Goal: Task Accomplishment & Management: Complete application form

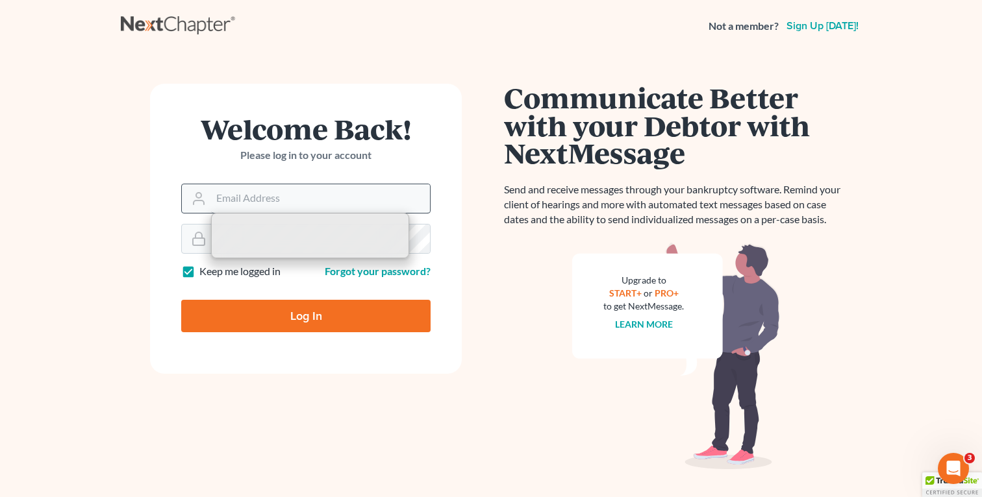
click at [257, 199] on input "Email Address" at bounding box center [320, 198] width 219 height 29
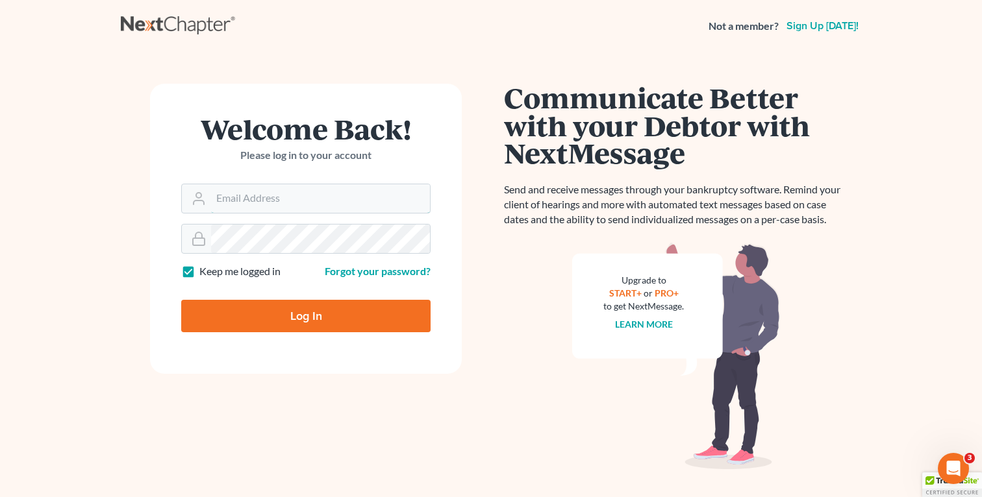
type input "fbravo@dallagolaw.com"
click at [297, 308] on input "Log In" at bounding box center [305, 316] width 249 height 32
type input "Thinking..."
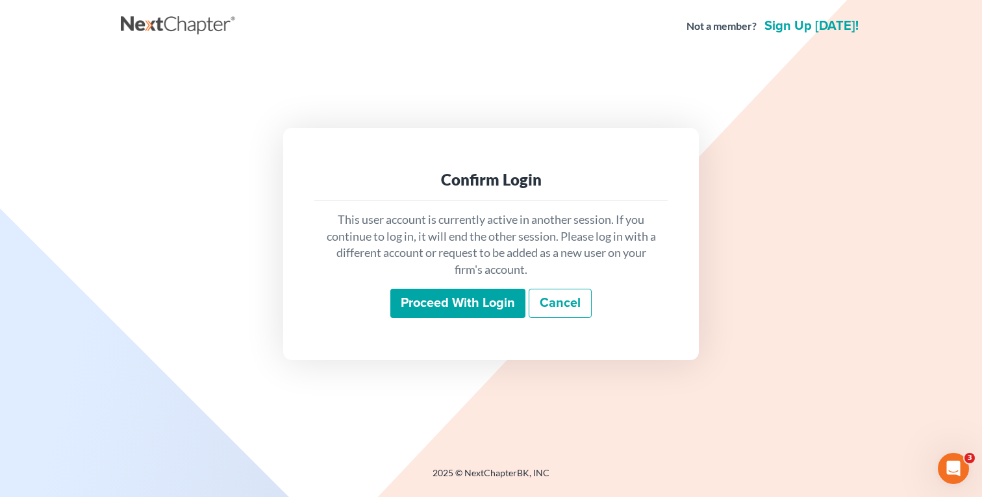
click at [419, 294] on input "Proceed with login" at bounding box center [457, 304] width 135 height 30
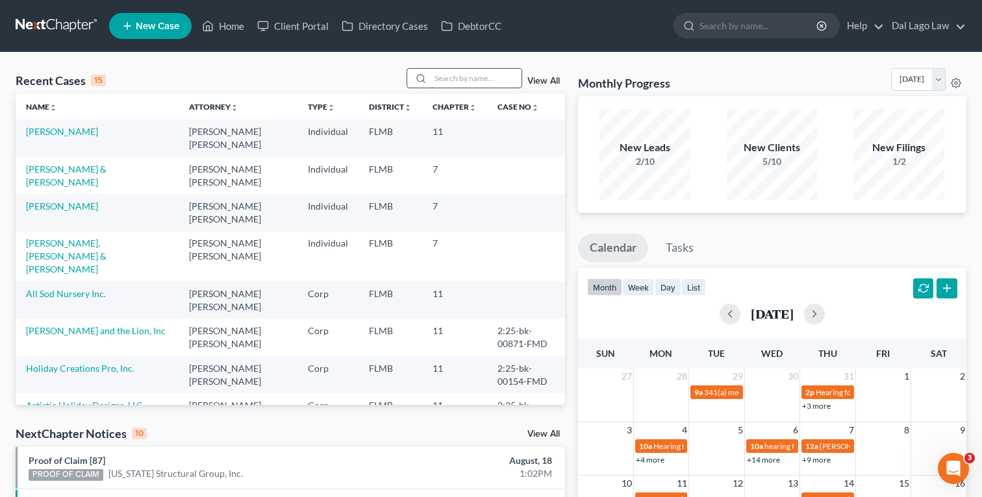
click at [467, 79] on input "search" at bounding box center [475, 78] width 91 height 19
type input "e"
type input "medina"
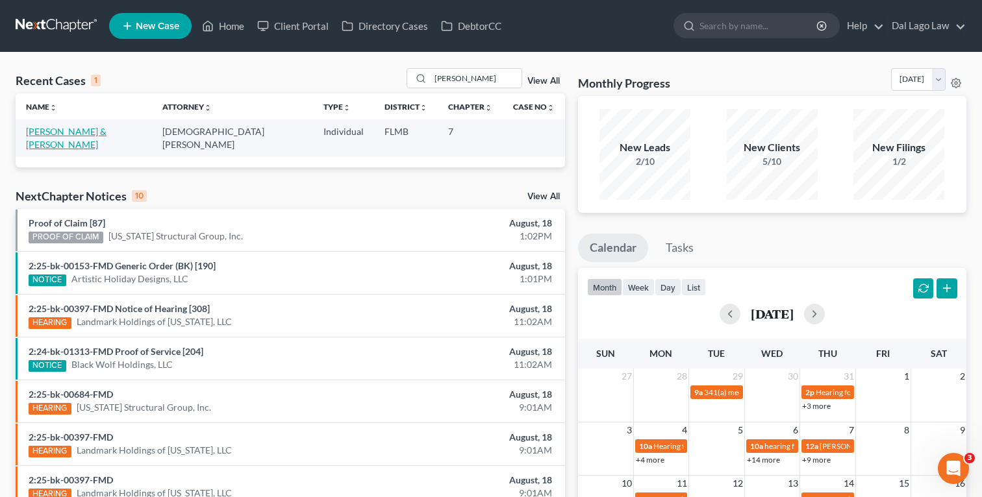
click at [92, 129] on link "[PERSON_NAME] & [PERSON_NAME]" at bounding box center [66, 138] width 81 height 24
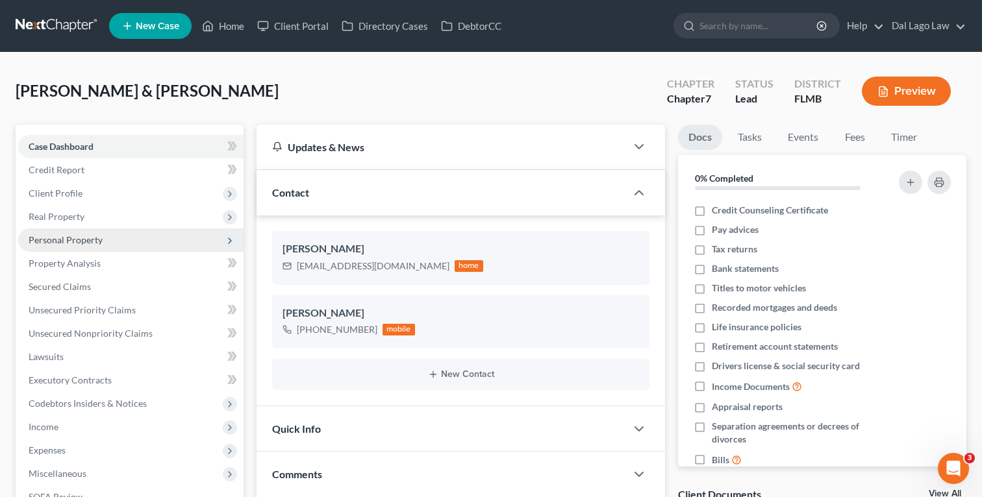
click at [97, 245] on span "Personal Property" at bounding box center [66, 239] width 74 height 11
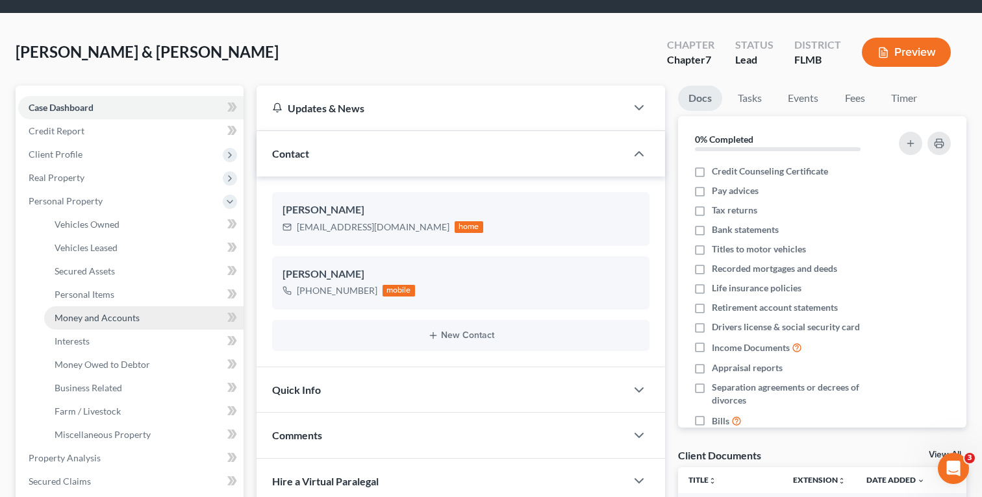
scroll to position [40, 0]
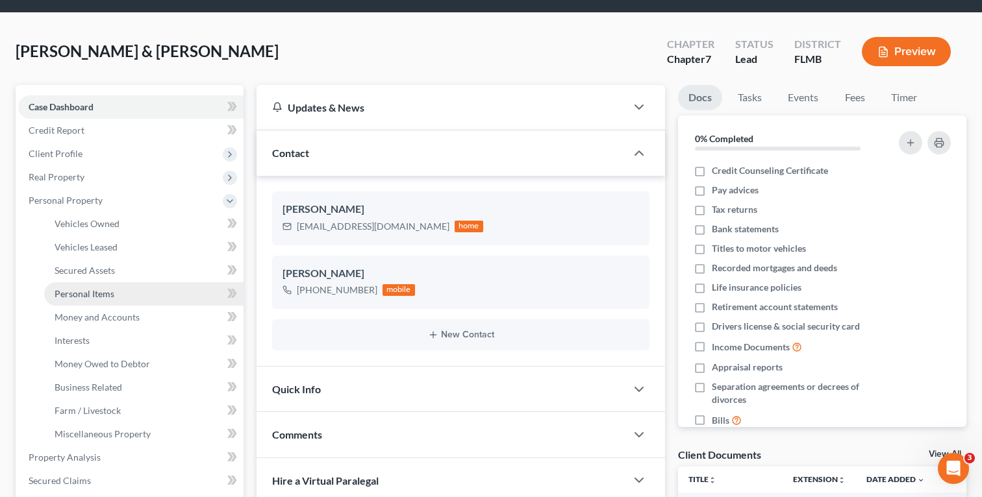
click at [128, 294] on link "Personal Items" at bounding box center [143, 293] width 199 height 23
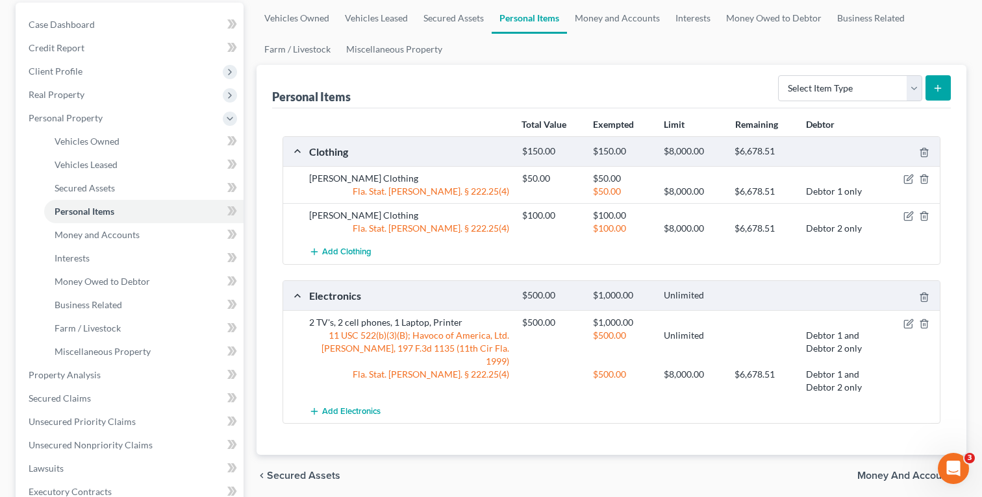
scroll to position [125, 0]
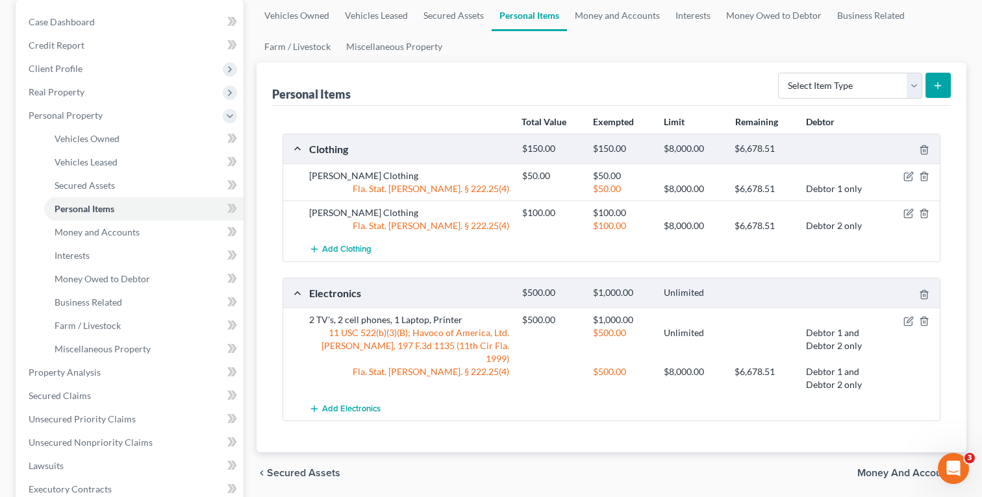
click at [940, 86] on line "submit" at bounding box center [938, 86] width 6 height 0
click at [864, 90] on select "Select Item Type Clothing Collectibles Of Value Electronics Firearms Household …" at bounding box center [850, 86] width 144 height 26
select select "jewelry"
click at [943, 88] on button "submit" at bounding box center [937, 85] width 25 height 25
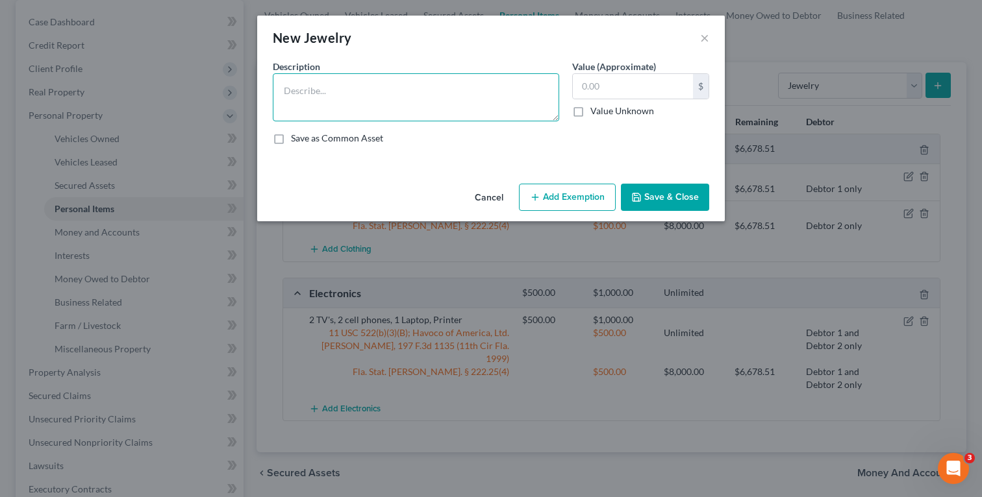
click at [414, 119] on textarea at bounding box center [416, 97] width 286 height 48
type textarea "Wedding Ring"
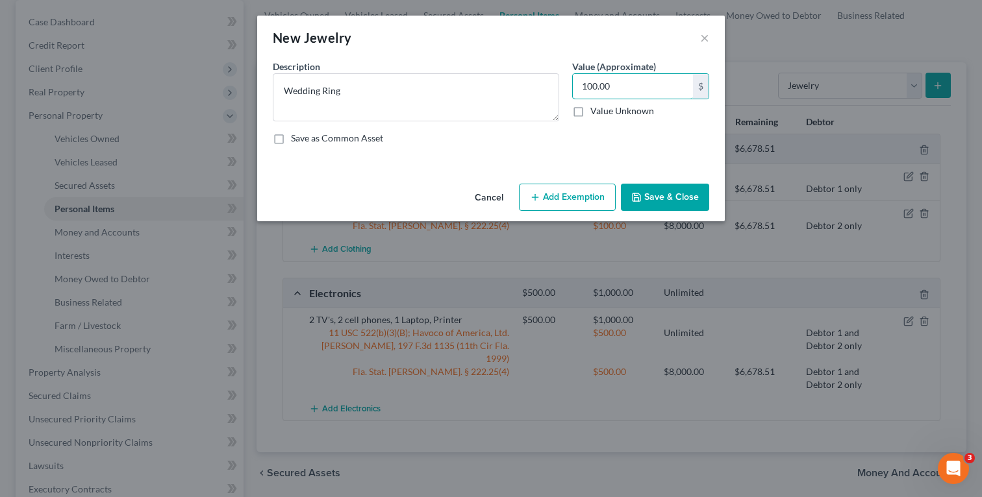
type input "100.00"
click at [686, 203] on button "Save & Close" at bounding box center [665, 197] width 88 height 27
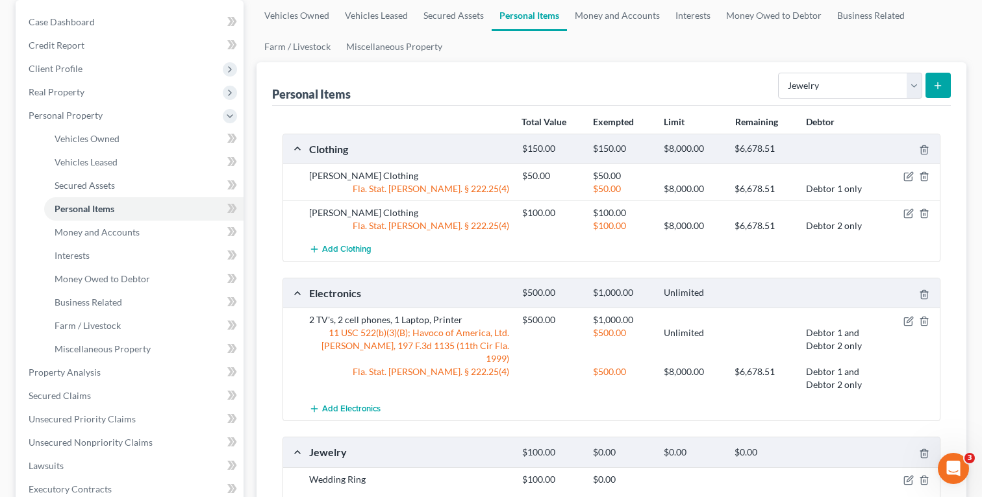
click at [941, 82] on icon "submit" at bounding box center [937, 86] width 10 height 10
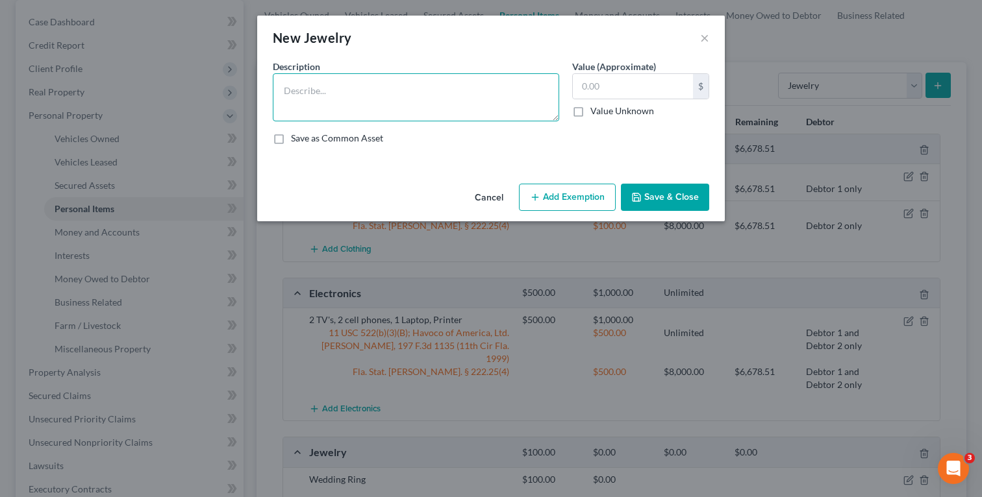
click at [491, 106] on textarea at bounding box center [416, 97] width 286 height 48
type textarea "Bracelet"
type input "50.00"
click at [675, 199] on button "Save & Close" at bounding box center [665, 197] width 88 height 27
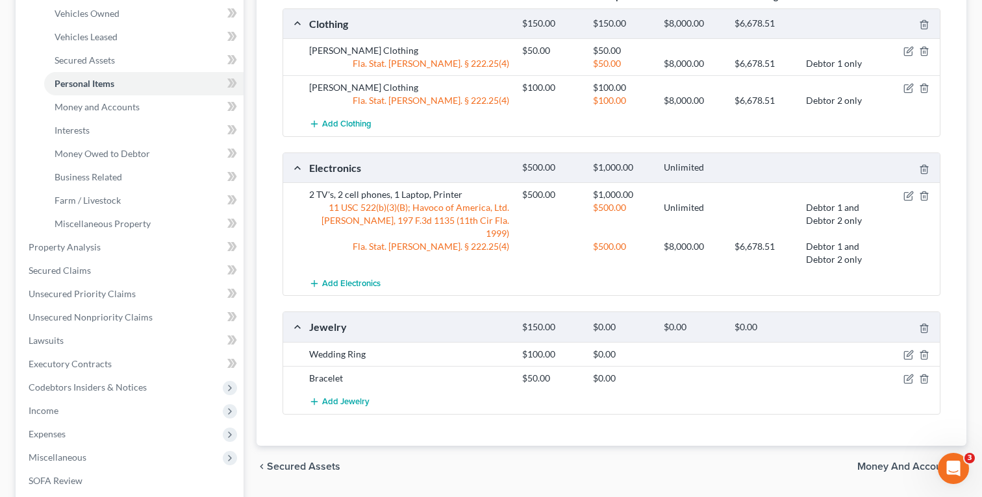
scroll to position [314, 0]
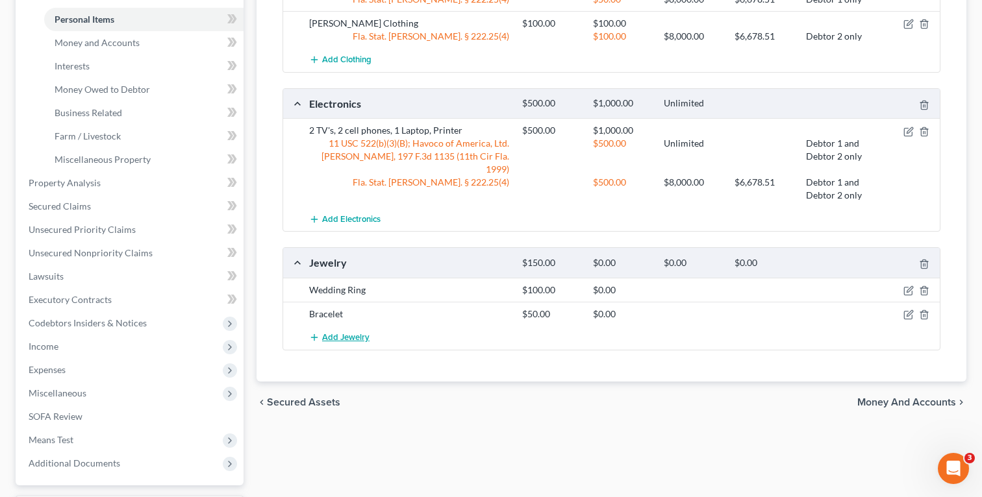
click at [338, 332] on span "Add Jewelry" at bounding box center [345, 337] width 47 height 10
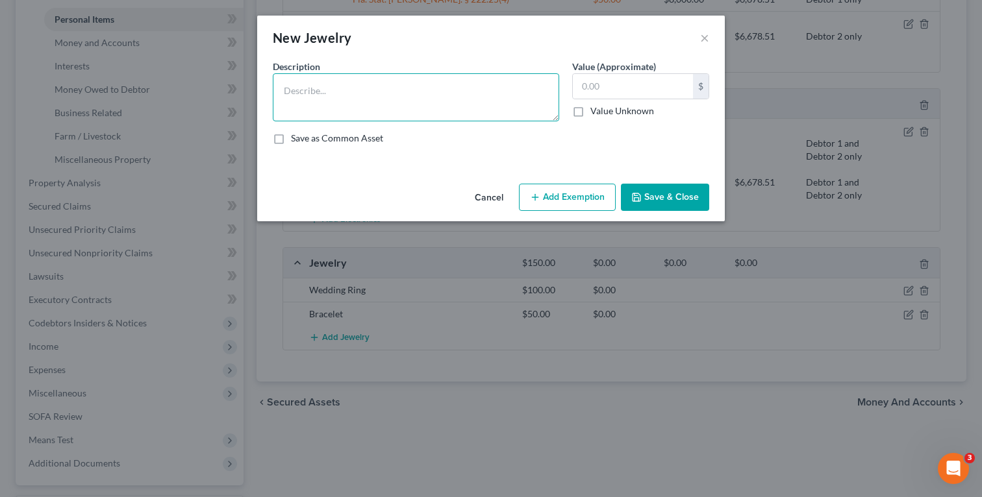
click at [427, 116] on textarea at bounding box center [416, 97] width 286 height 48
paste textarea "pearl ring"
drag, startPoint x: 287, startPoint y: 94, endPoint x: 270, endPoint y: 94, distance: 16.9
click at [271, 94] on div "Description * pearl ring" at bounding box center [415, 91] width 299 height 62
type textarea "Pearl Ring"
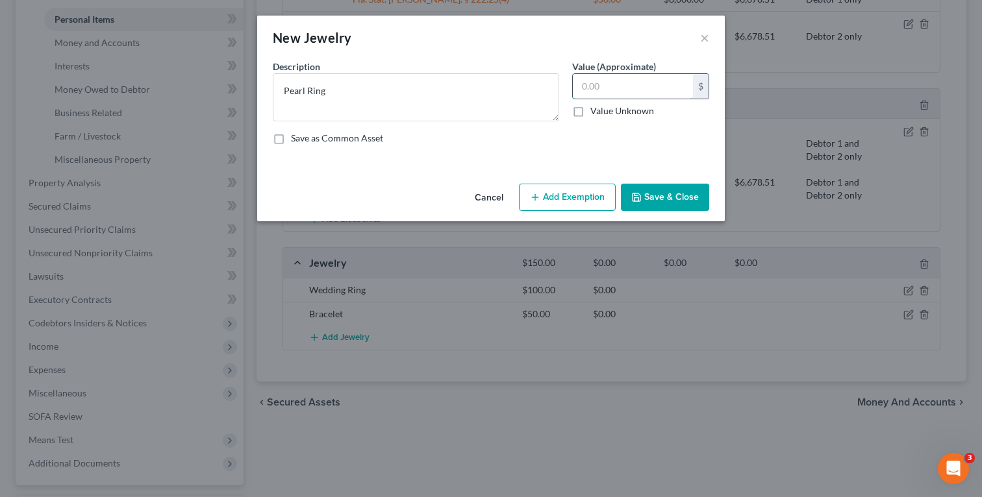
click at [630, 90] on input "text" at bounding box center [633, 86] width 120 height 25
type input "35.00"
click at [675, 195] on button "Save & Close" at bounding box center [665, 197] width 88 height 27
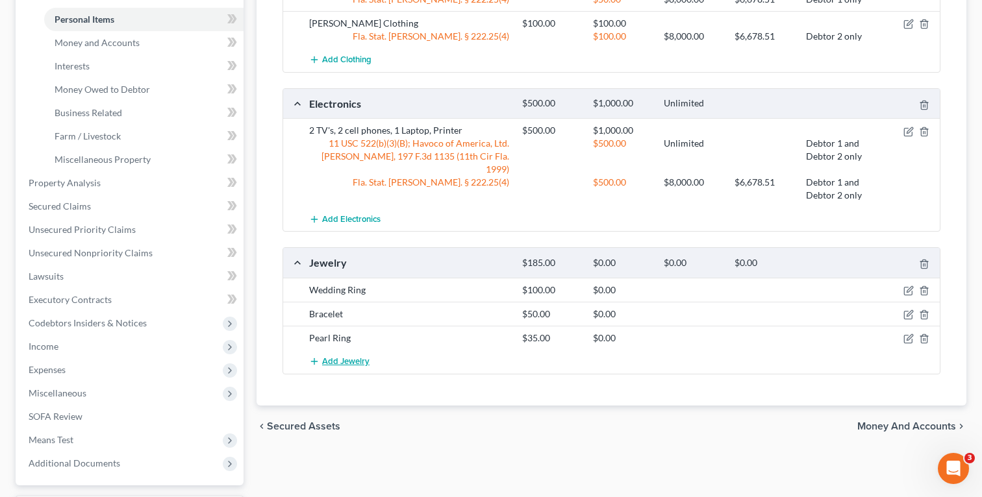
click at [338, 356] on span "Add Jewelry" at bounding box center [345, 361] width 47 height 10
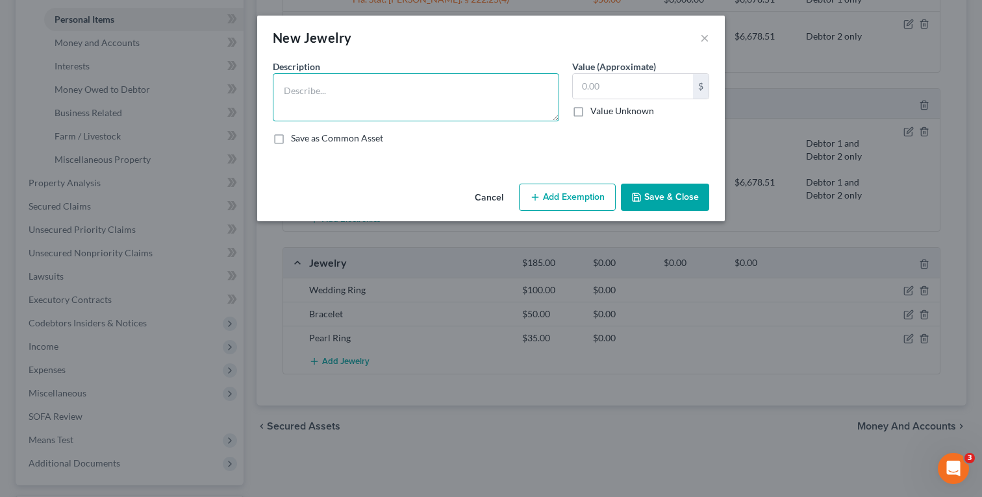
click at [370, 104] on textarea at bounding box center [416, 97] width 286 height 48
paste textarea "50.00"
drag, startPoint x: 331, startPoint y: 92, endPoint x: 267, endPoint y: 92, distance: 64.3
click at [267, 92] on div "Description * 50.00" at bounding box center [415, 91] width 299 height 62
type textarea "Invicta Watch"
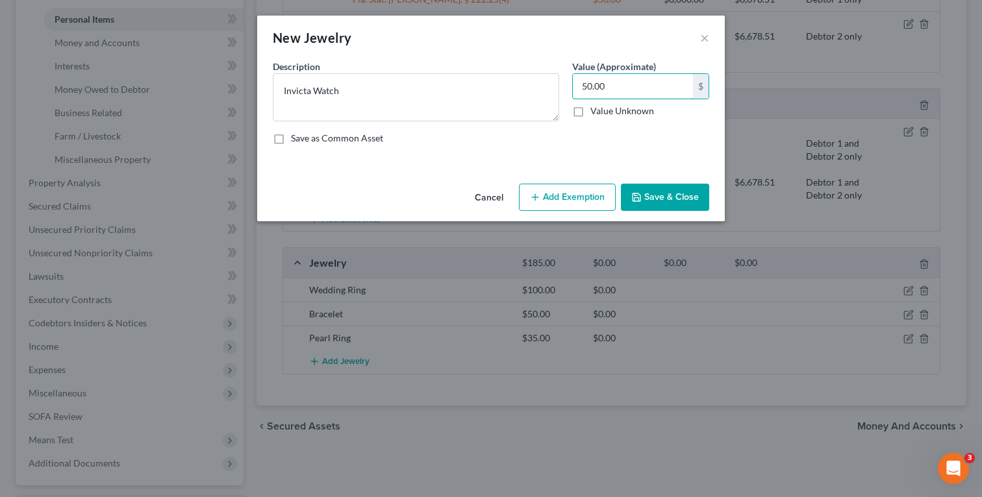
type input "50.00"
click at [657, 209] on button "Save & Close" at bounding box center [665, 197] width 88 height 27
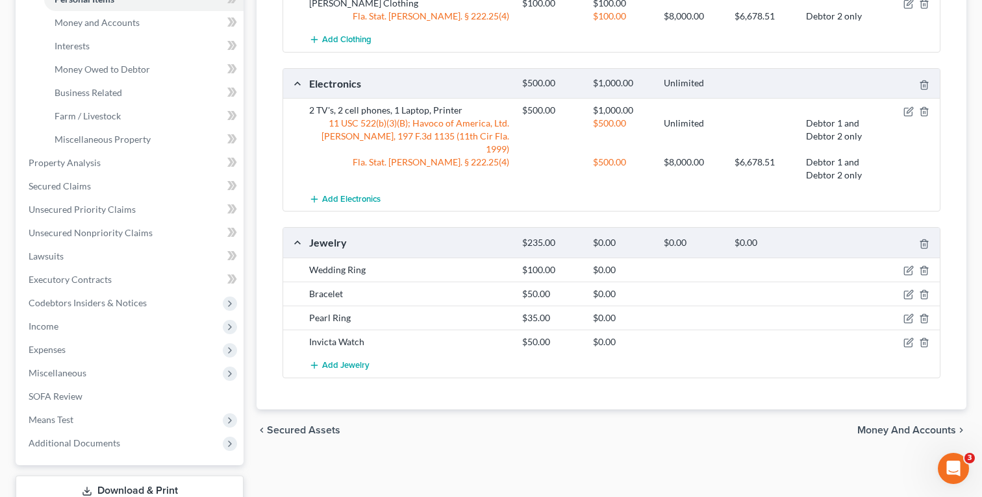
scroll to position [346, 0]
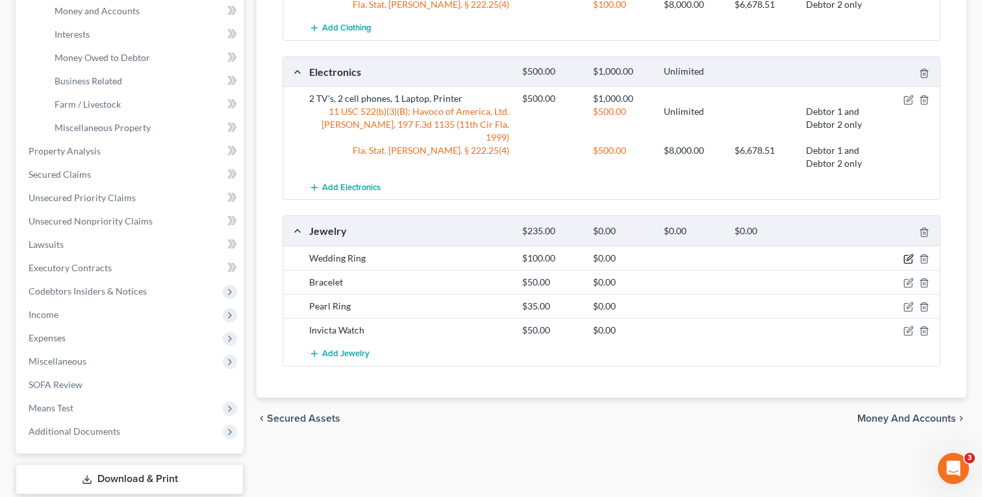
click at [907, 254] on icon "button" at bounding box center [908, 259] width 10 height 10
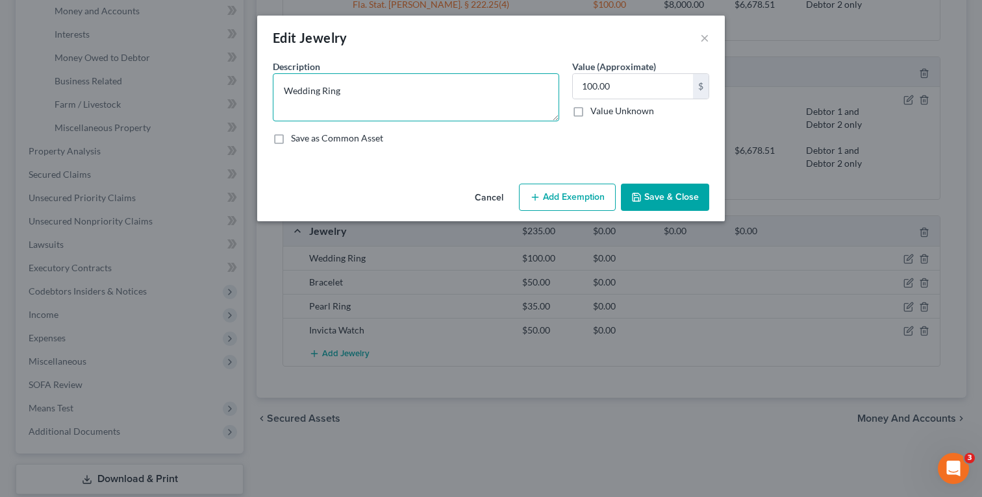
drag, startPoint x: 374, startPoint y: 101, endPoint x: 225, endPoint y: 75, distance: 150.8
click at [225, 75] on div "Edit Jewelry × An exemption set must first be selected from the Filing Informat…" at bounding box center [491, 248] width 982 height 497
type textarea "Wife's Wedding Ring"
click at [688, 199] on button "Save & Close" at bounding box center [665, 197] width 88 height 27
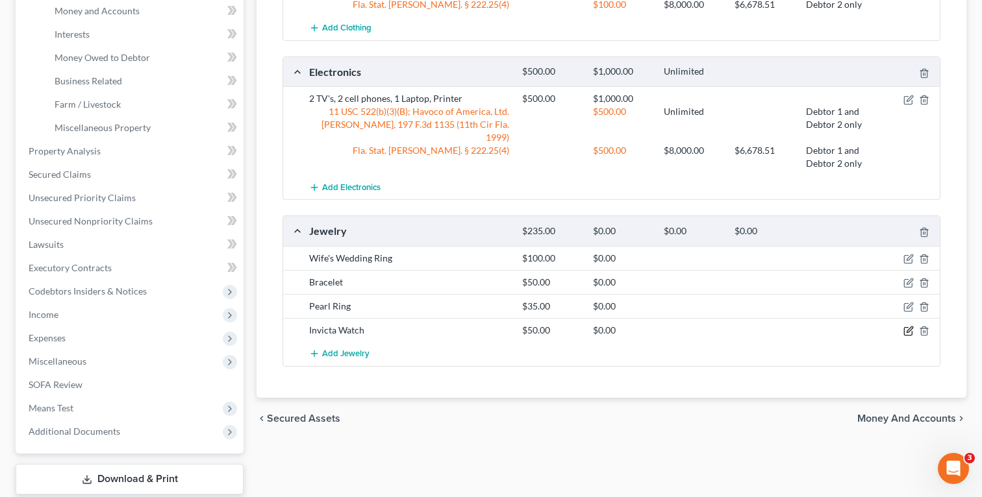
click at [903, 326] on icon "button" at bounding box center [908, 331] width 10 height 10
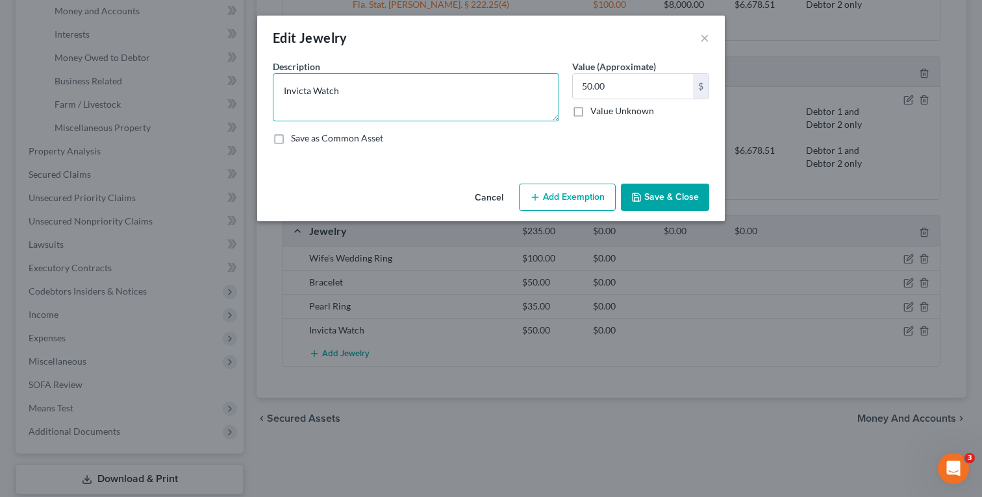
drag, startPoint x: 363, startPoint y: 106, endPoint x: 199, endPoint y: 106, distance: 163.6
click at [199, 106] on div "Edit Jewelry × An exemption set must first be selected from the Filing Informat…" at bounding box center [491, 248] width 982 height 497
type textarea "Wife's Invicta Watch"
click at [674, 197] on button "Save & Close" at bounding box center [665, 197] width 88 height 27
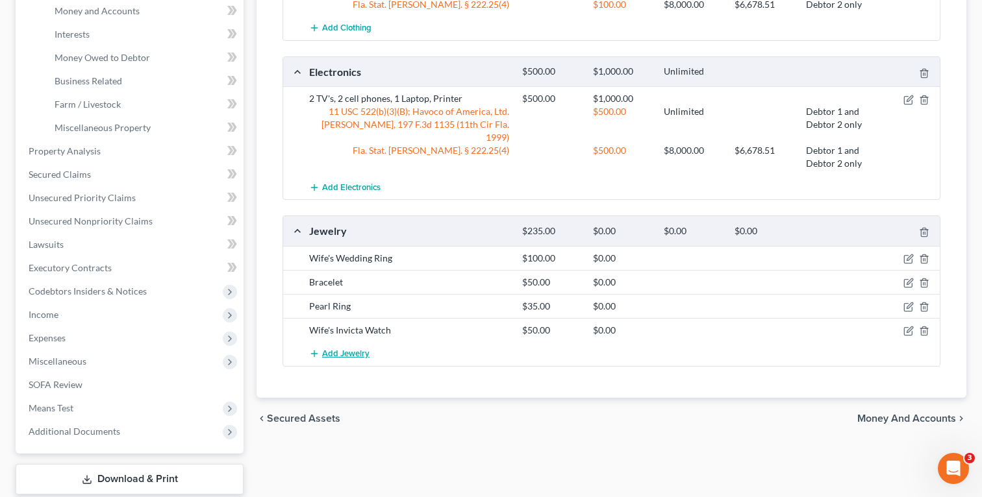
click at [347, 349] on span "Add Jewelry" at bounding box center [345, 354] width 47 height 10
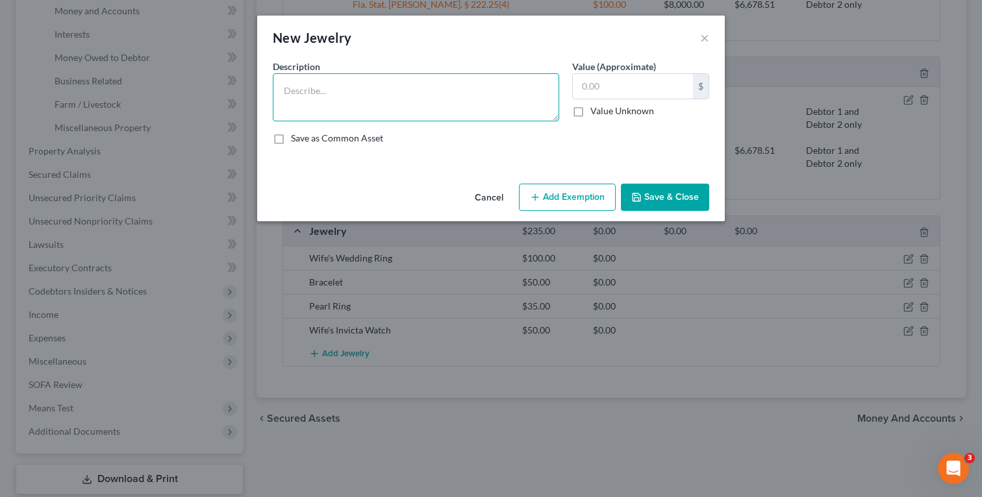
click at [352, 103] on textarea at bounding box center [416, 97] width 286 height 48
type textarea "Husband's Wedding Ring"
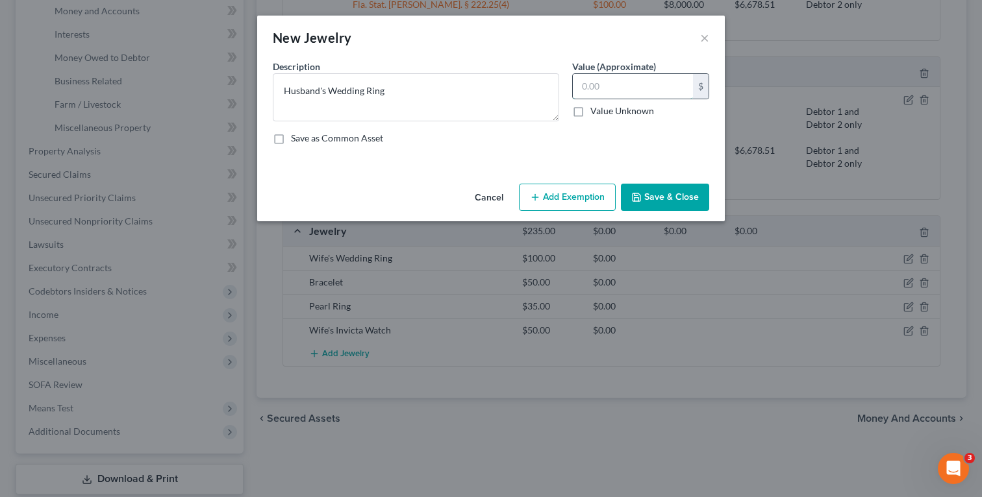
click at [638, 84] on input "text" at bounding box center [633, 86] width 120 height 25
click at [615, 88] on input "text" at bounding box center [633, 86] width 120 height 25
paste input "150.00"
drag, startPoint x: 583, startPoint y: 84, endPoint x: 584, endPoint y: 100, distance: 15.6
click at [583, 84] on input "150.00" at bounding box center [633, 86] width 120 height 25
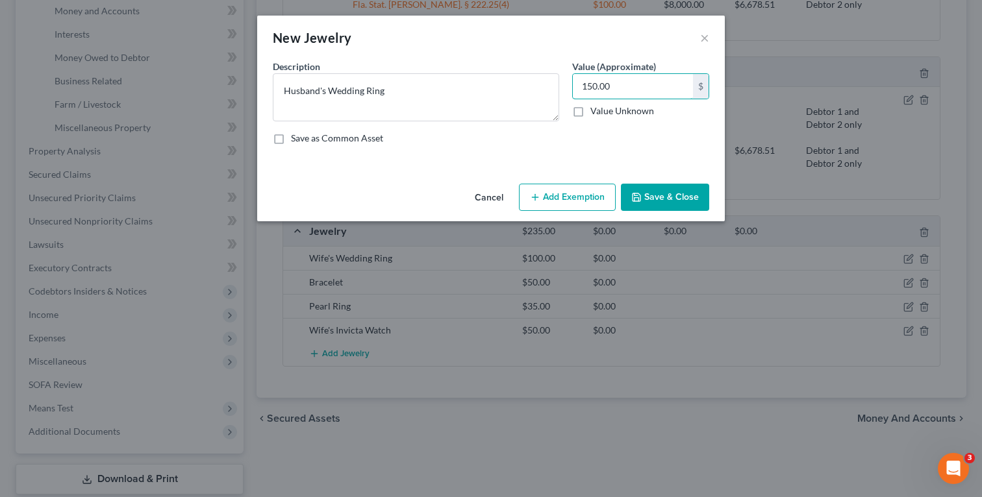
type input "150.00"
click at [673, 206] on button "Save & Close" at bounding box center [665, 197] width 88 height 27
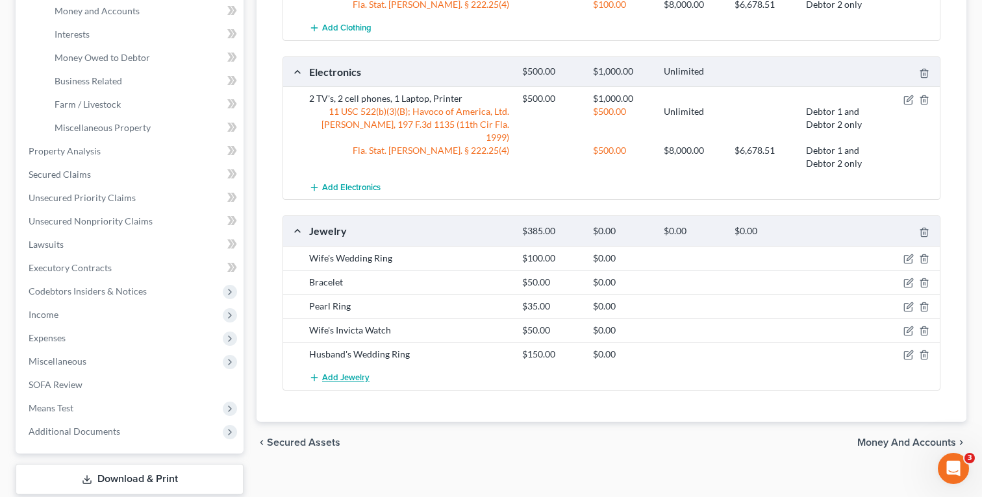
click at [350, 373] on span "Add Jewelry" at bounding box center [345, 378] width 47 height 10
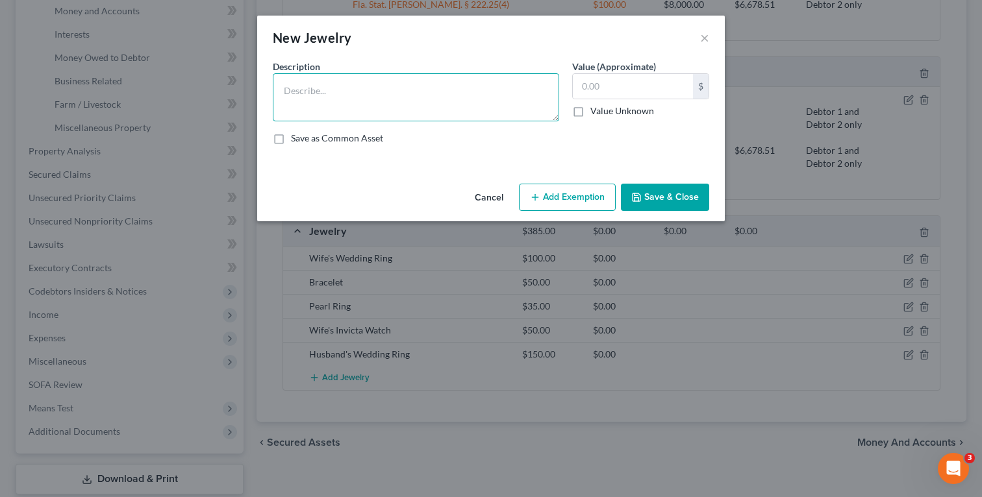
click at [399, 108] on textarea at bounding box center [416, 97] width 286 height 48
type textarea "W"
type textarea "Husband's Seiko Watch"
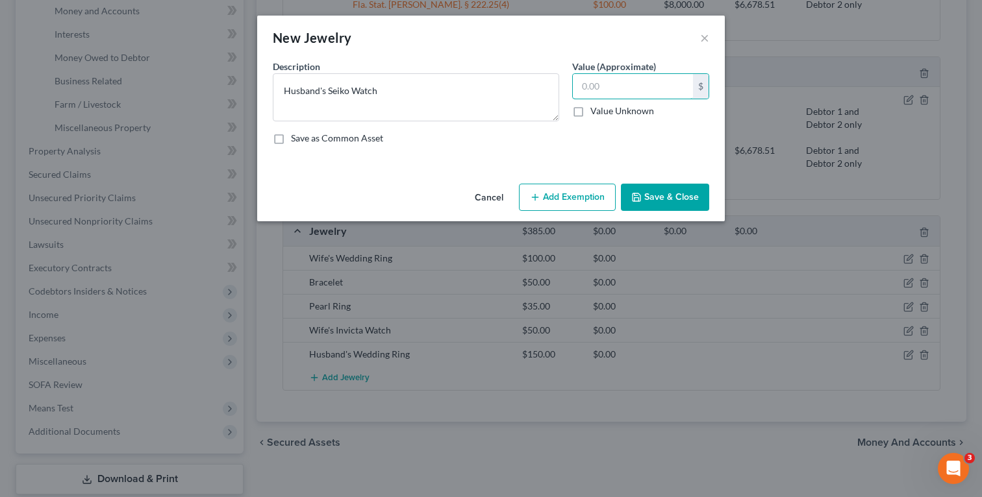
paste input "100.00"
type input "100.00"
click at [671, 198] on button "Save & Close" at bounding box center [665, 197] width 88 height 27
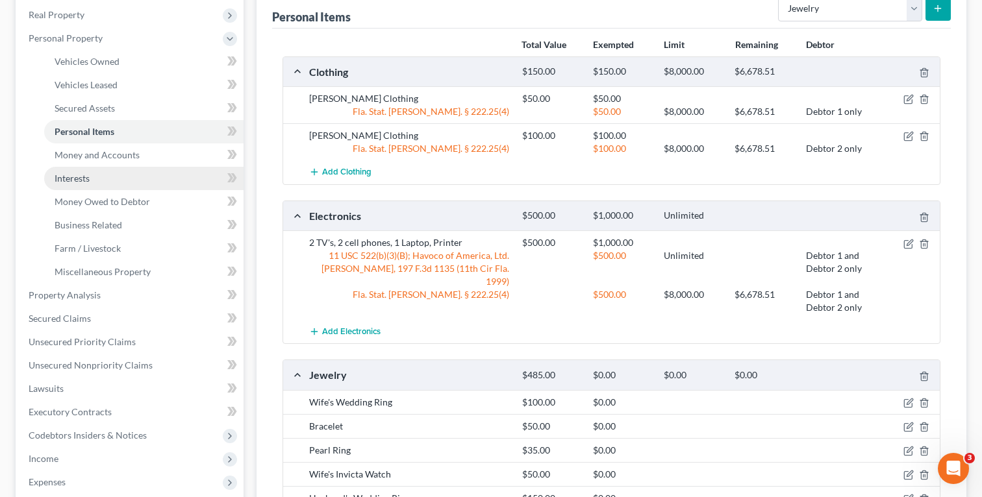
scroll to position [130, 0]
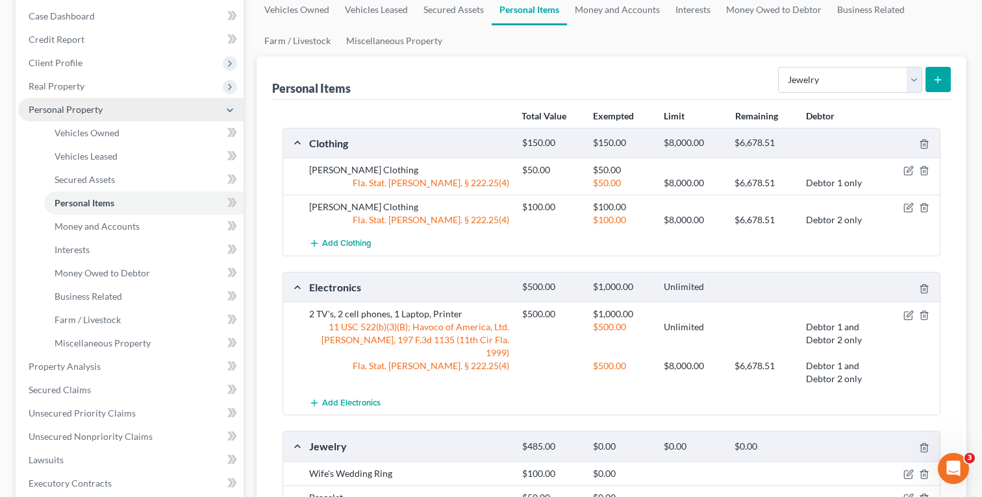
click at [75, 110] on span "Personal Property" at bounding box center [66, 109] width 74 height 11
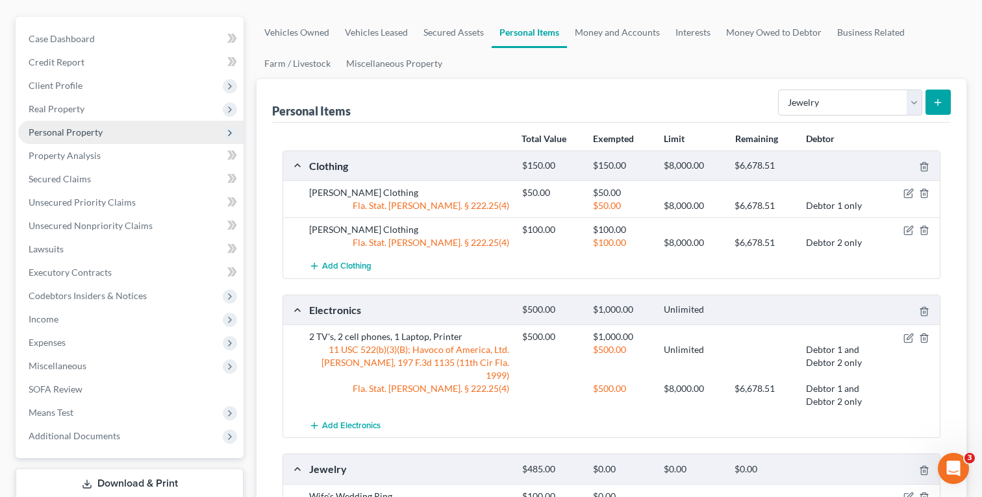
scroll to position [116, 0]
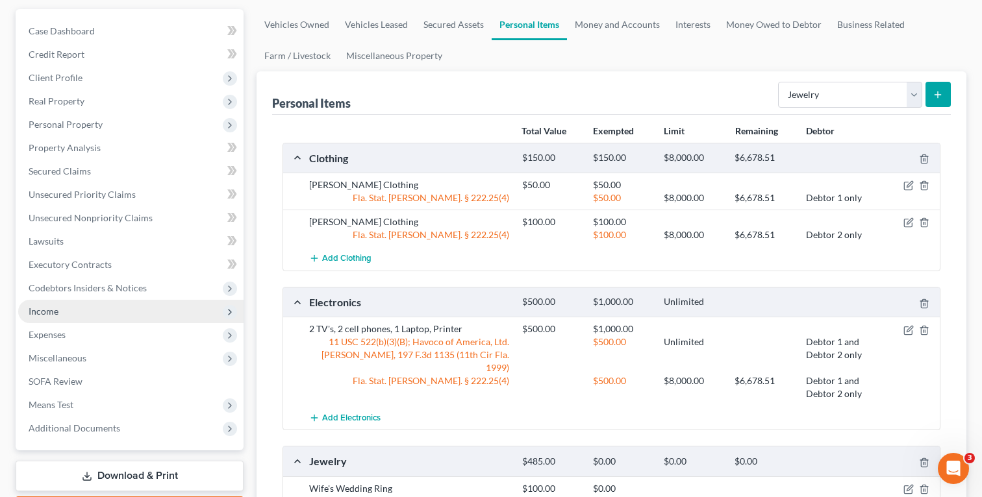
click at [49, 308] on span "Income" at bounding box center [44, 311] width 30 height 11
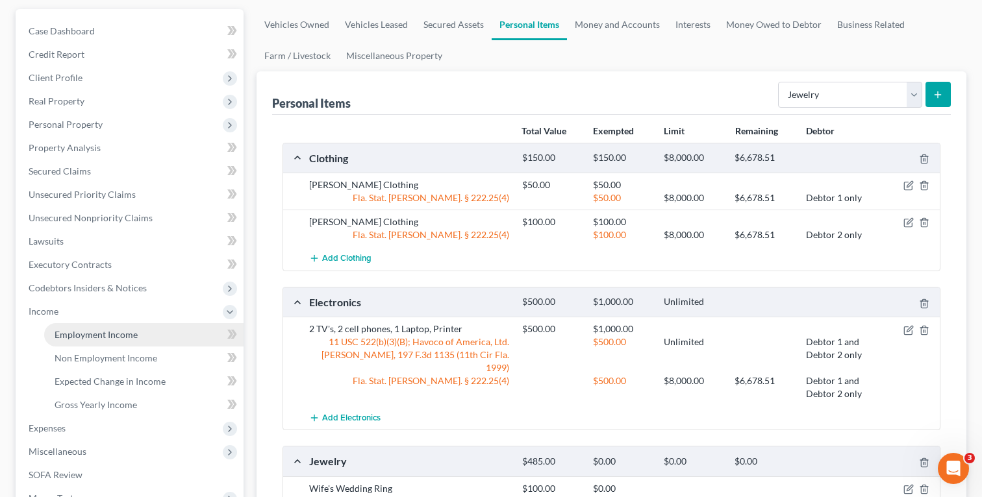
click at [132, 334] on span "Employment Income" at bounding box center [96, 334] width 83 height 11
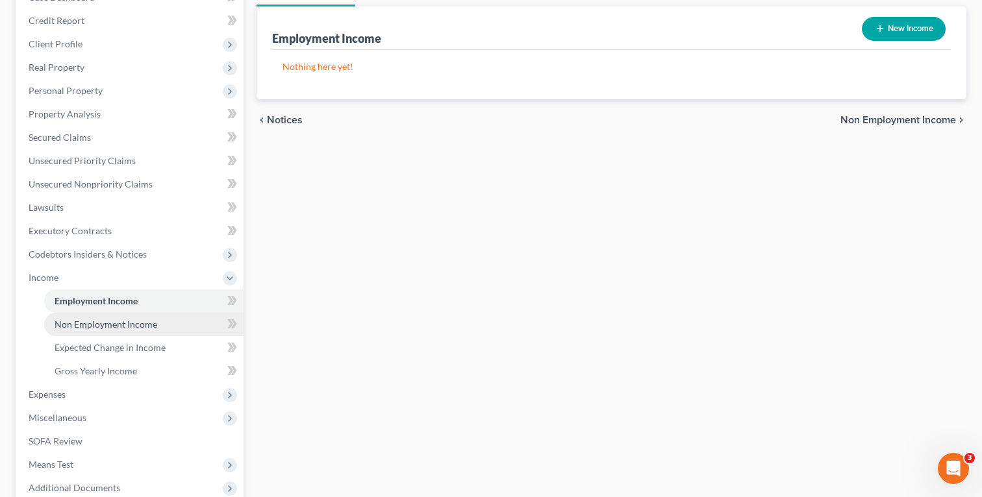
click at [152, 328] on span "Non Employment Income" at bounding box center [106, 324] width 103 height 11
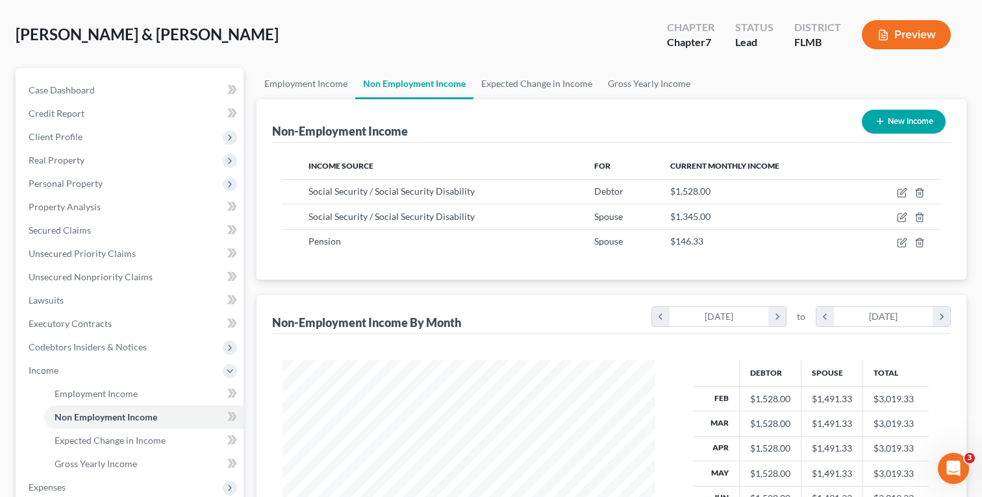
scroll to position [64, 0]
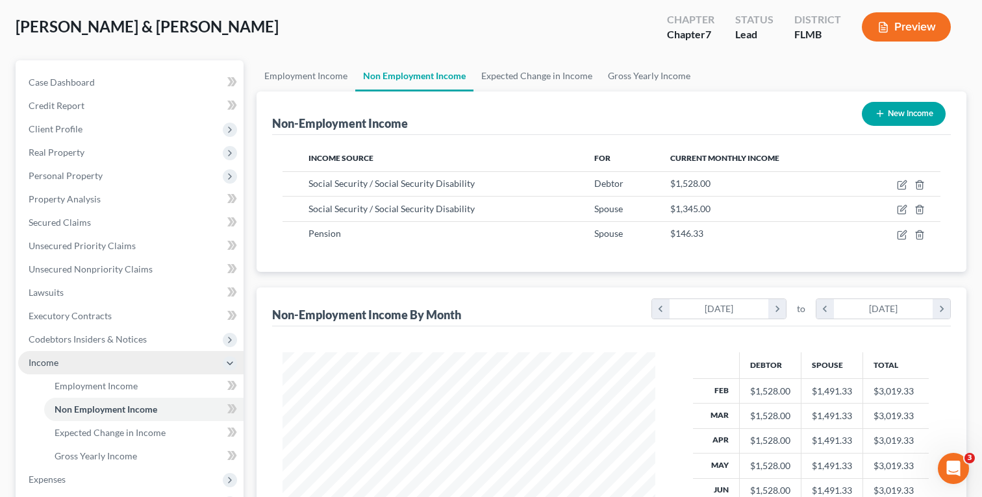
click at [71, 365] on span "Income" at bounding box center [130, 362] width 225 height 23
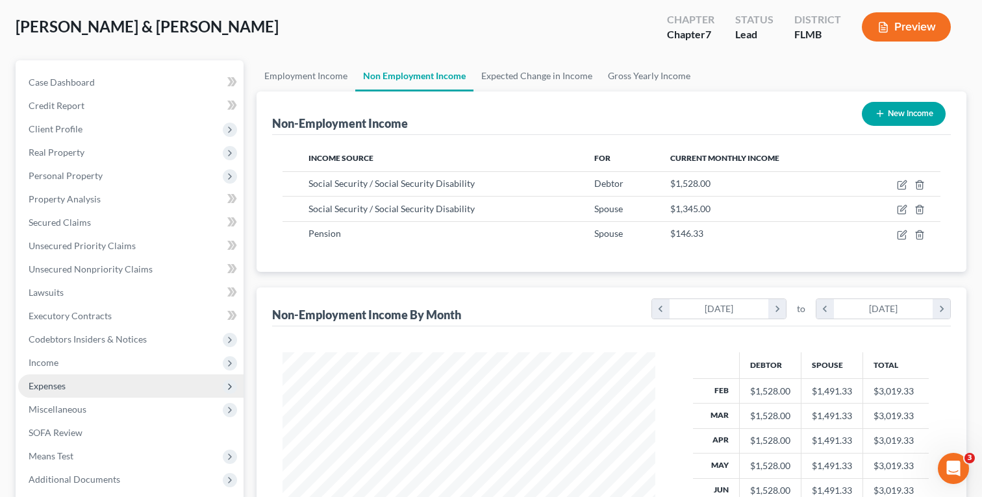
scroll to position [100, 0]
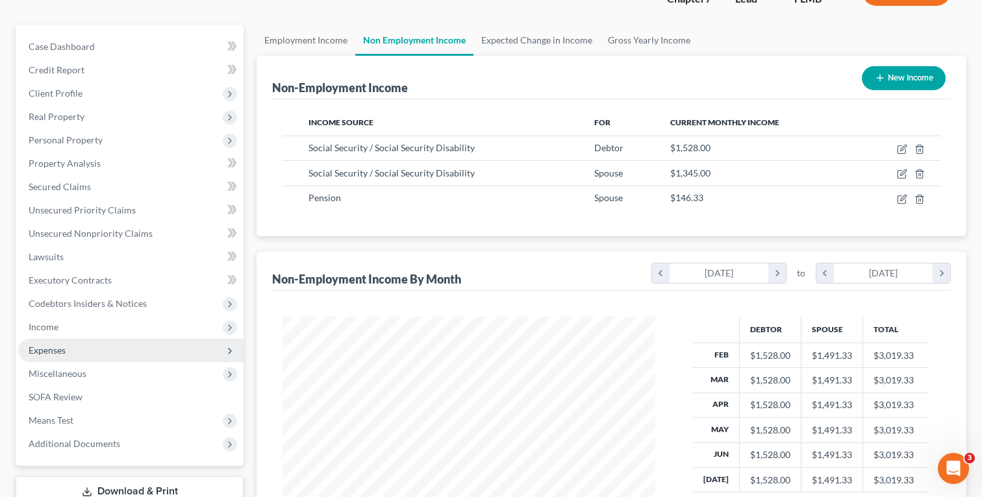
click at [58, 349] on span "Expenses" at bounding box center [47, 350] width 37 height 11
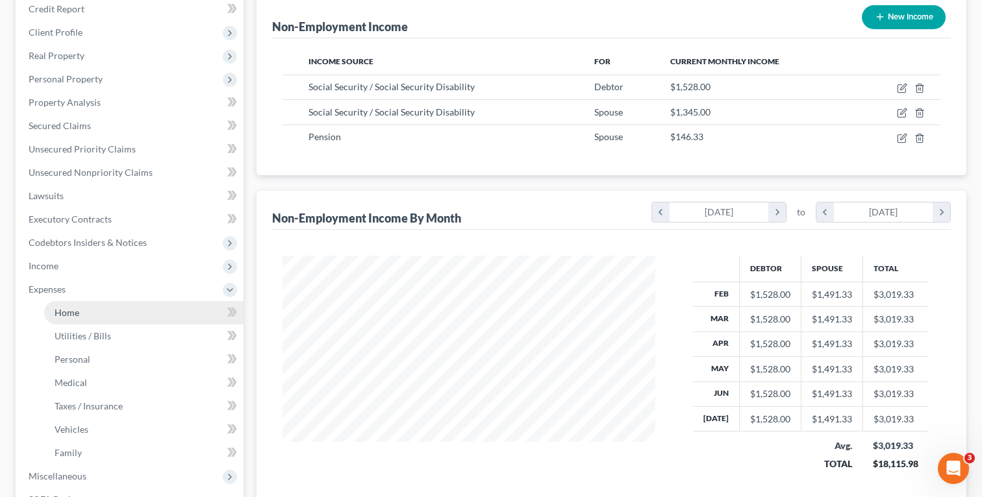
scroll to position [170, 0]
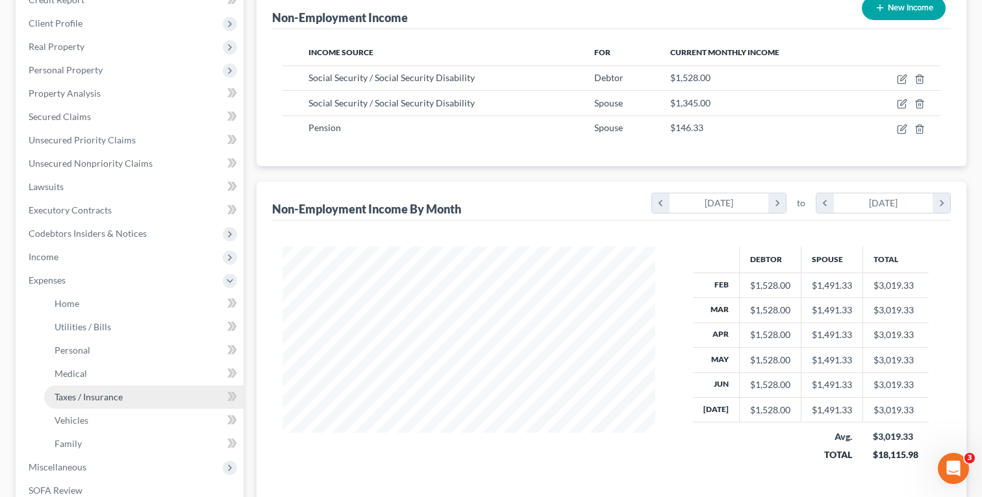
click at [92, 399] on span "Taxes / Insurance" at bounding box center [89, 396] width 68 height 11
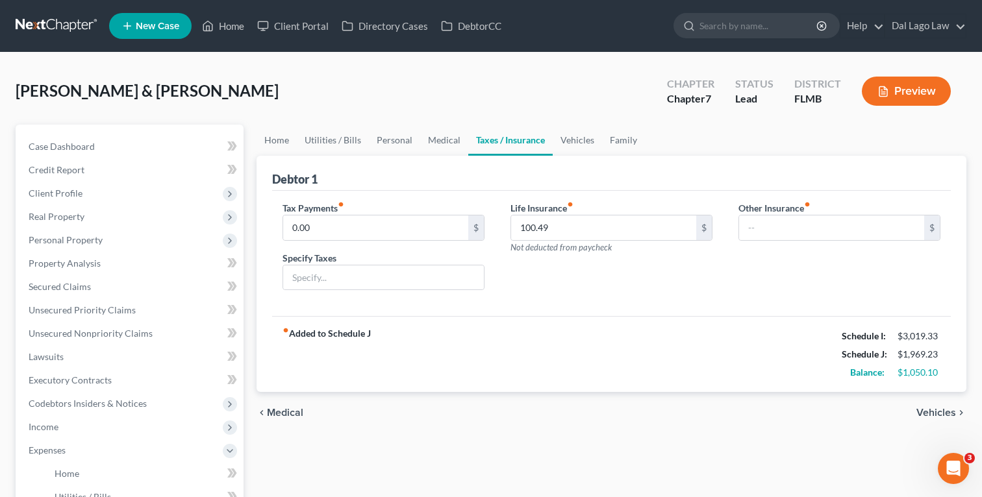
click at [551, 301] on div "Tax Payments fiber_manual_record 0.00 $ Specify Taxes Life Insurance fiber_manu…" at bounding box center [611, 254] width 678 height 126
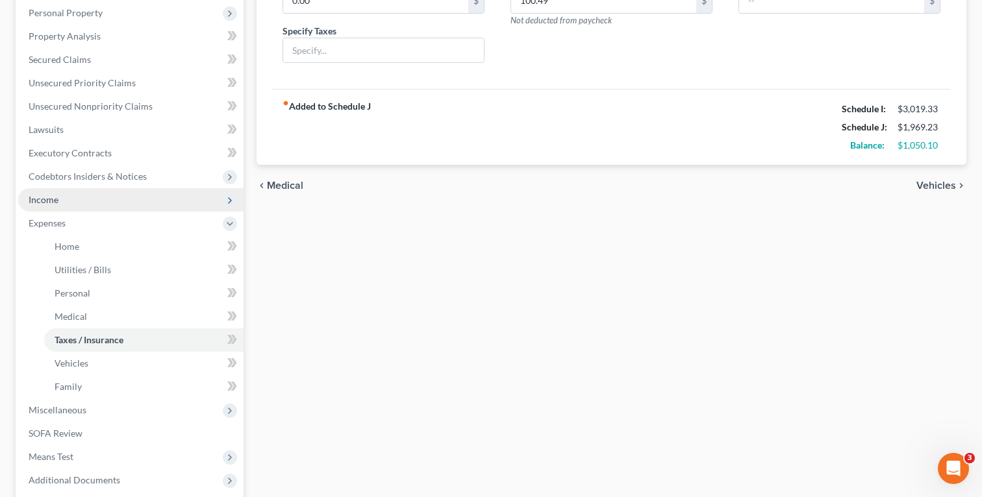
scroll to position [234, 0]
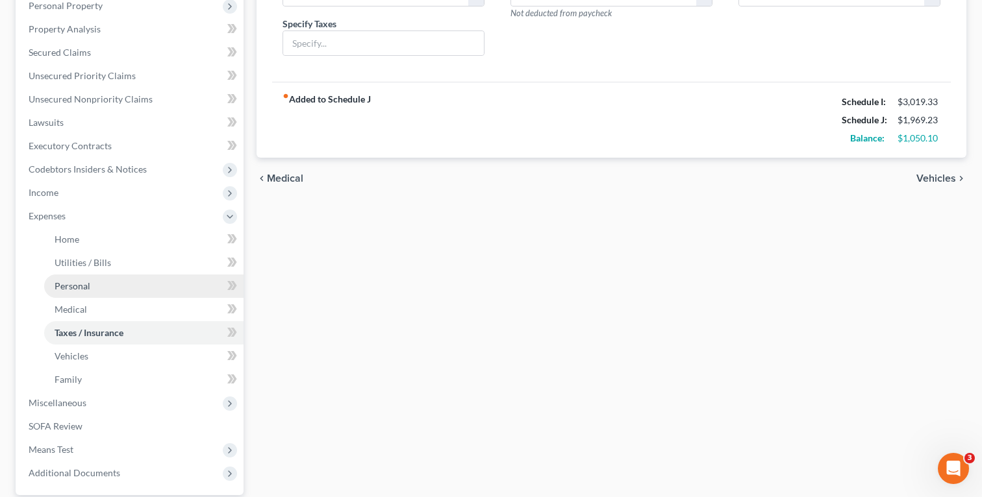
click at [120, 282] on link "Personal" at bounding box center [143, 286] width 199 height 23
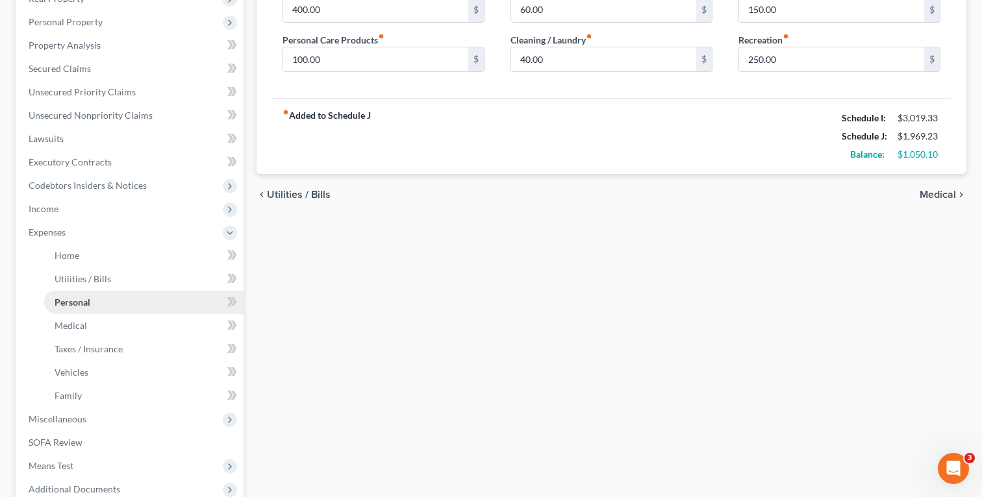
scroll to position [271, 0]
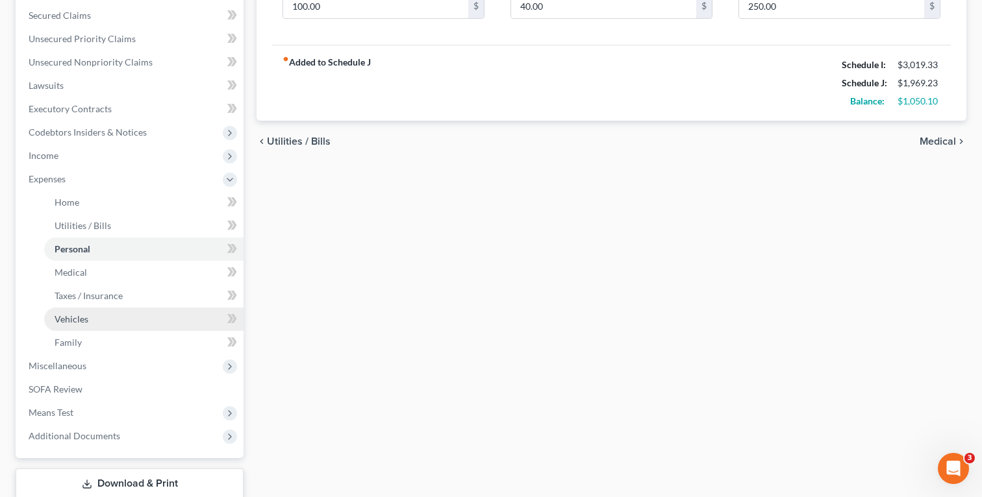
click at [114, 318] on link "Vehicles" at bounding box center [143, 319] width 199 height 23
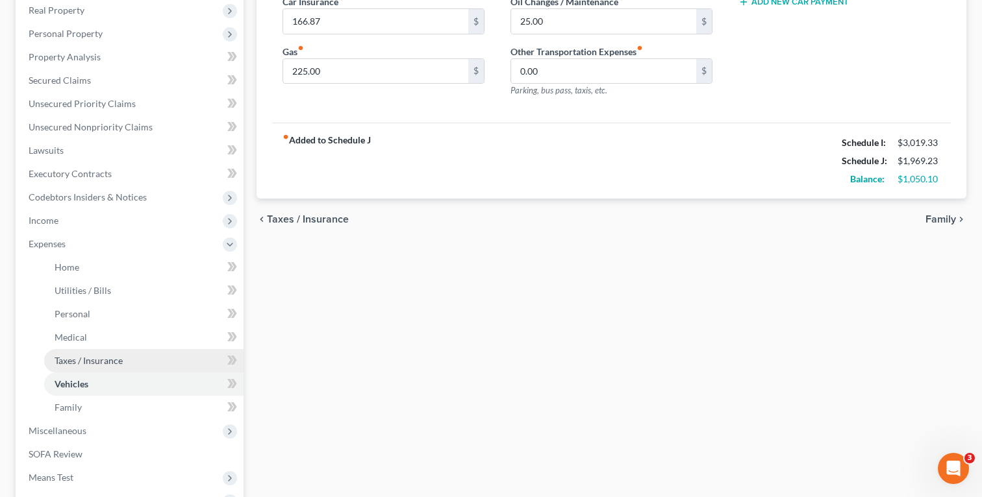
click at [96, 356] on span "Taxes / Insurance" at bounding box center [89, 360] width 68 height 11
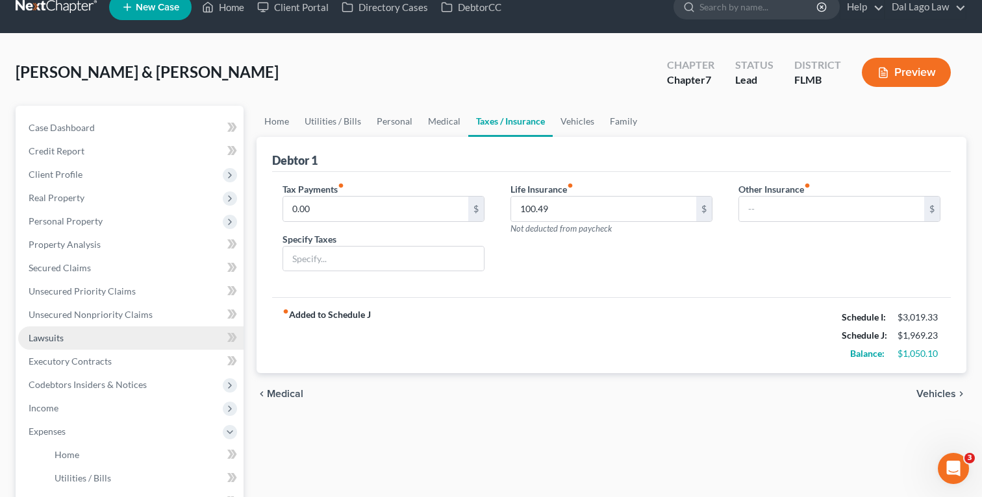
scroll to position [20, 0]
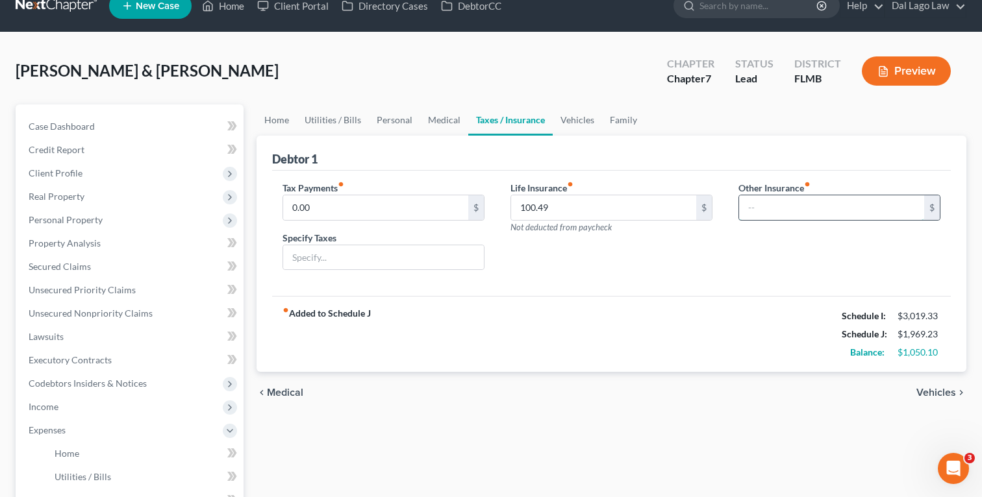
click at [799, 208] on input "text" at bounding box center [831, 207] width 185 height 25
paste input "66.87"
click at [787, 251] on input "text" at bounding box center [839, 244] width 201 height 25
click at [747, 210] on input "66.87" at bounding box center [831, 207] width 185 height 25
type input "166.87"
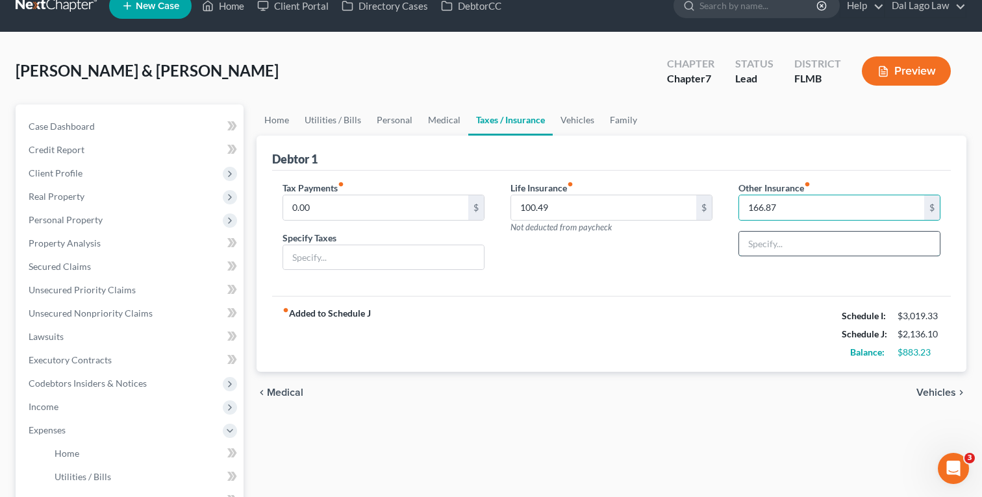
click at [762, 248] on input "text" at bounding box center [839, 244] width 201 height 25
type input "Car Insurance"
click at [649, 285] on div "Tax Payments fiber_manual_record 0.00 $ Specify Taxes Life Insurance fiber_manu…" at bounding box center [611, 234] width 678 height 126
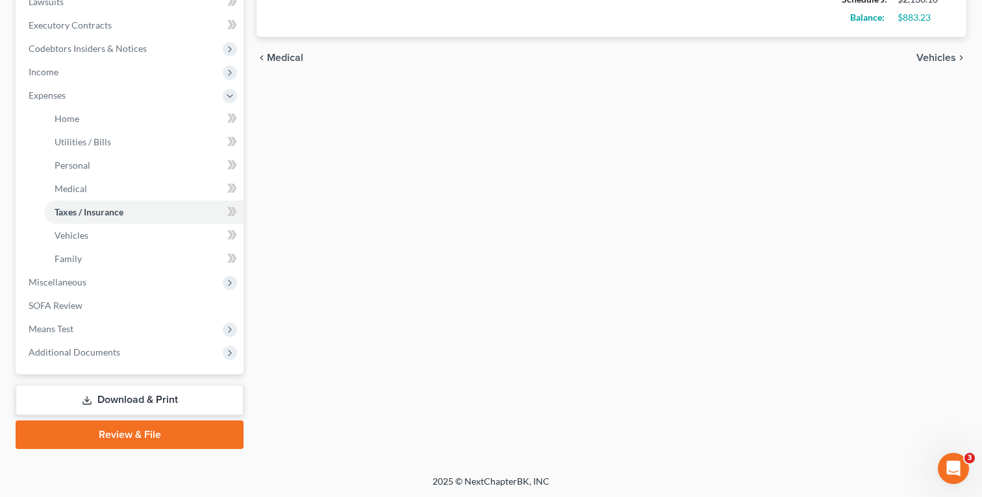
scroll to position [0, 0]
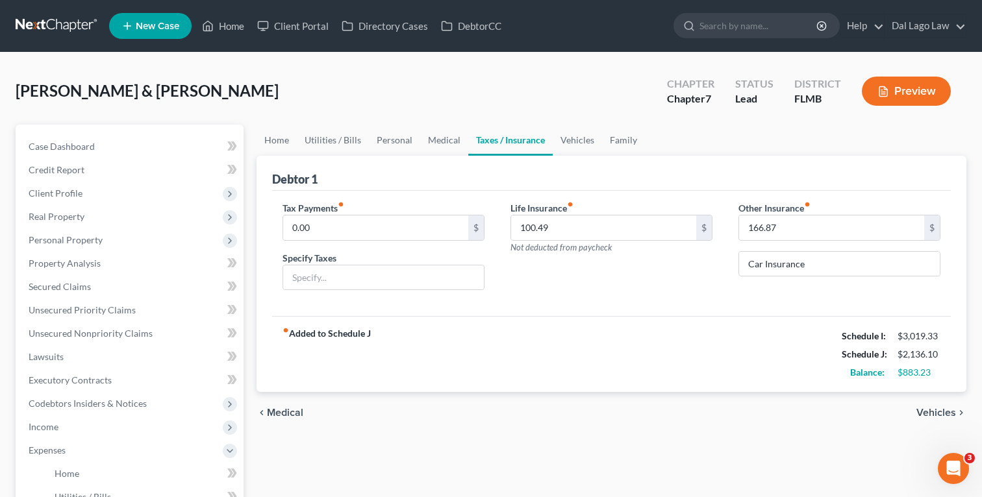
click at [939, 99] on button "Preview" at bounding box center [906, 91] width 89 height 29
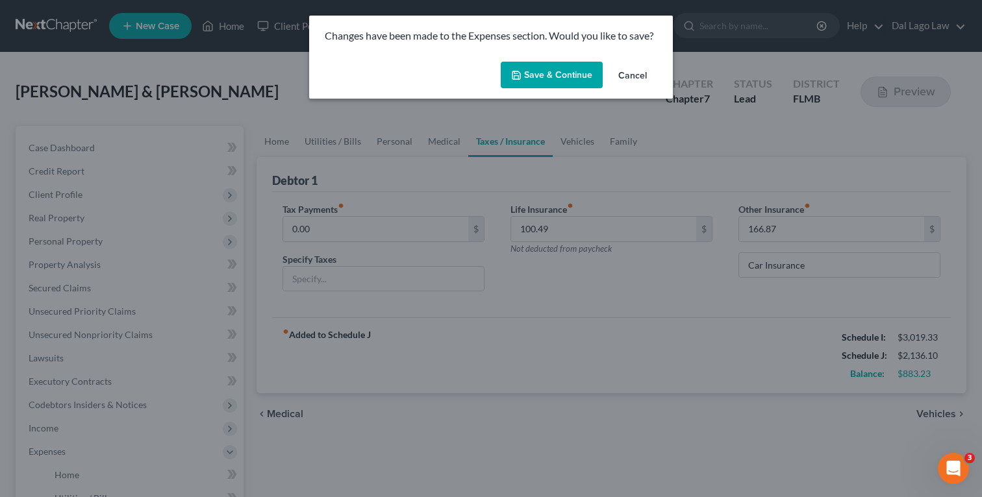
click at [569, 81] on button "Save & Continue" at bounding box center [552, 75] width 102 height 27
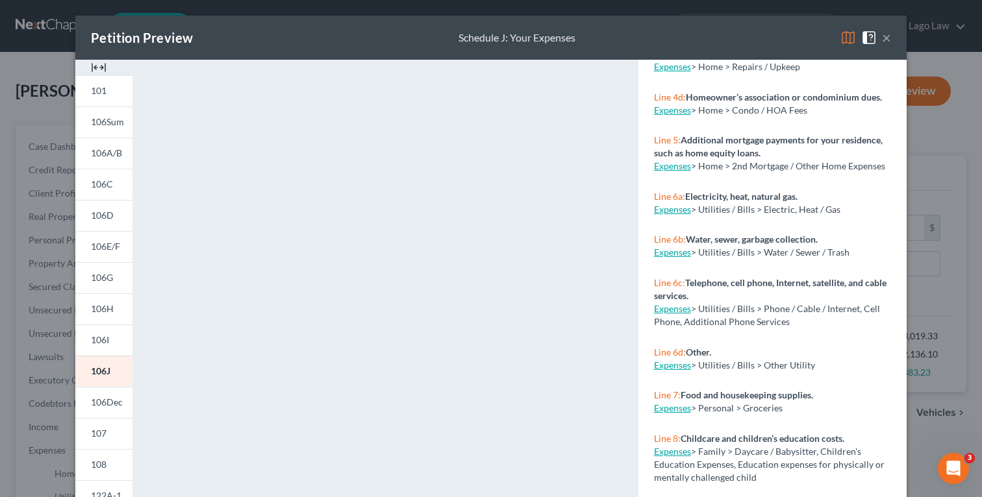
click at [887, 38] on button "×" at bounding box center [886, 38] width 9 height 16
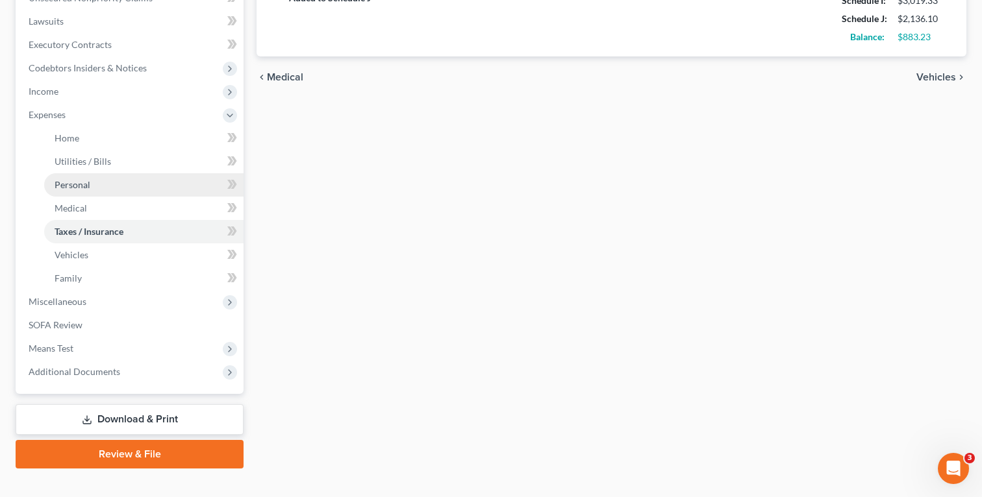
scroll to position [355, 0]
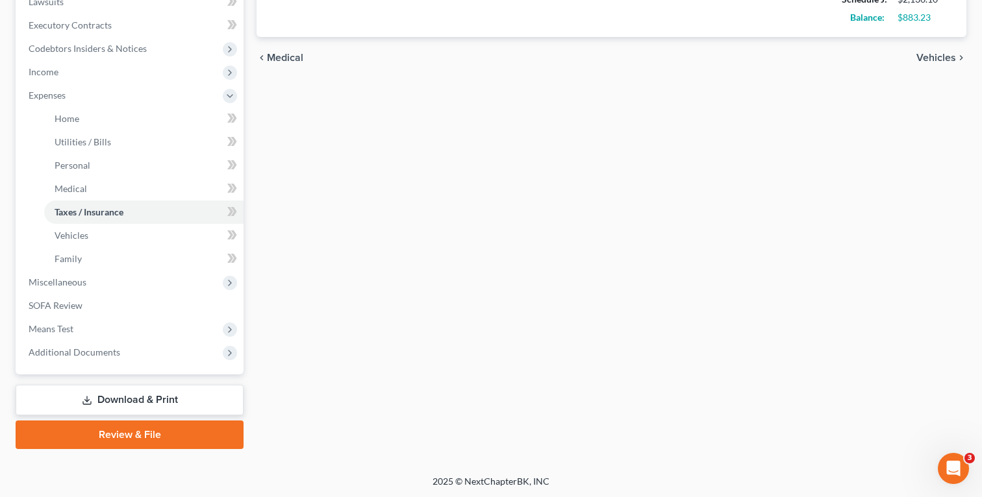
click at [129, 394] on link "Download & Print" at bounding box center [130, 400] width 228 height 31
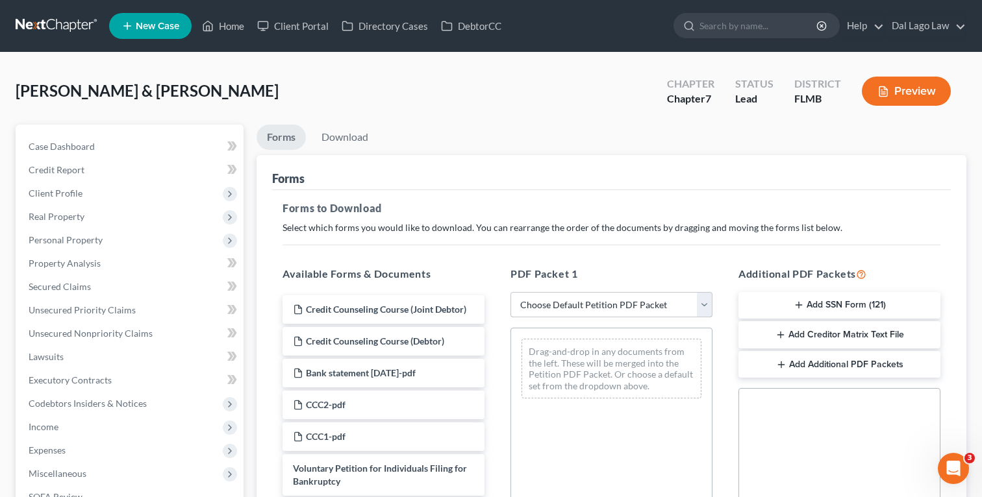
click at [558, 299] on select "Choose Default Petition PDF Packet Complete Bankruptcy Petition (all forms and …" at bounding box center [611, 305] width 202 height 26
select select "0"
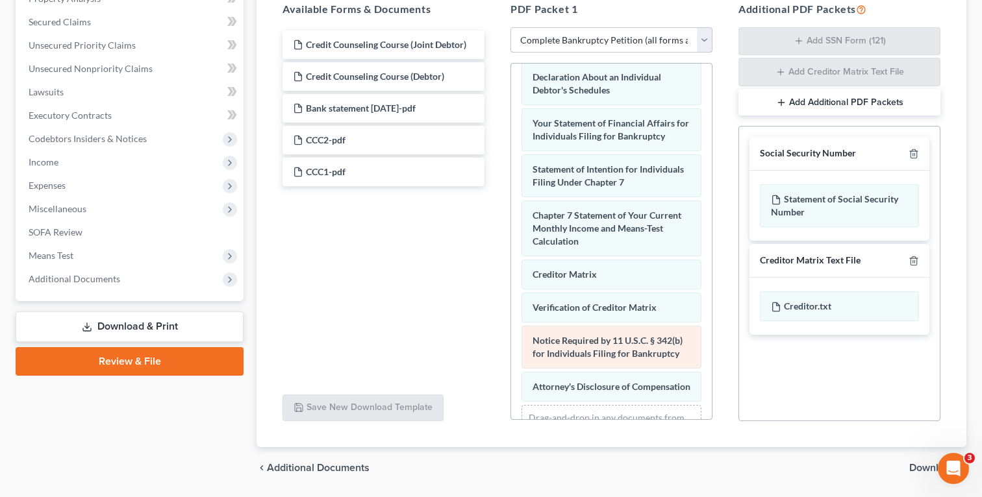
scroll to position [477, 0]
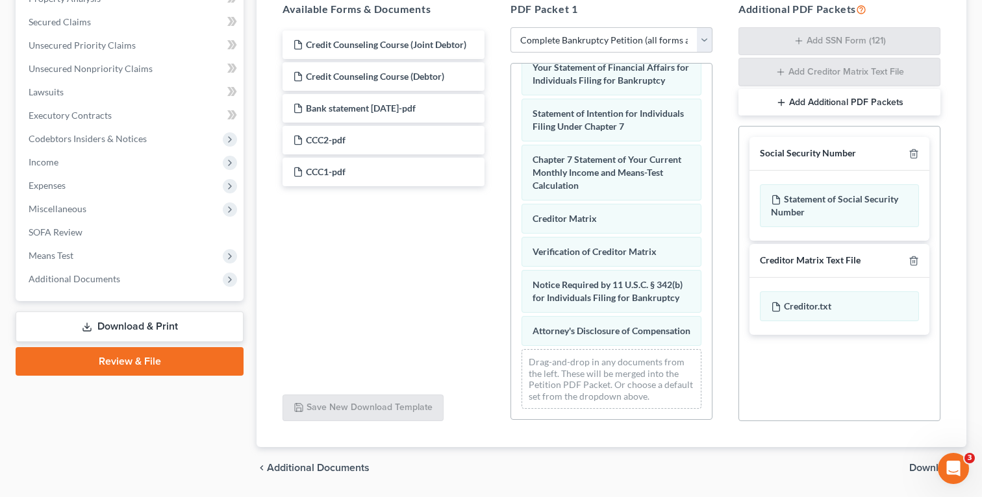
click at [916, 469] on span "Download" at bounding box center [932, 468] width 47 height 10
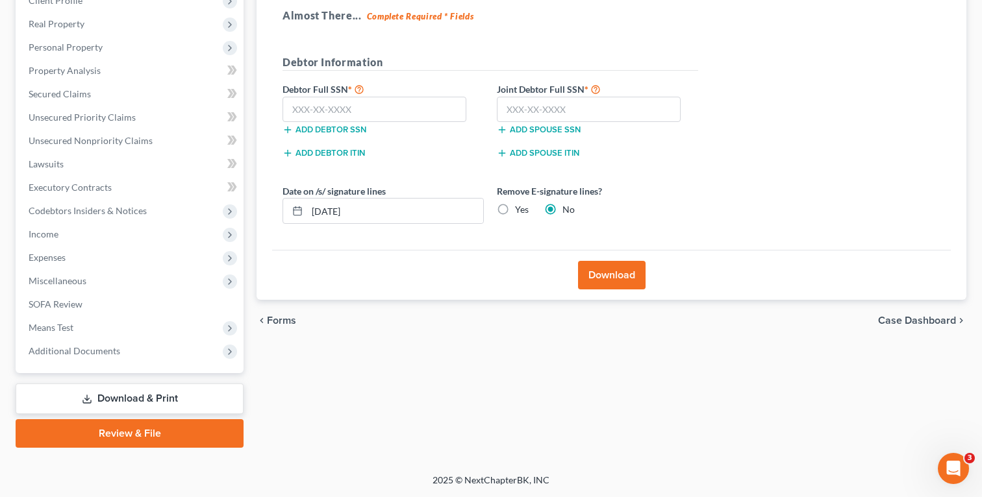
scroll to position [192, 0]
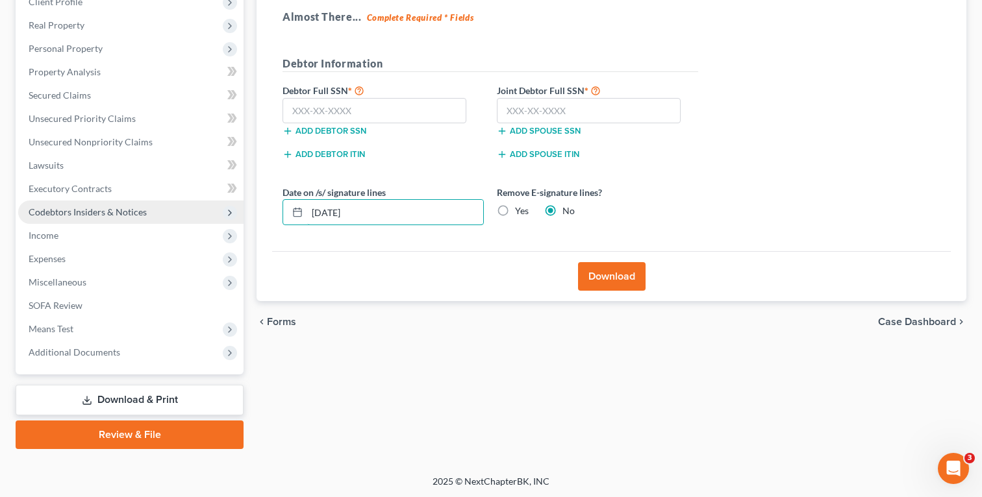
drag, startPoint x: 384, startPoint y: 209, endPoint x: 206, endPoint y: 209, distance: 177.9
click at [206, 209] on div "Petition Navigation Case Dashboard Payments Invoices Payments Payments Credit R…" at bounding box center [490, 191] width 963 height 516
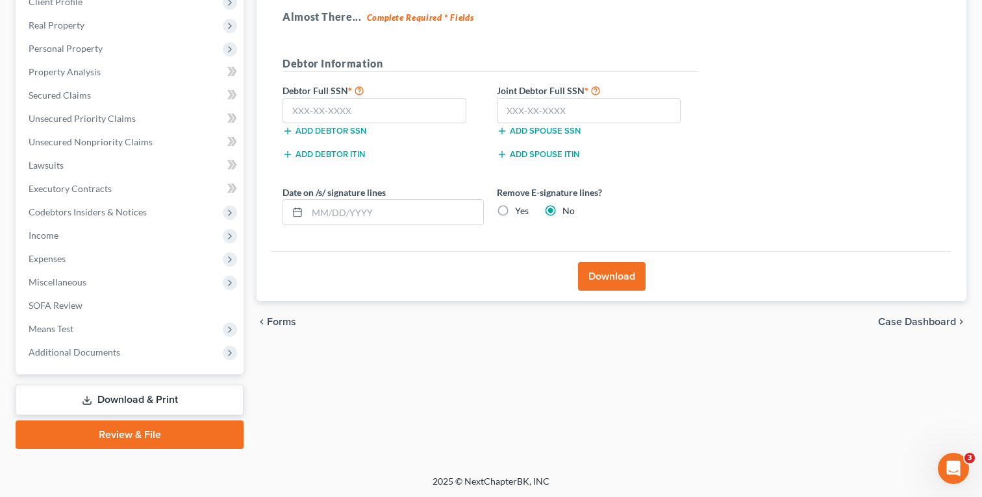
click at [628, 275] on button "Download" at bounding box center [612, 276] width 68 height 29
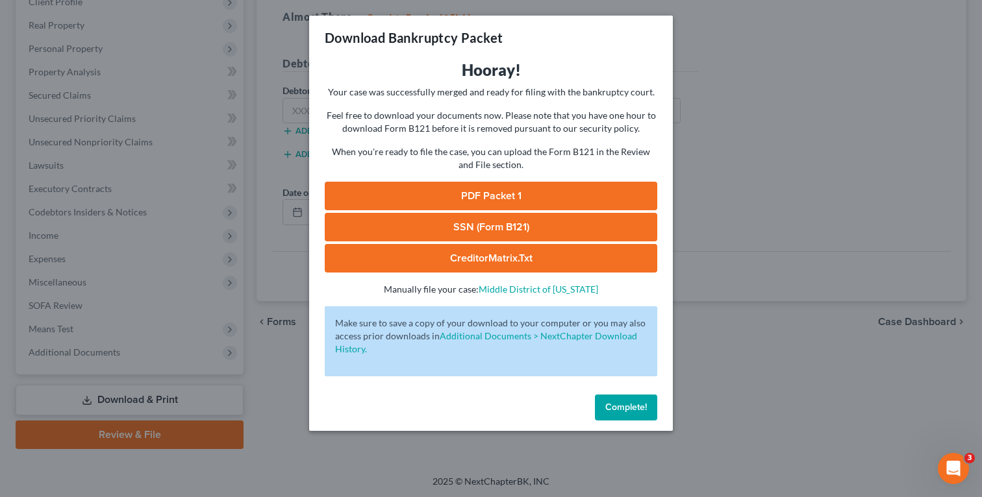
click at [517, 193] on link "PDF Packet 1" at bounding box center [491, 196] width 332 height 29
click at [195, 188] on div "Download Bankruptcy Packet Hooray! Your case was successfully merged and ready …" at bounding box center [491, 248] width 982 height 497
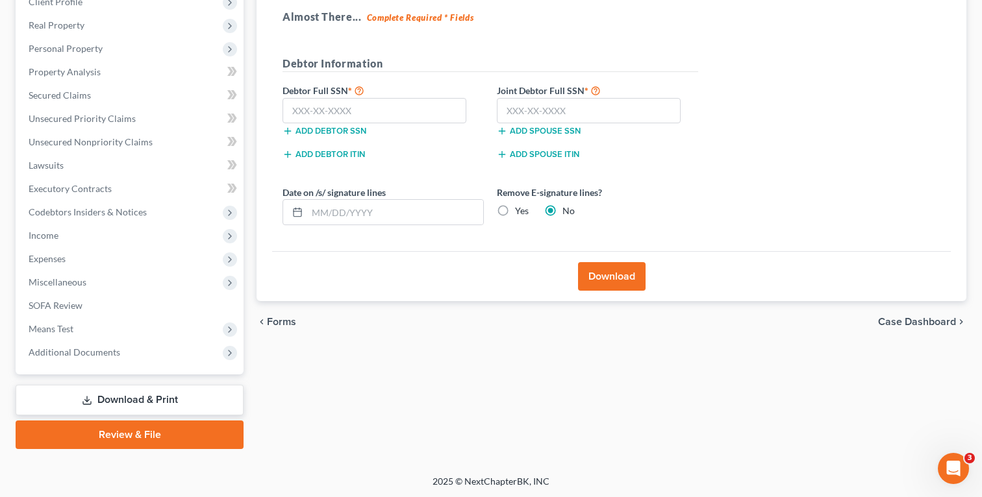
scroll to position [0, 0]
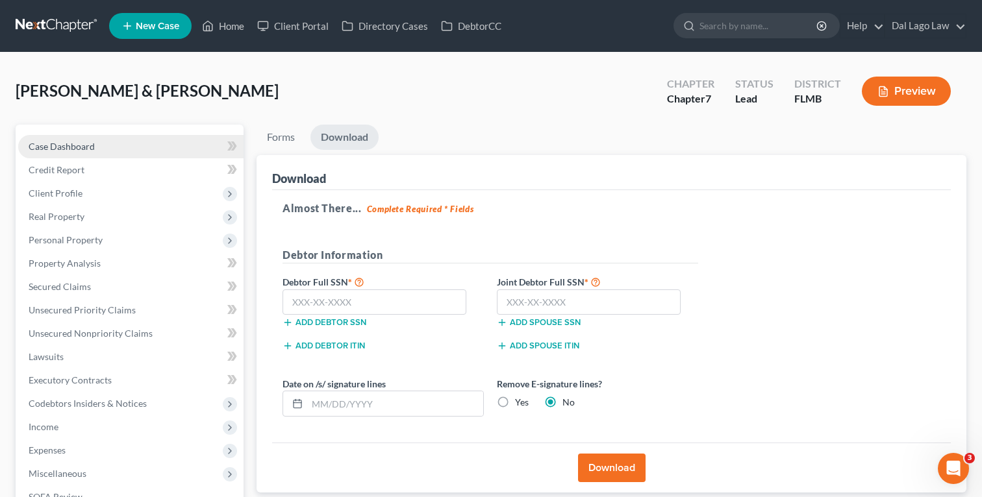
click at [115, 143] on link "Case Dashboard" at bounding box center [130, 146] width 225 height 23
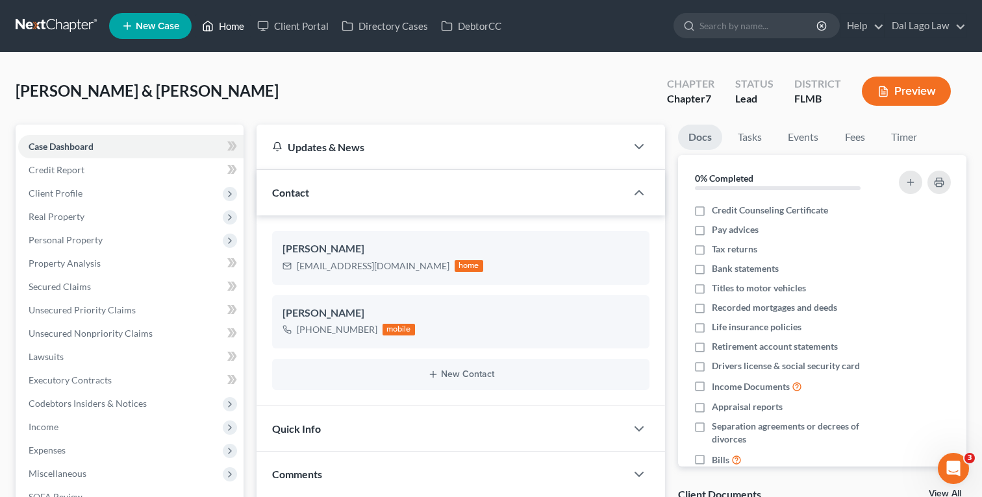
click at [223, 30] on link "Home" at bounding box center [222, 25] width 55 height 23
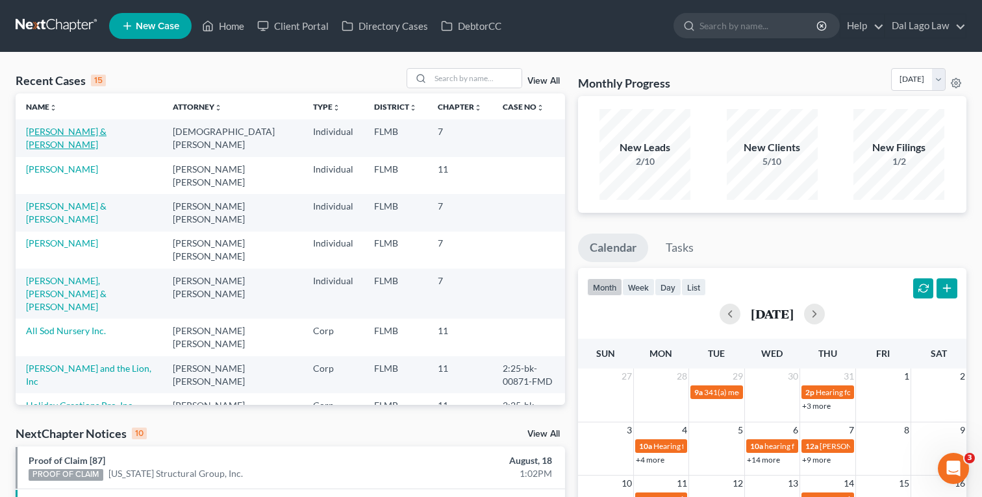
click at [81, 130] on link "[PERSON_NAME] & [PERSON_NAME]" at bounding box center [66, 138] width 81 height 24
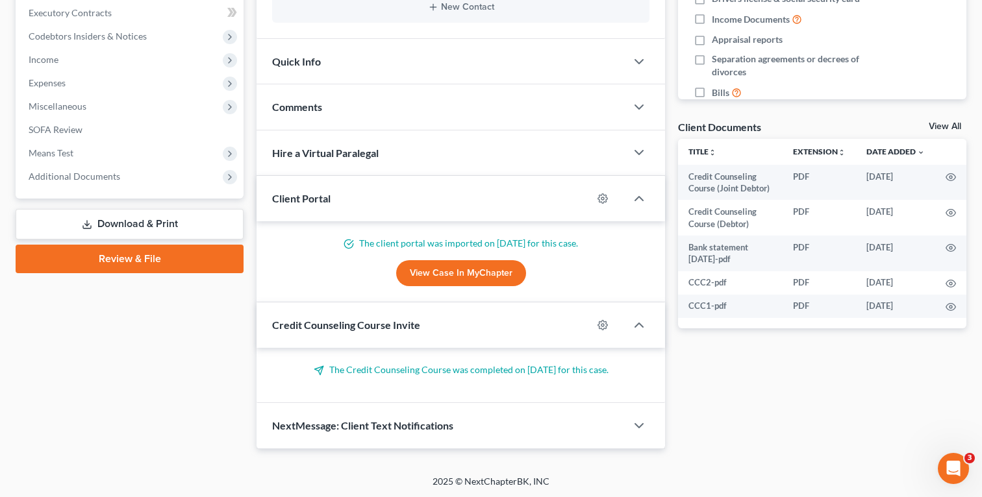
click at [152, 210] on link "Download & Print" at bounding box center [130, 224] width 228 height 31
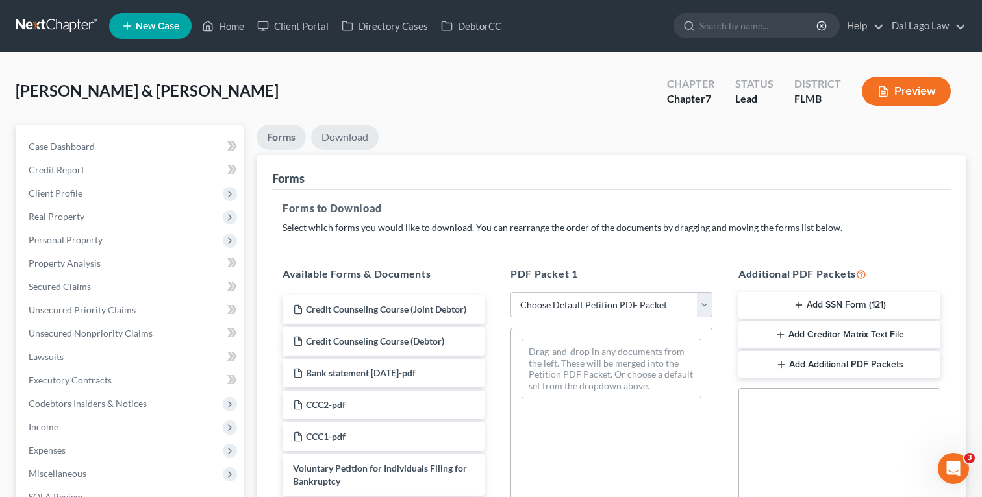
click at [350, 139] on link "Download" at bounding box center [345, 137] width 68 height 25
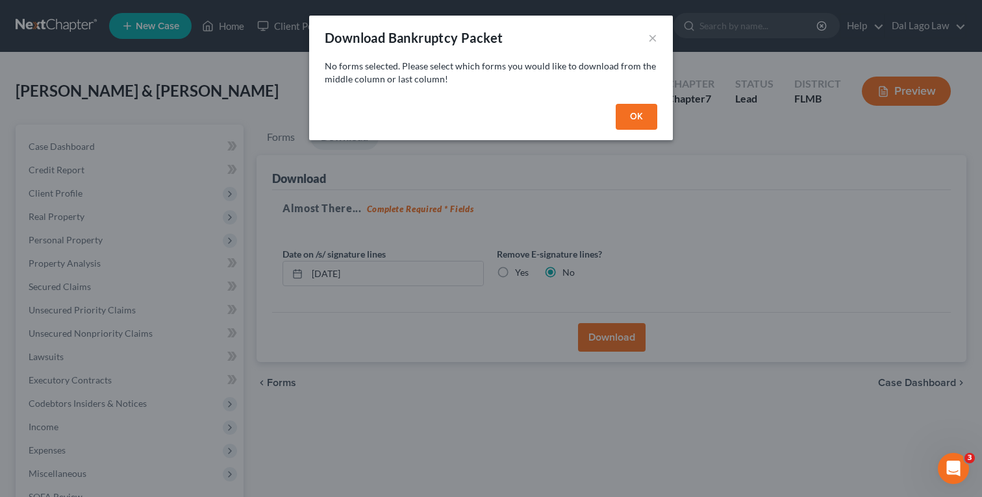
click at [647, 120] on button "OK" at bounding box center [636, 117] width 42 height 26
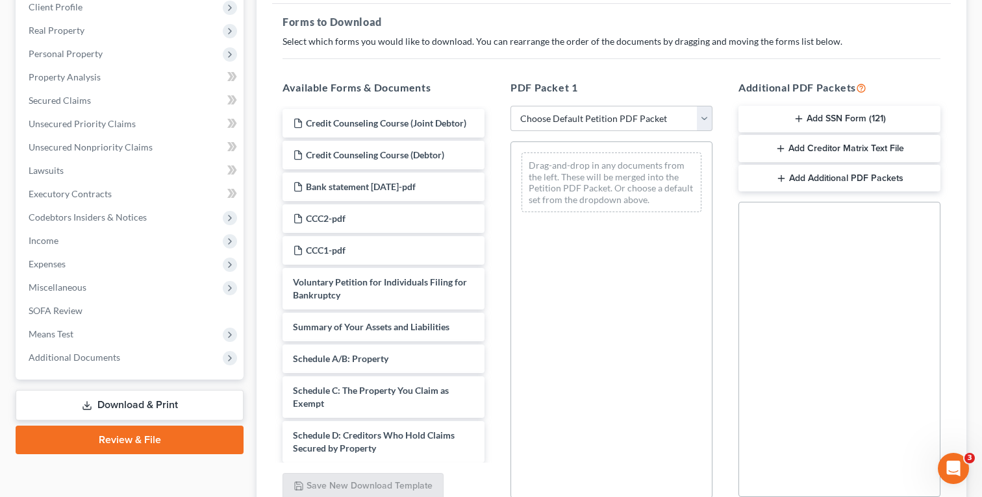
scroll to position [192, 0]
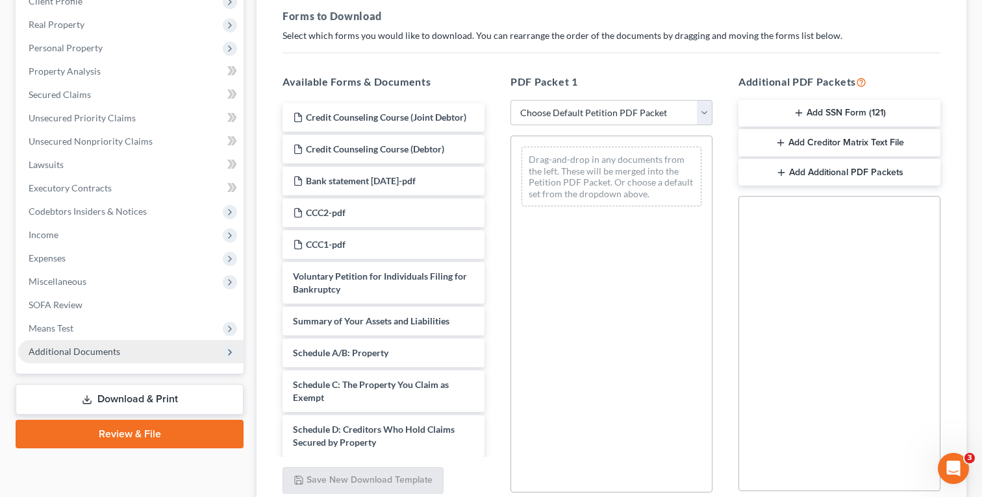
click at [152, 346] on span "Additional Documents" at bounding box center [130, 351] width 225 height 23
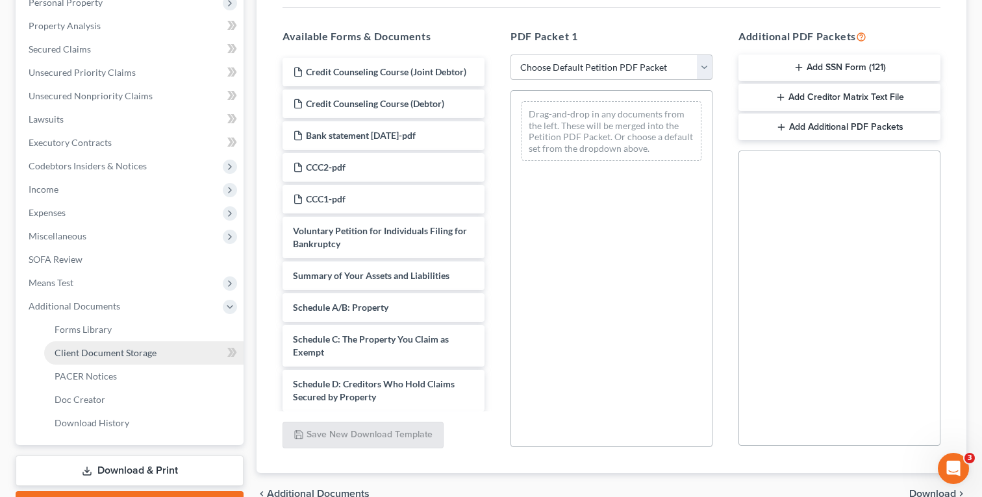
scroll to position [245, 0]
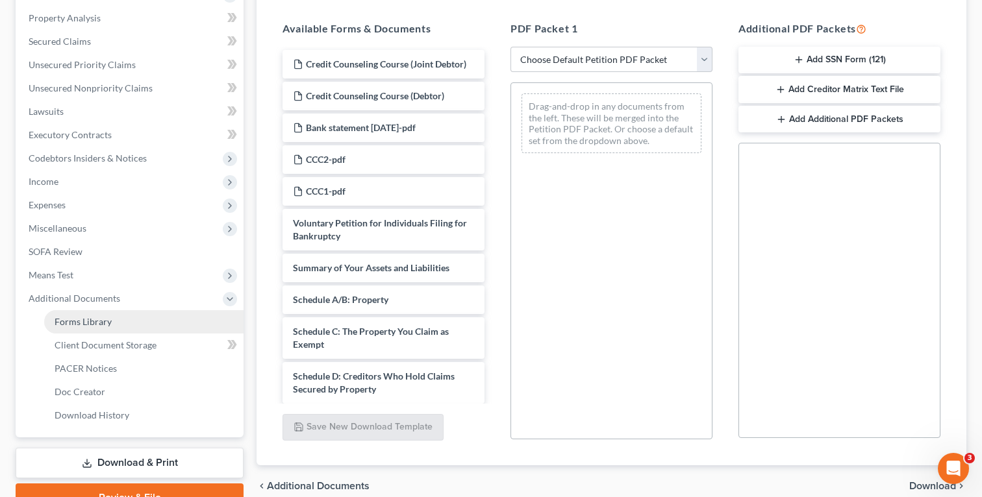
click at [107, 325] on span "Forms Library" at bounding box center [83, 321] width 57 height 11
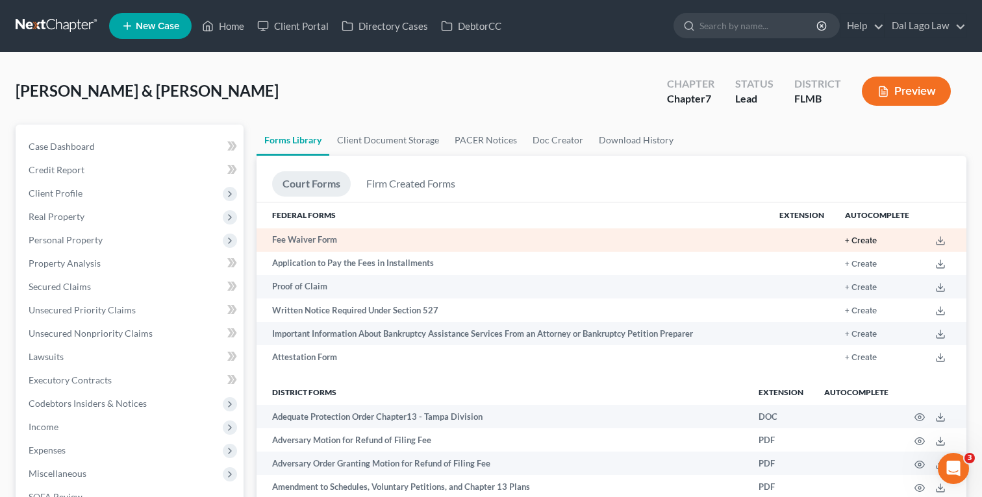
click at [871, 241] on button "+ Create" at bounding box center [861, 241] width 32 height 8
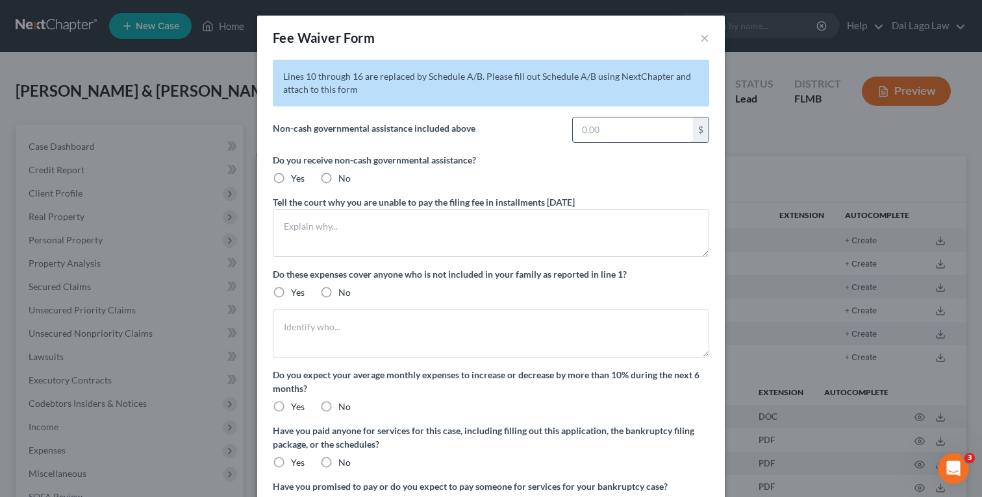
click at [619, 126] on input "text" at bounding box center [633, 130] width 120 height 25
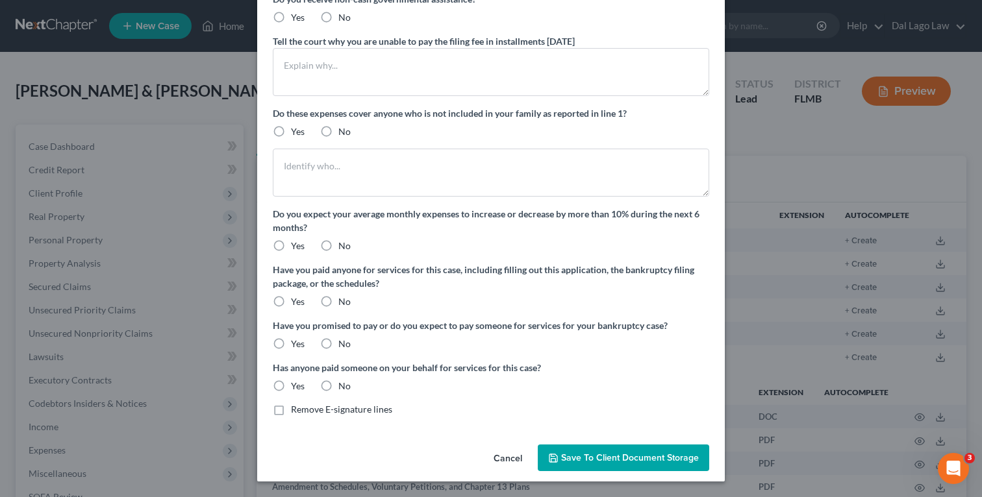
click at [338, 382] on label "No" at bounding box center [344, 386] width 12 height 13
click at [343, 382] on input "No" at bounding box center [347, 384] width 8 height 8
radio input "true"
click at [338, 339] on label "No" at bounding box center [344, 344] width 12 height 13
click at [343, 339] on input "No" at bounding box center [347, 342] width 8 height 8
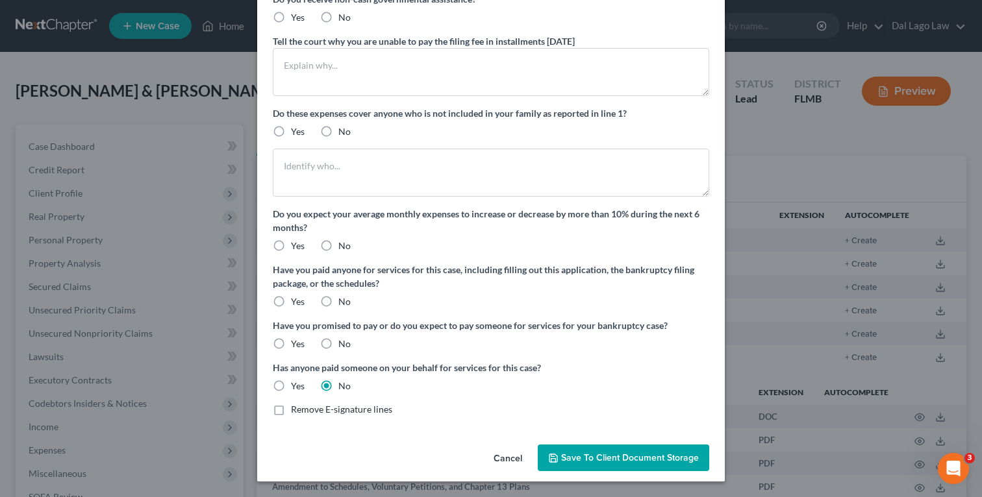
radio input "true"
click at [338, 297] on label "No" at bounding box center [344, 301] width 12 height 13
click at [343, 297] on input "No" at bounding box center [347, 299] width 8 height 8
radio input "true"
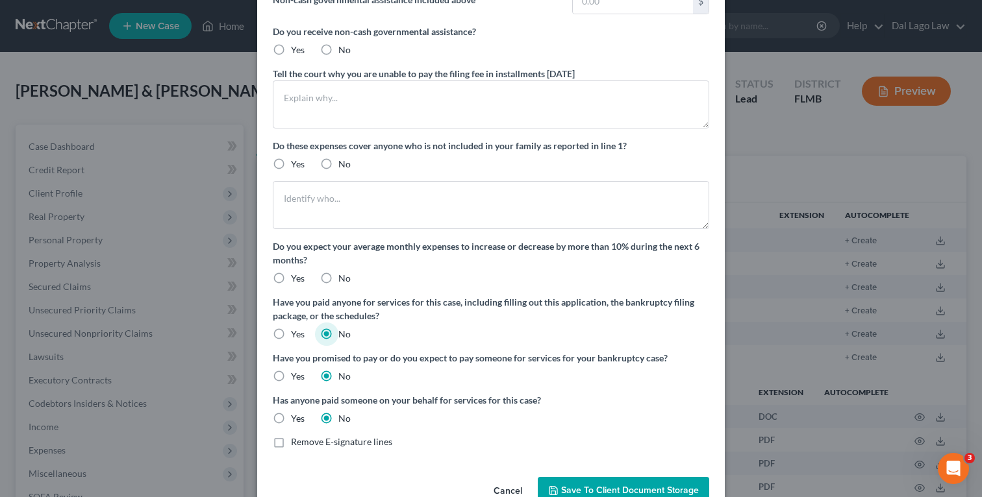
scroll to position [120, 0]
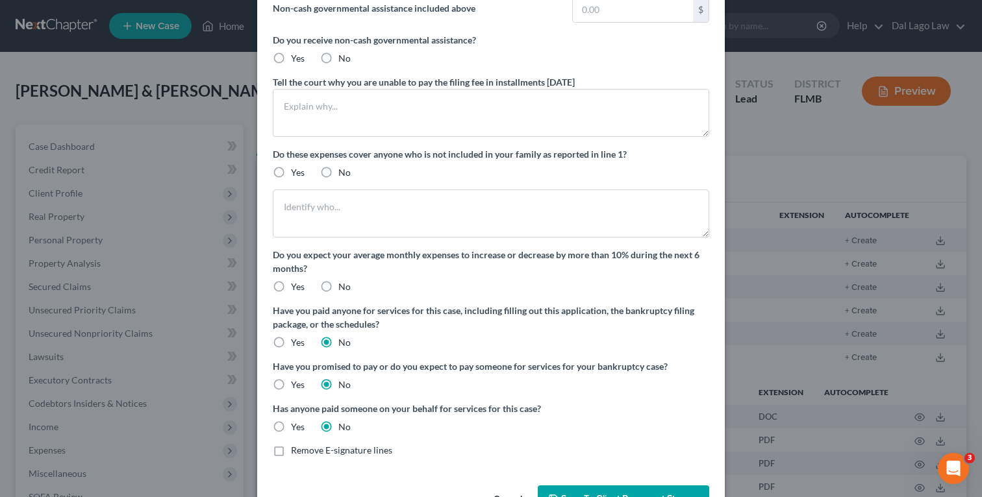
click at [338, 280] on label "No" at bounding box center [344, 286] width 12 height 13
click at [343, 280] on input "No" at bounding box center [347, 284] width 8 height 8
radio input "true"
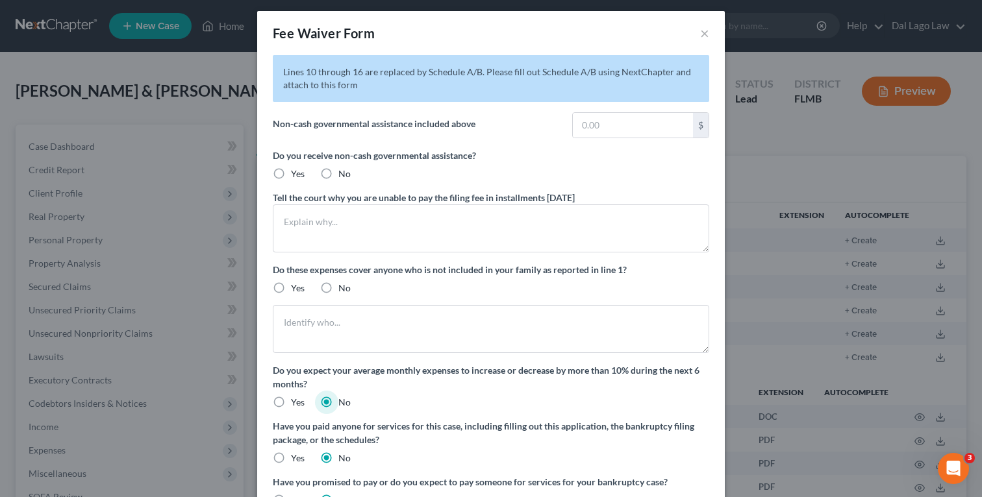
scroll to position [0, 0]
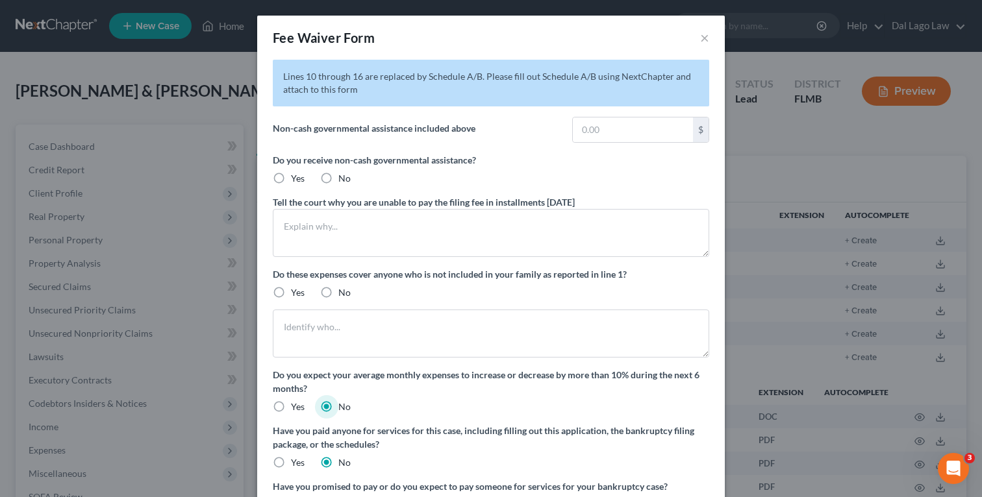
click at [338, 292] on label "No" at bounding box center [344, 292] width 12 height 13
click at [343, 292] on input "No" at bounding box center [347, 290] width 8 height 8
radio input "true"
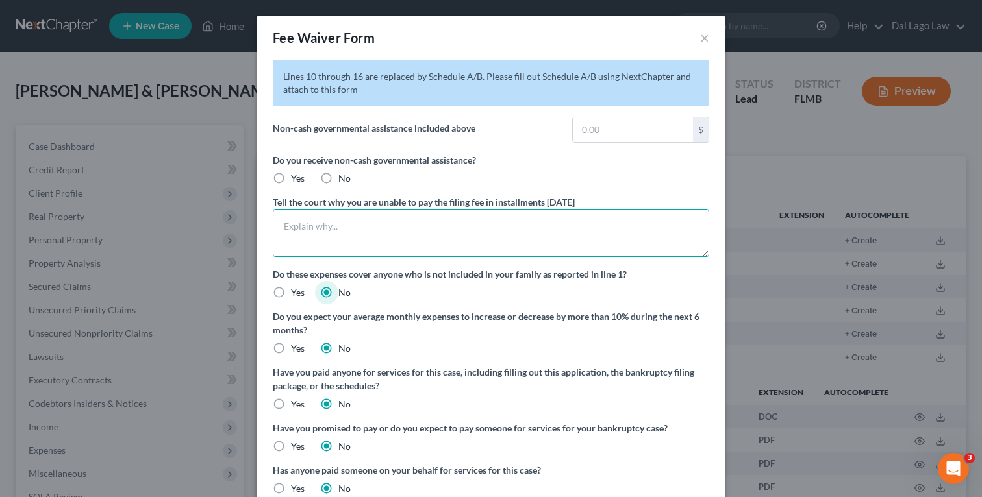
click at [469, 228] on textarea at bounding box center [491, 233] width 436 height 48
type textarea "Mr. and Mrs. Medina"
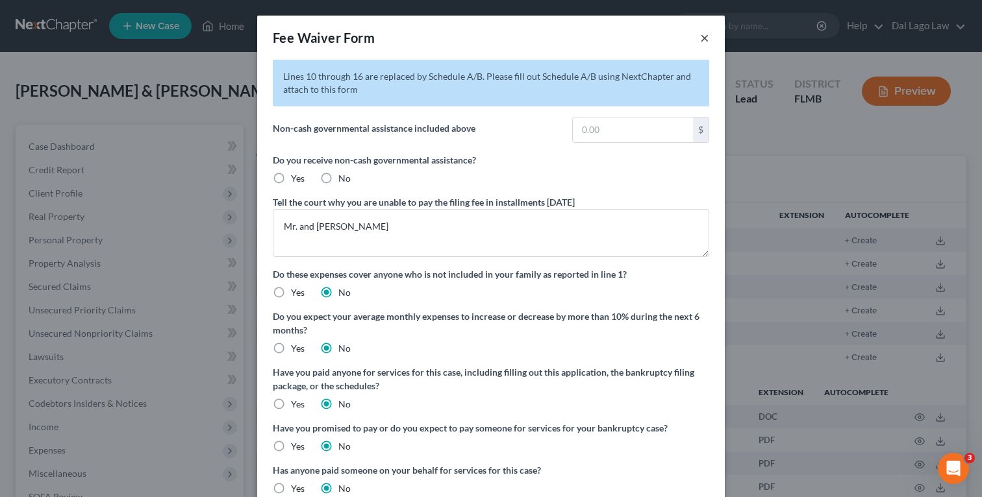
click at [704, 38] on button "×" at bounding box center [704, 38] width 9 height 16
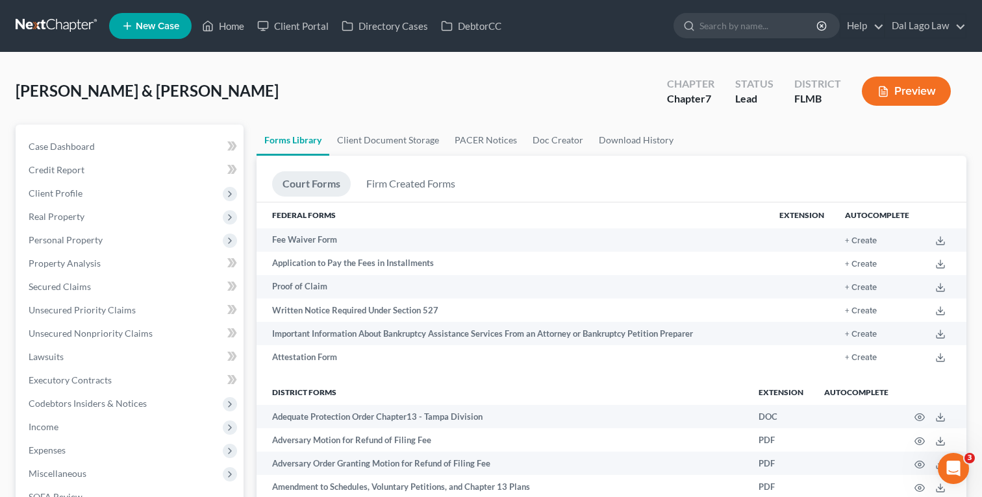
scroll to position [41, 0]
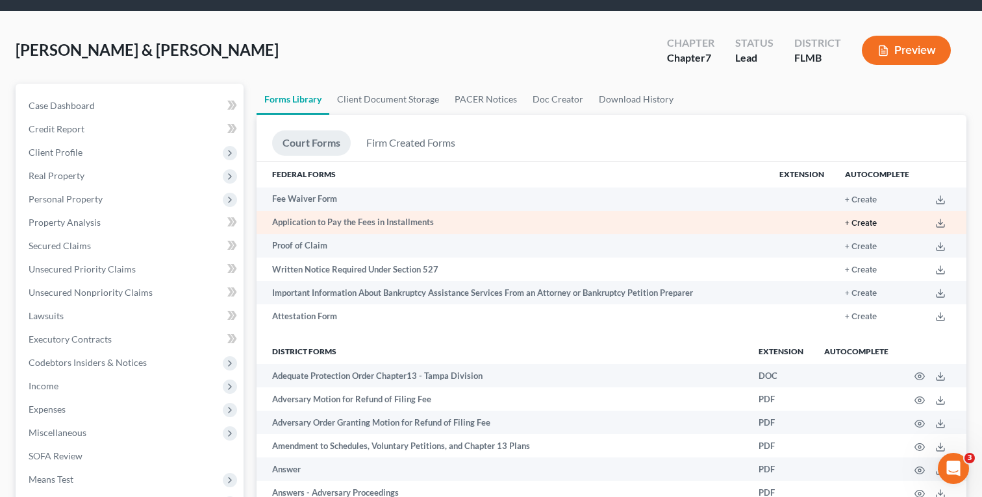
click at [864, 219] on button "+ Create" at bounding box center [861, 223] width 32 height 8
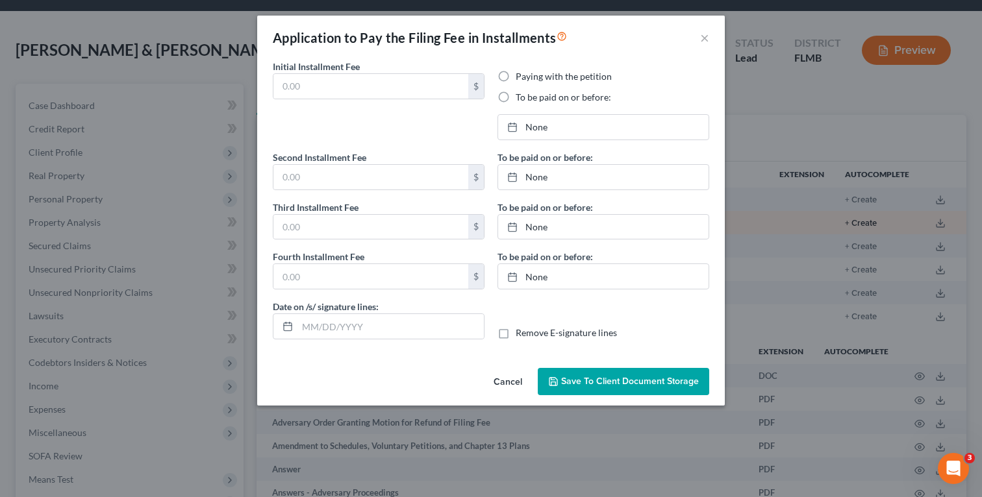
type input "0.00"
radio input "true"
type input "0.00"
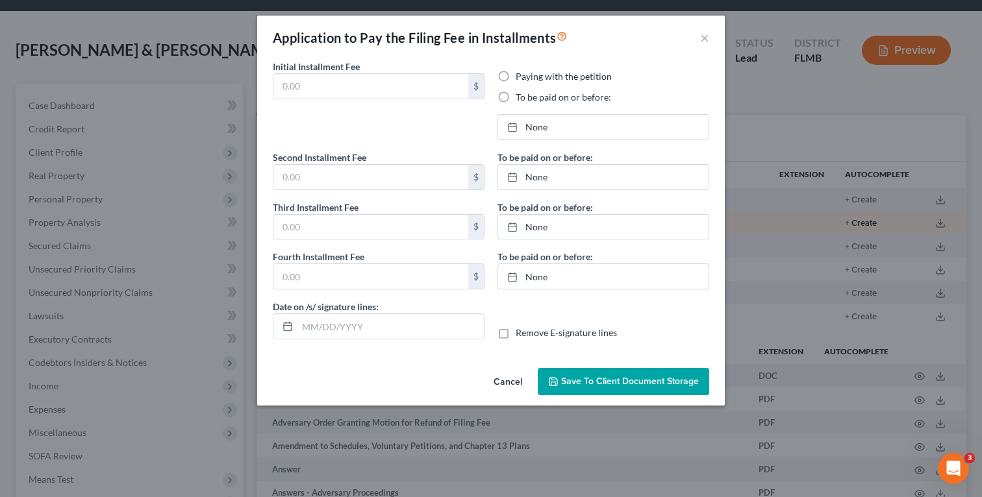
type input "[DATE]"
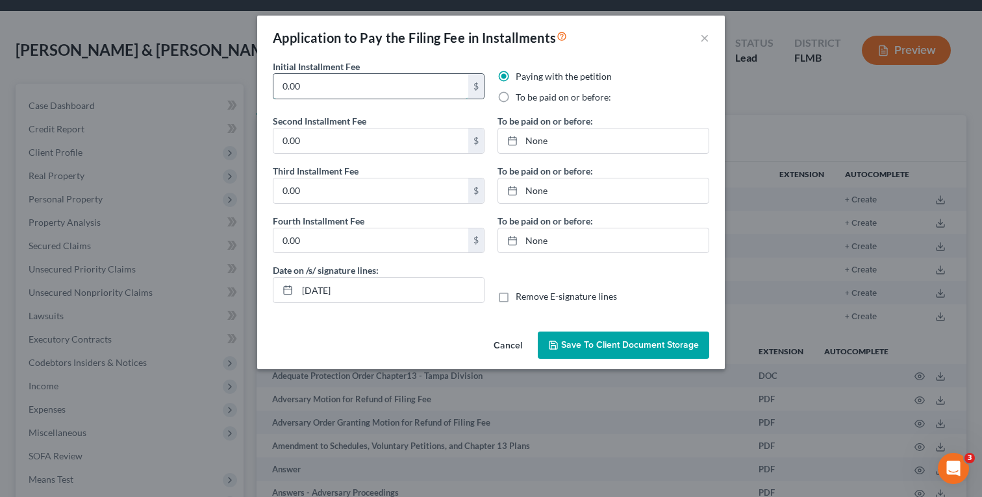
click at [415, 90] on input "0.00" at bounding box center [370, 86] width 195 height 25
click at [530, 97] on label "To be paid on or before:" at bounding box center [562, 97] width 95 height 13
click at [529, 97] on input "To be paid on or before:" at bounding box center [525, 95] width 8 height 8
radio input "true"
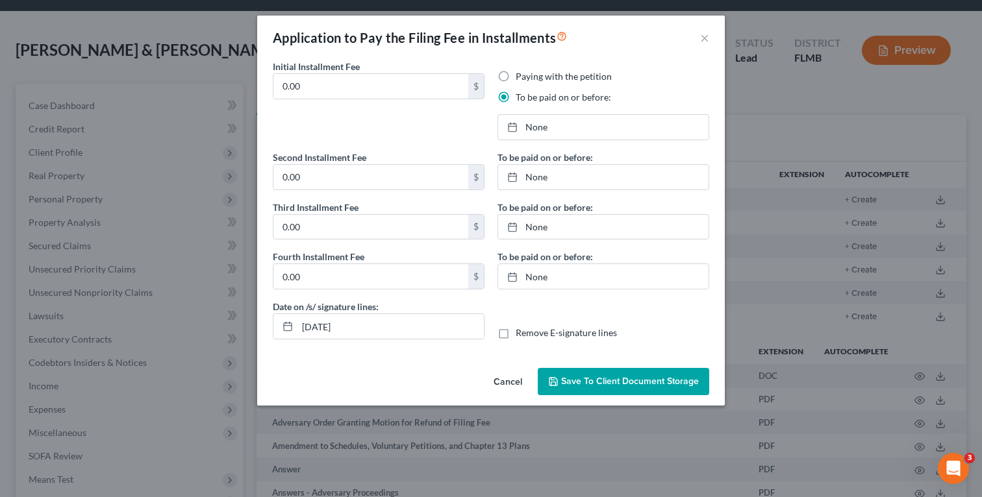
click at [515, 75] on label "Paying with the petition" at bounding box center [563, 76] width 96 height 13
click at [521, 75] on input "Paying with the petition" at bounding box center [525, 74] width 8 height 8
radio input "true"
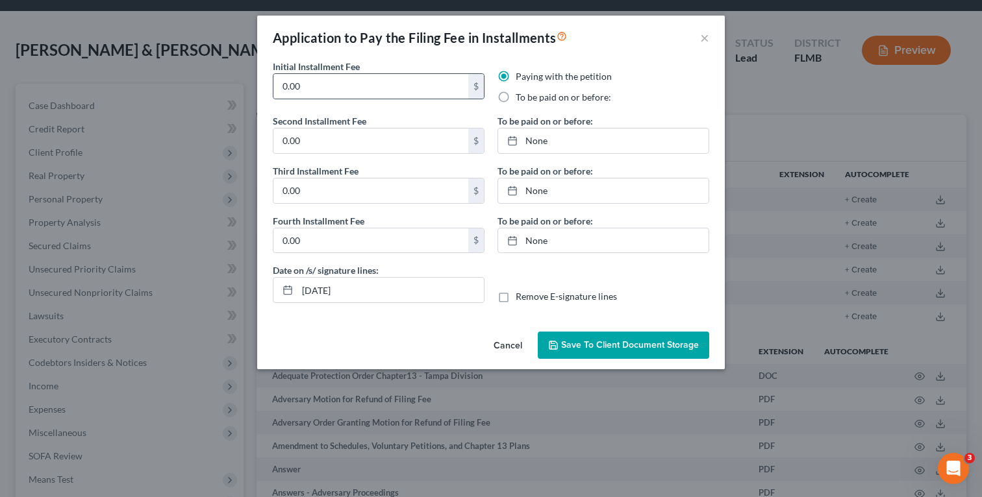
click at [406, 73] on div "0.00 $" at bounding box center [379, 86] width 212 height 26
drag, startPoint x: 347, startPoint y: 90, endPoint x: 243, endPoint y: 84, distance: 104.0
click at [243, 84] on div "Application to Pay the Filing Fee in Installments × Initial Installment Fee 0.0…" at bounding box center [491, 248] width 982 height 497
type input "84.50"
click at [331, 90] on input "84.50" at bounding box center [370, 86] width 195 height 25
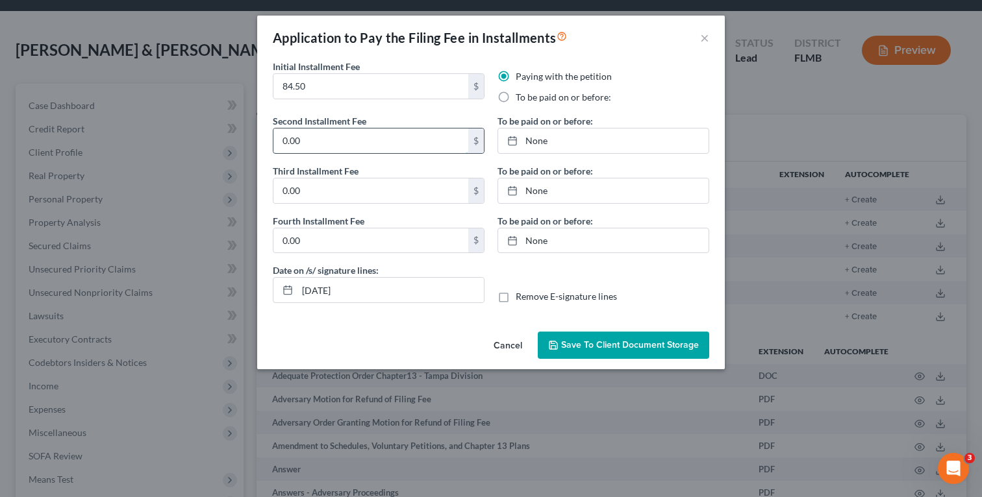
click at [338, 136] on input "0.00" at bounding box center [370, 141] width 195 height 25
paste input "84.5"
type input "84.50"
click at [332, 186] on input "0.00" at bounding box center [370, 191] width 195 height 25
paste input "84.50"
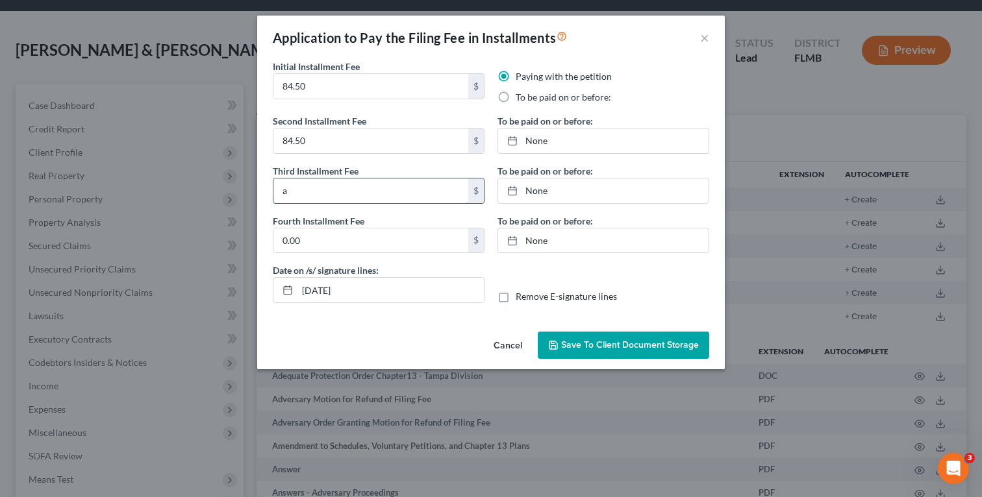
type input "a84.50"
paste input "84.50"
type input "84.50"
click at [337, 243] on input "0.00" at bounding box center [370, 241] width 195 height 25
paste input "84.5"
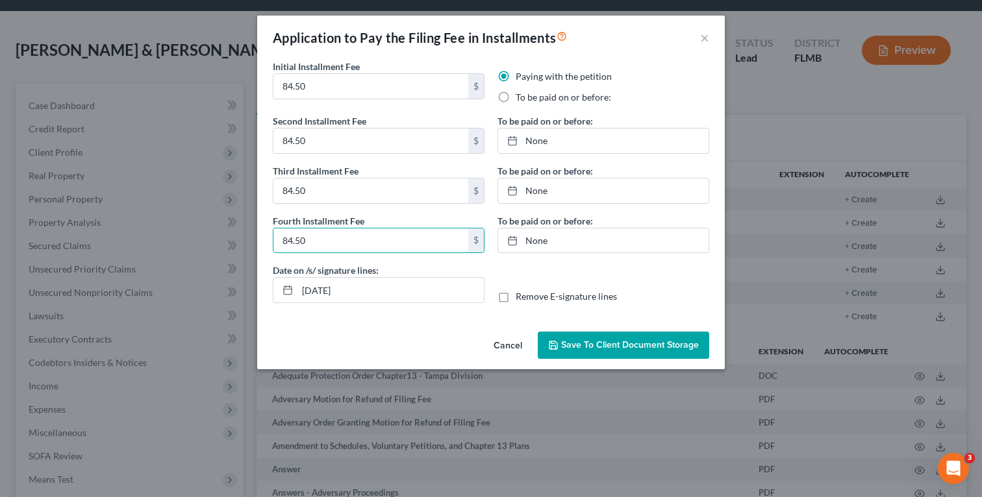
type input "84.50"
click at [567, 274] on div "Date on /s/ signature lines: 08/18/2025 Remove E-signature lines" at bounding box center [490, 289] width 449 height 50
type input "8/18/2025"
click at [549, 145] on link "8/18/2025" at bounding box center [603, 141] width 210 height 25
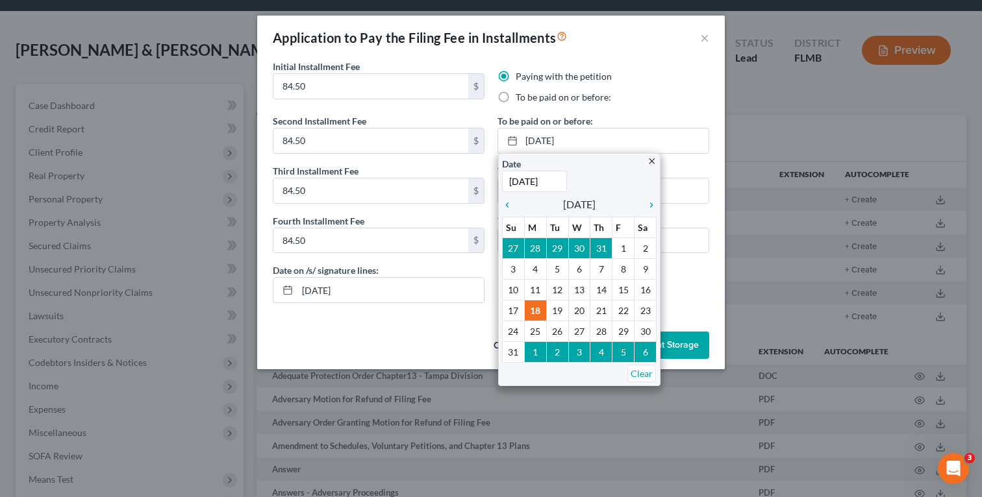
click at [649, 99] on div "To be paid on or before:" at bounding box center [603, 97] width 212 height 13
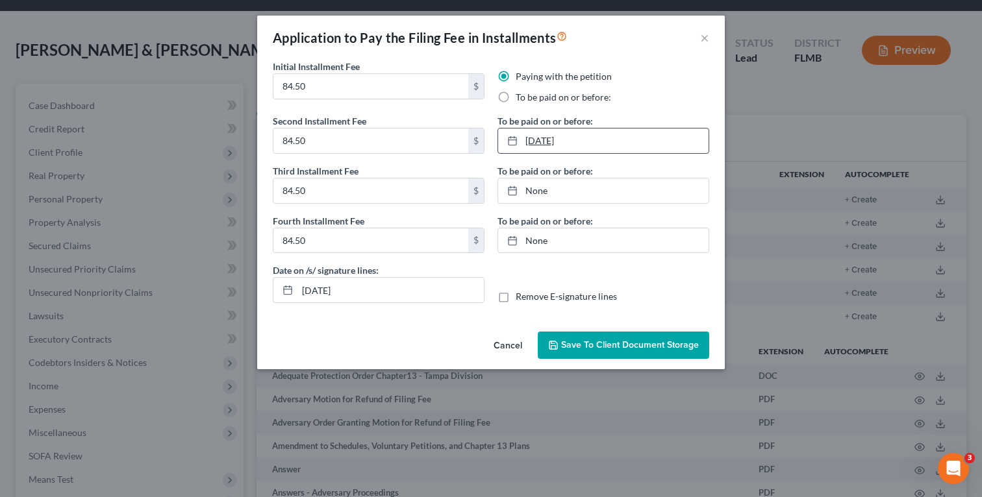
click at [599, 135] on link "8/18/2025" at bounding box center [603, 141] width 210 height 25
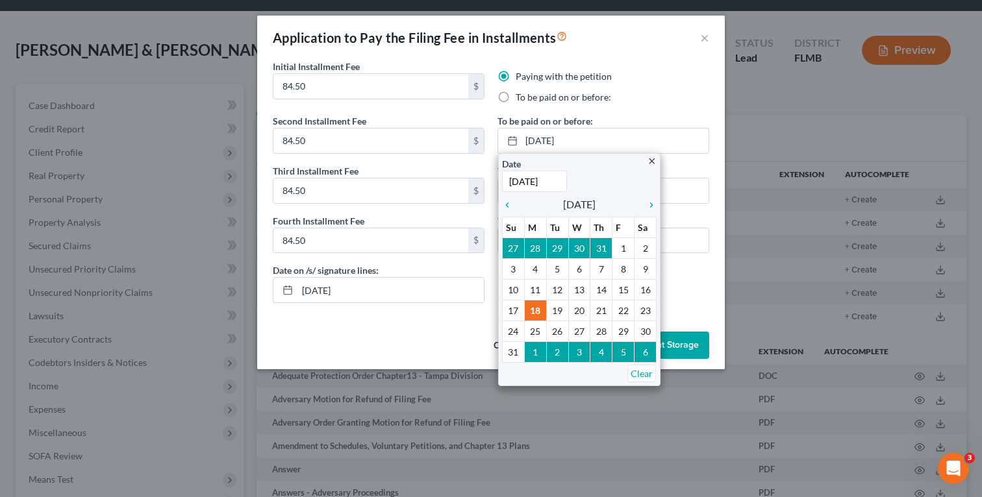
click at [689, 101] on div "To be paid on or before:" at bounding box center [603, 97] width 212 height 13
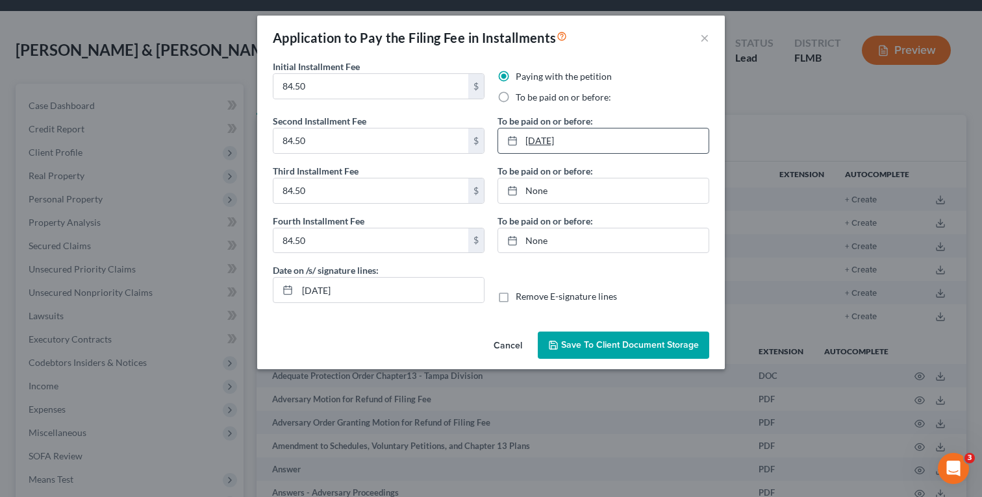
click at [672, 140] on link "8/18/2025" at bounding box center [603, 141] width 210 height 25
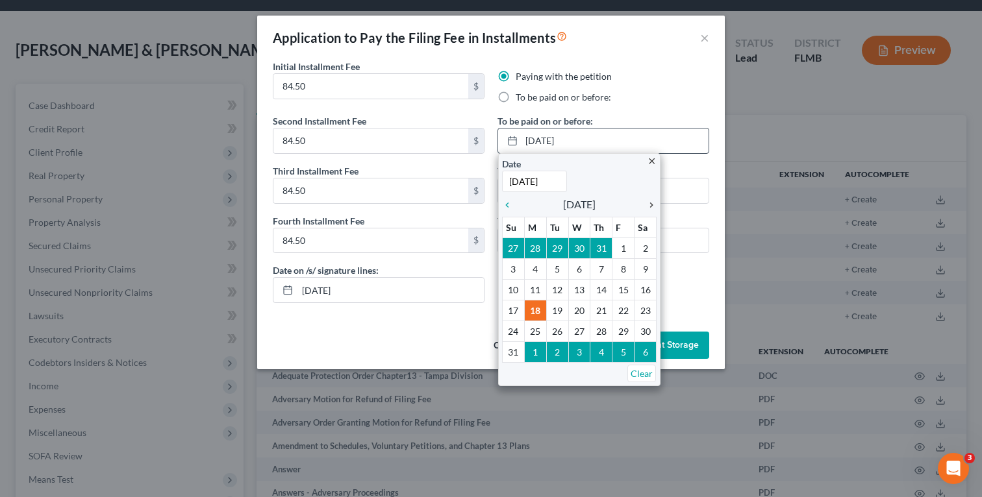
click at [651, 206] on icon "chevron_right" at bounding box center [647, 205] width 17 height 10
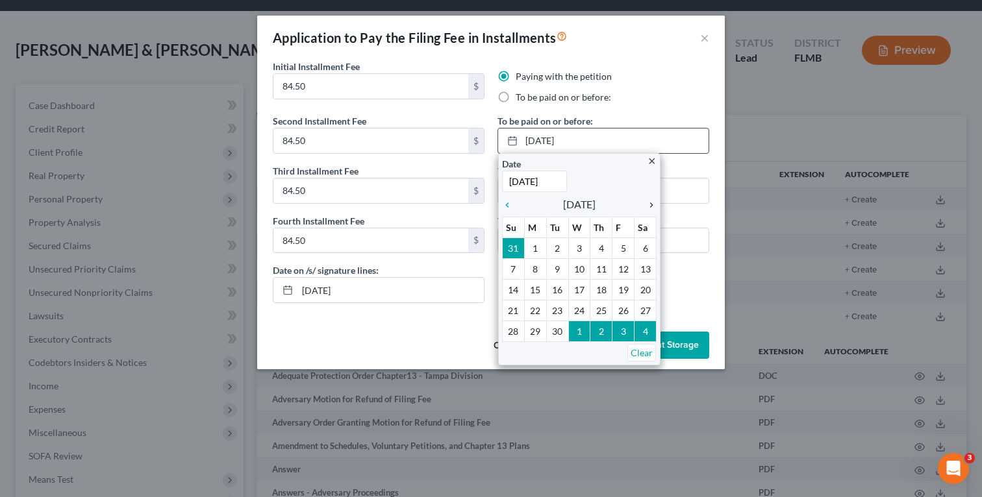
click at [651, 207] on icon "chevron_right" at bounding box center [647, 205] width 17 height 10
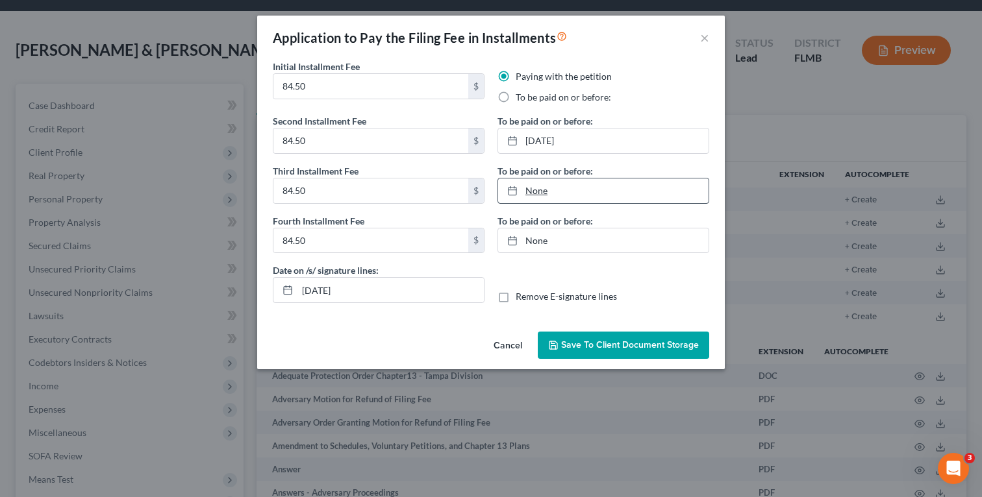
click at [607, 193] on link "None" at bounding box center [603, 191] width 210 height 25
type input "8/18/2025"
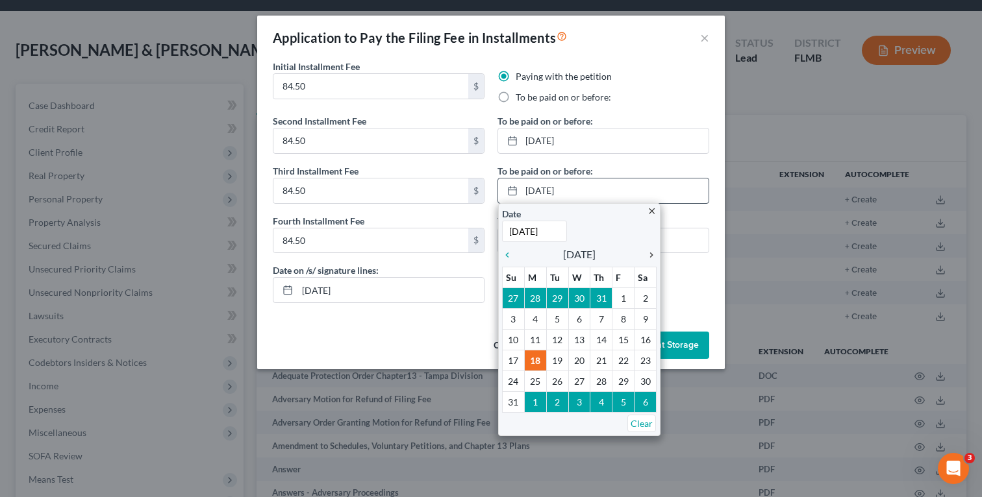
click at [650, 255] on icon "chevron_right" at bounding box center [647, 255] width 17 height 10
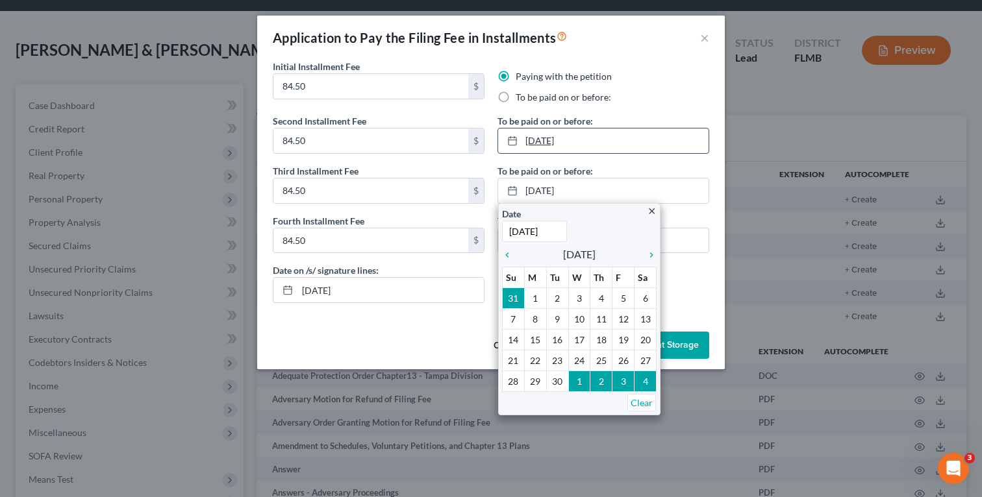
click at [621, 148] on link "10/1/2025" at bounding box center [603, 141] width 210 height 25
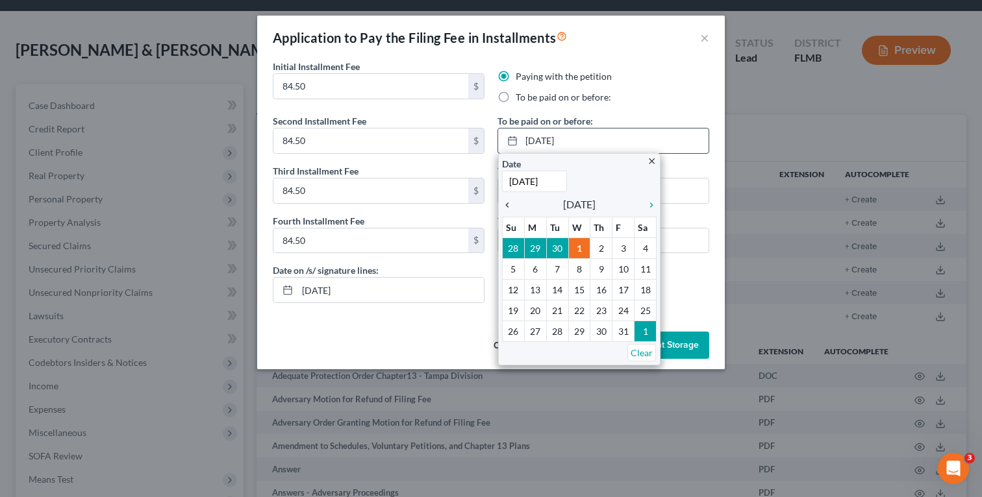
click at [505, 201] on icon "chevron_left" at bounding box center [510, 205] width 17 height 10
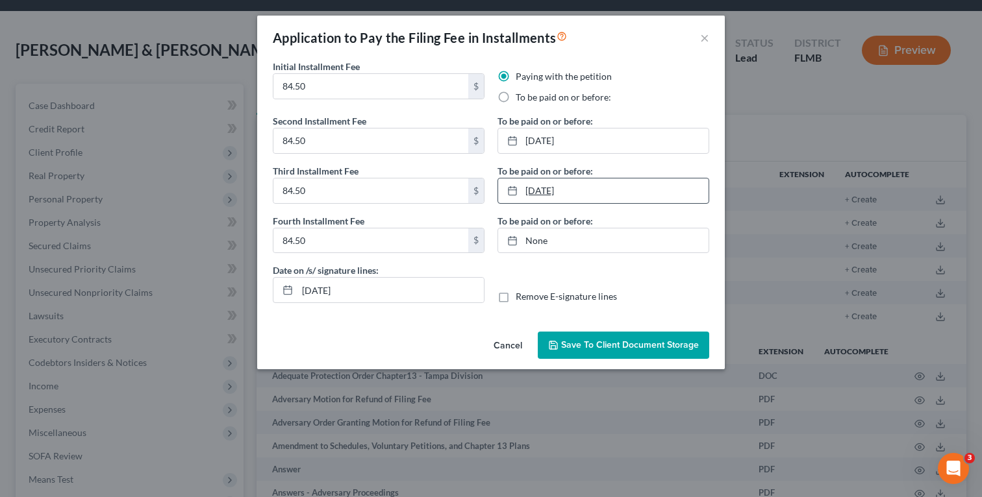
click at [602, 195] on link "8/18/2025" at bounding box center [603, 191] width 210 height 25
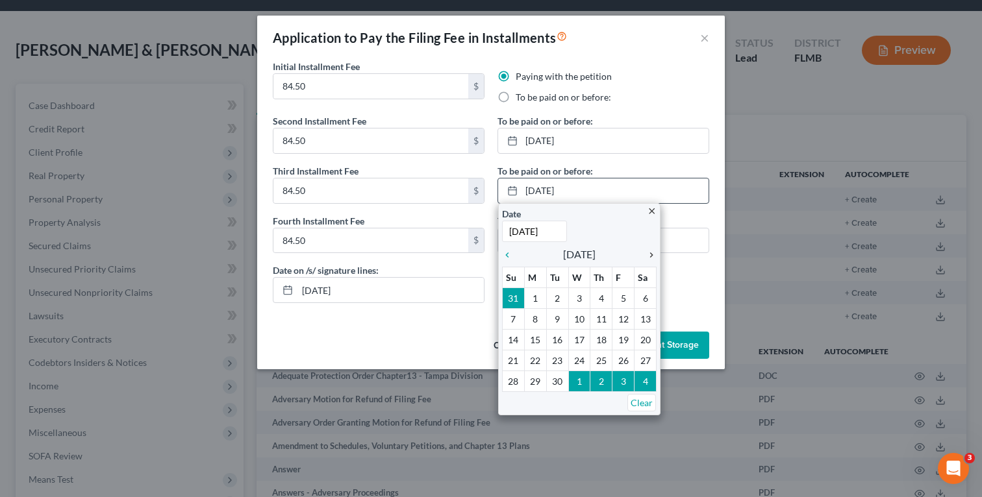
click at [650, 253] on icon "chevron_right" at bounding box center [647, 255] width 17 height 10
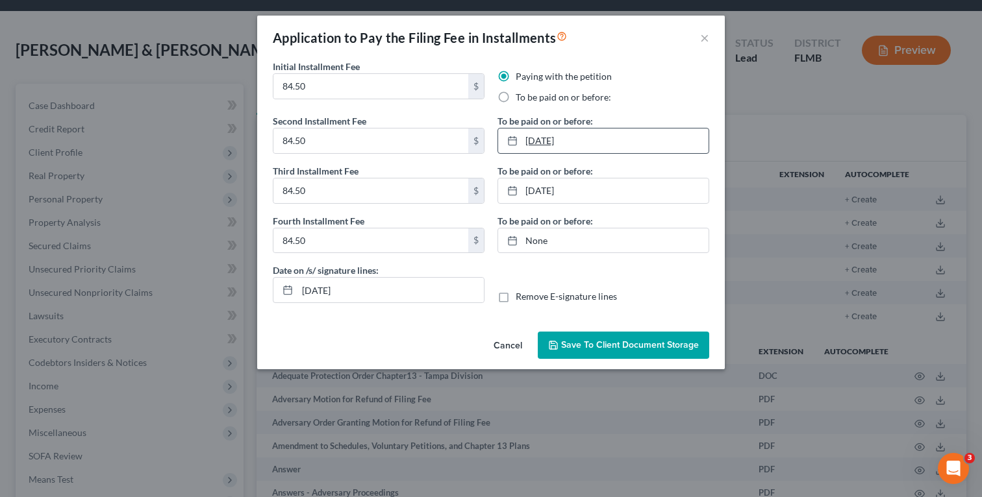
click at [601, 149] on link "9/8/2025" at bounding box center [603, 141] width 210 height 25
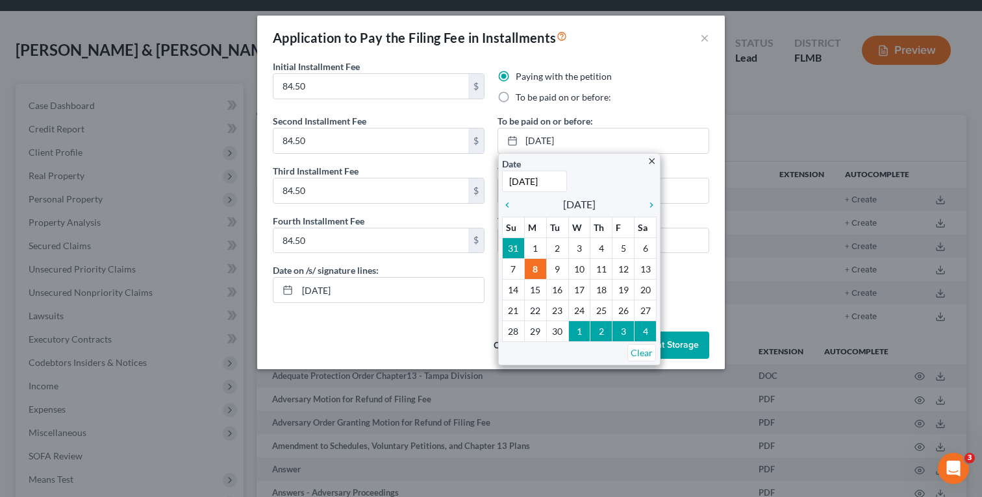
click at [696, 90] on div "Paying with the petition To be paid on or before:" at bounding box center [603, 87] width 212 height 34
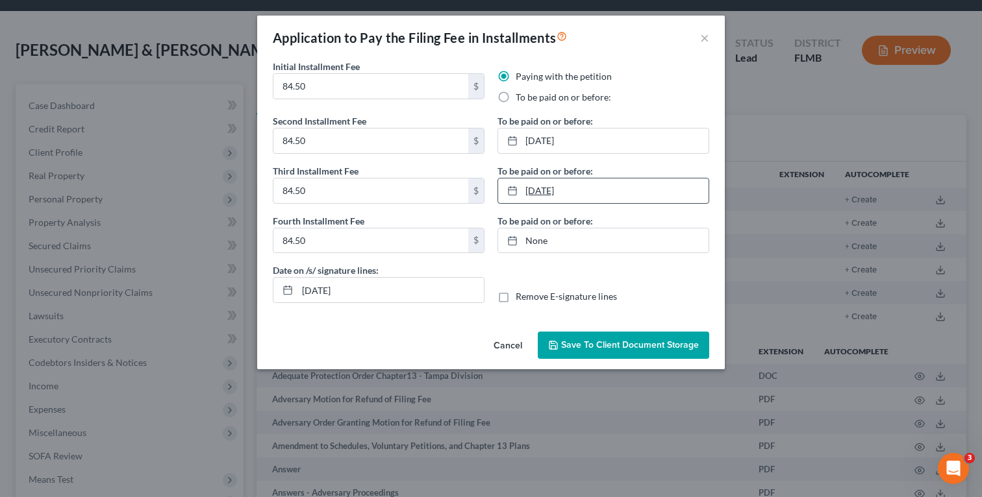
click at [604, 195] on link "11/3/2025" at bounding box center [603, 191] width 210 height 25
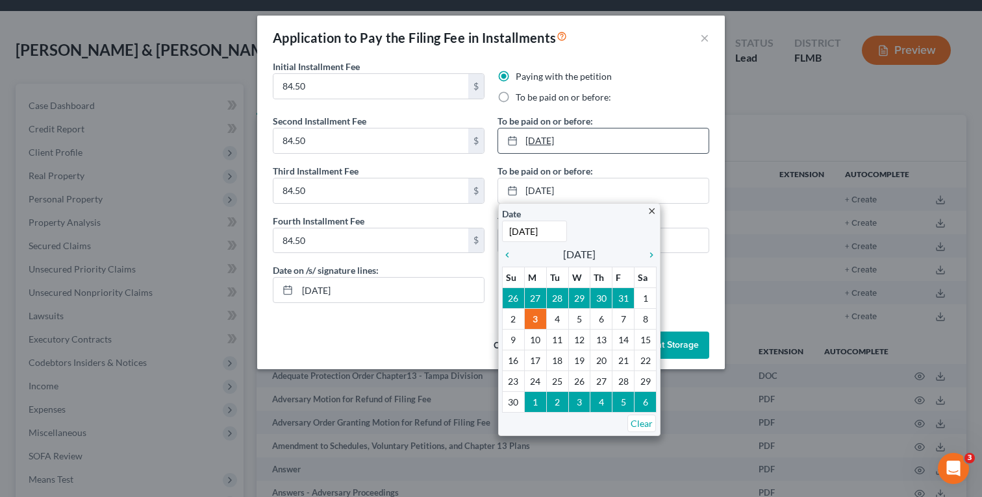
click at [652, 130] on link "9/8/2025" at bounding box center [603, 141] width 210 height 25
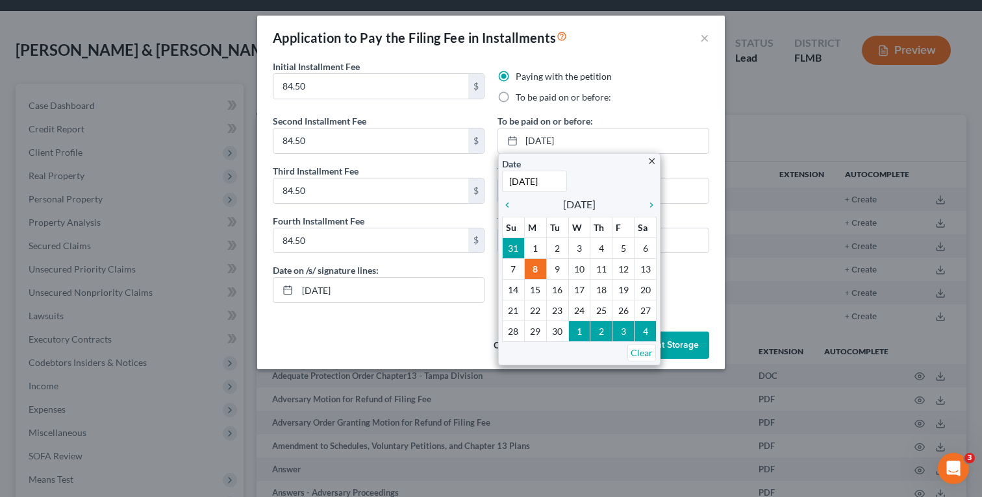
click at [662, 106] on div "Paying with the petition To be paid on or before:" at bounding box center [603, 92] width 225 height 44
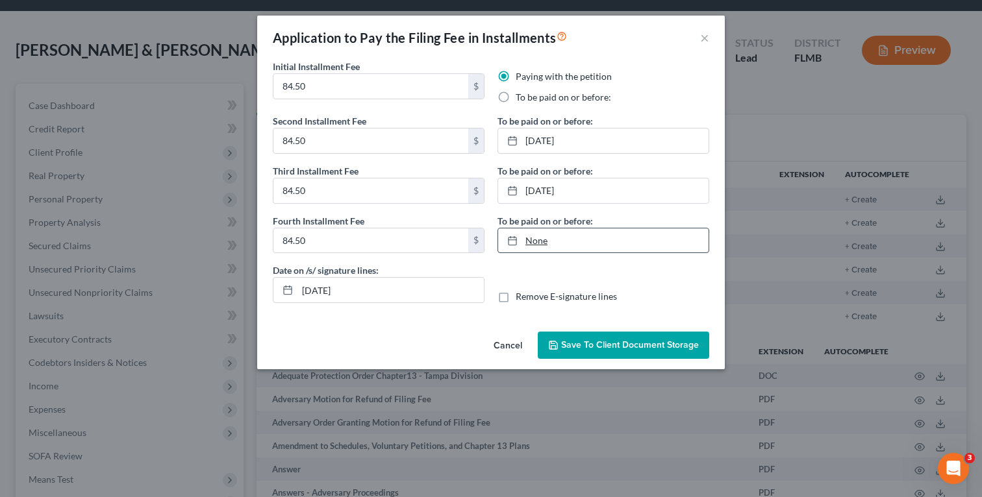
type input "8/18/2025"
click at [600, 245] on link "None" at bounding box center [603, 241] width 210 height 25
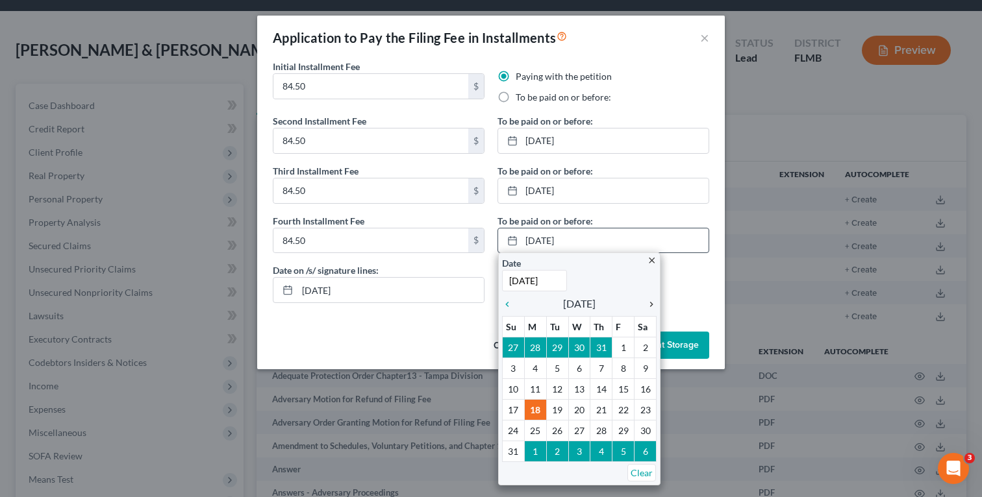
click at [651, 309] on icon "chevron_right" at bounding box center [647, 304] width 17 height 10
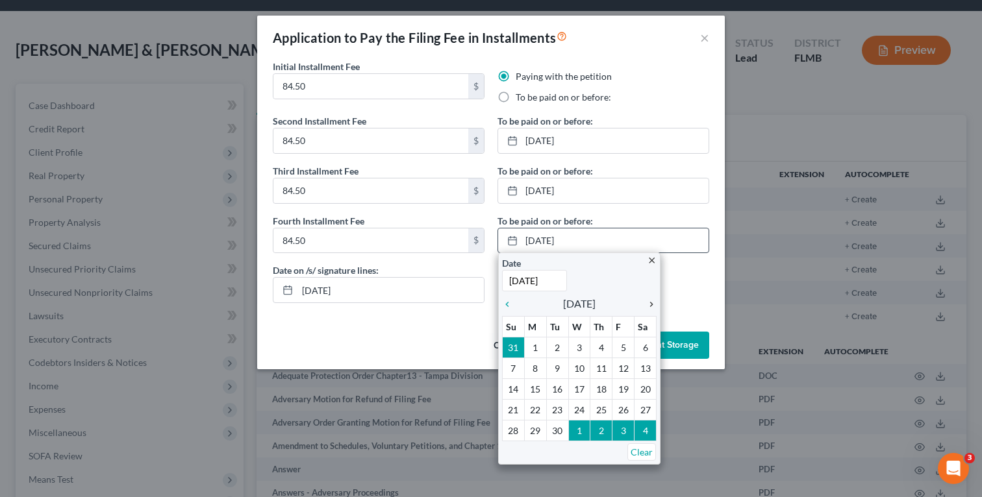
click at [651, 309] on icon "chevron_right" at bounding box center [647, 304] width 17 height 10
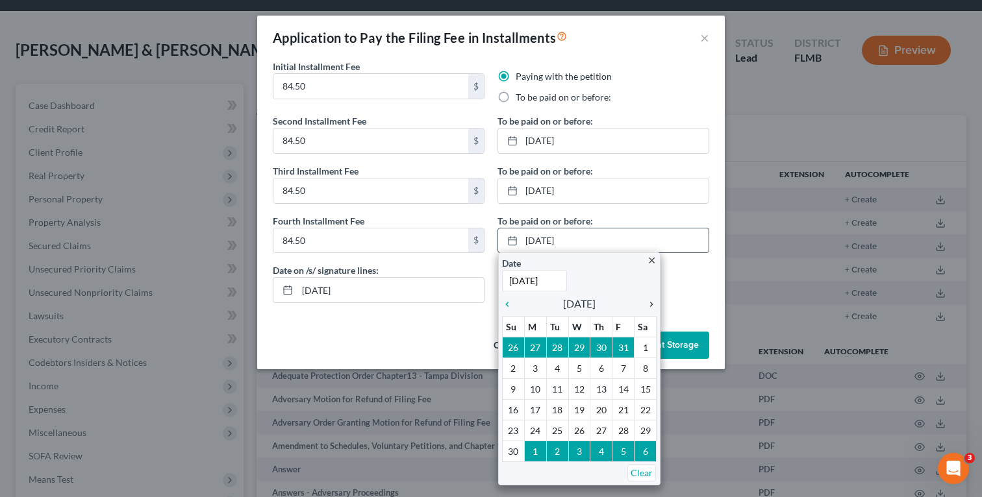
click at [651, 309] on icon "chevron_right" at bounding box center [647, 304] width 17 height 10
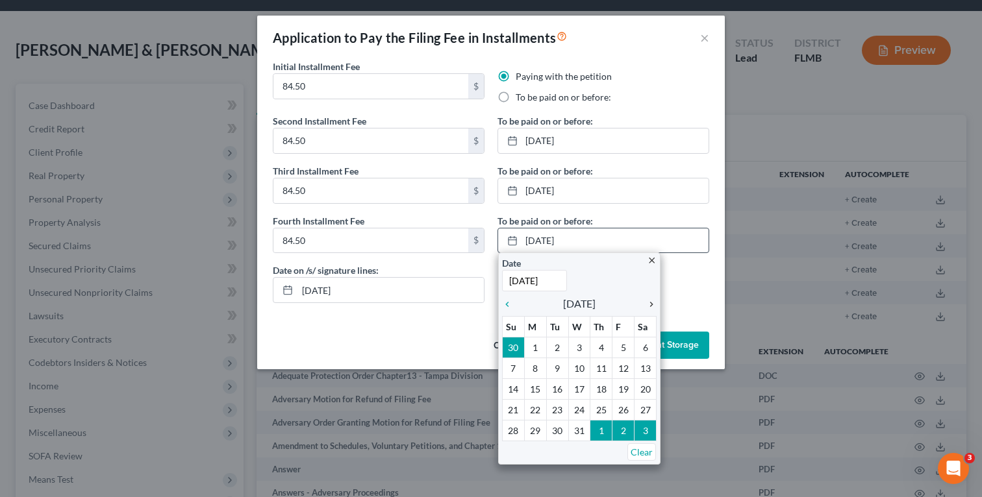
click at [649, 303] on icon "chevron_right" at bounding box center [647, 304] width 17 height 10
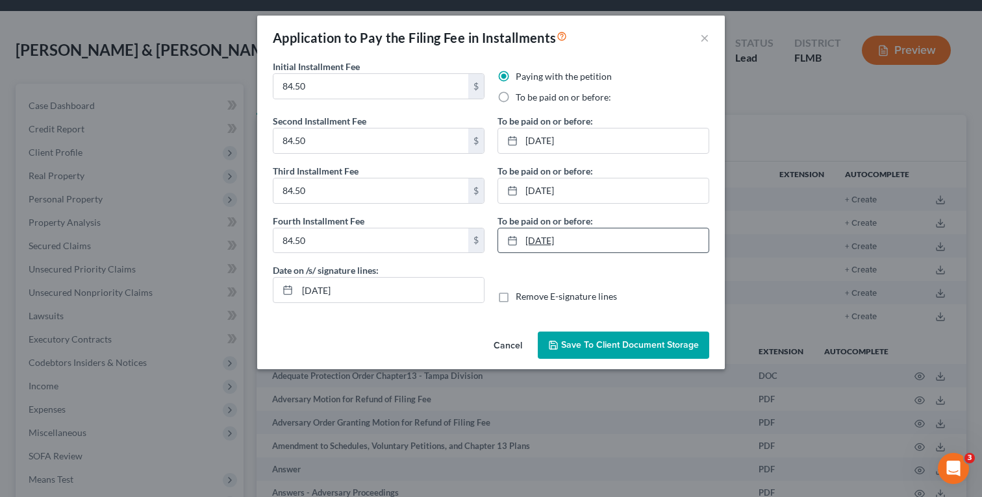
click at [591, 236] on link "1/5/2026" at bounding box center [603, 241] width 210 height 25
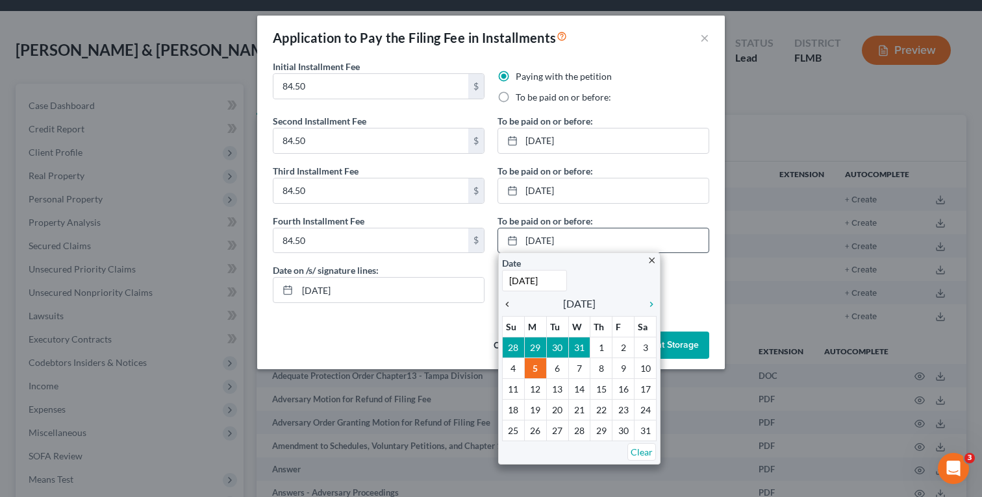
click at [508, 303] on icon "chevron_left" at bounding box center [510, 304] width 17 height 10
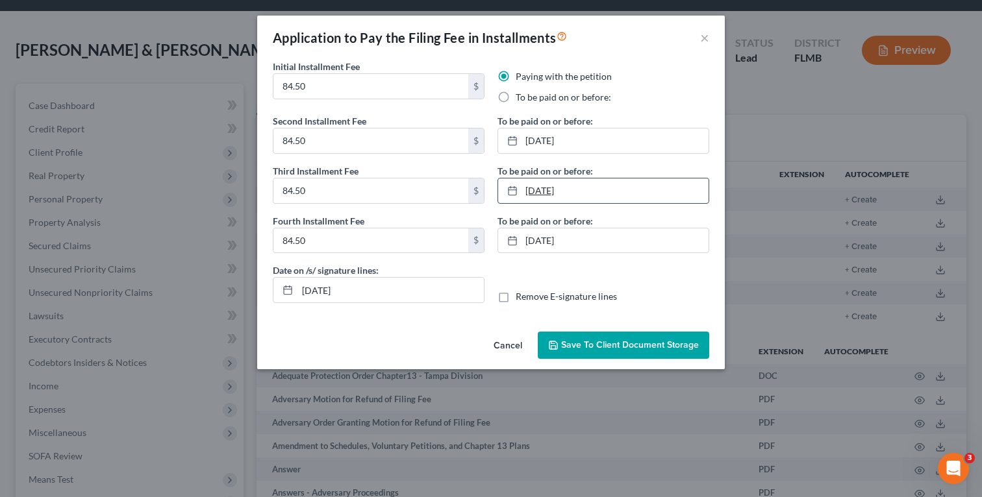
click at [601, 186] on link "11/3/2025" at bounding box center [603, 191] width 210 height 25
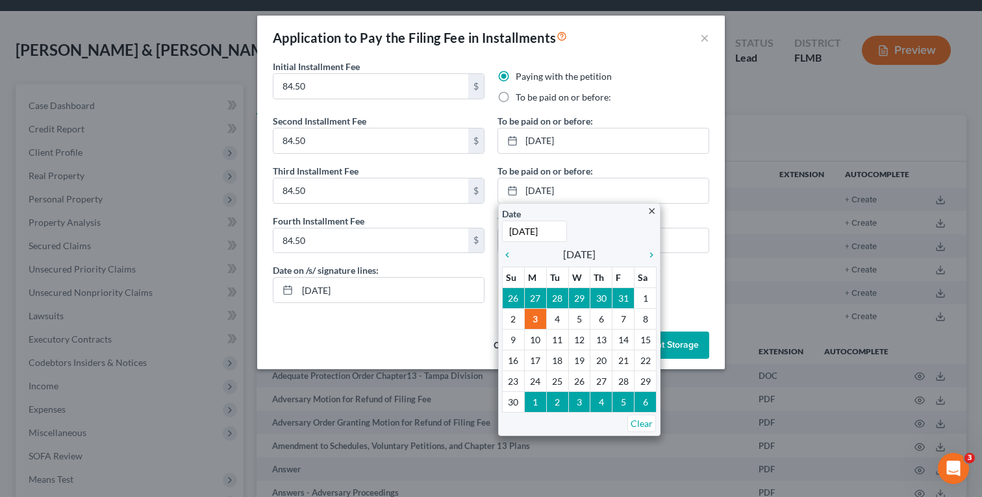
click at [664, 76] on div "Paying with the petition" at bounding box center [603, 76] width 212 height 13
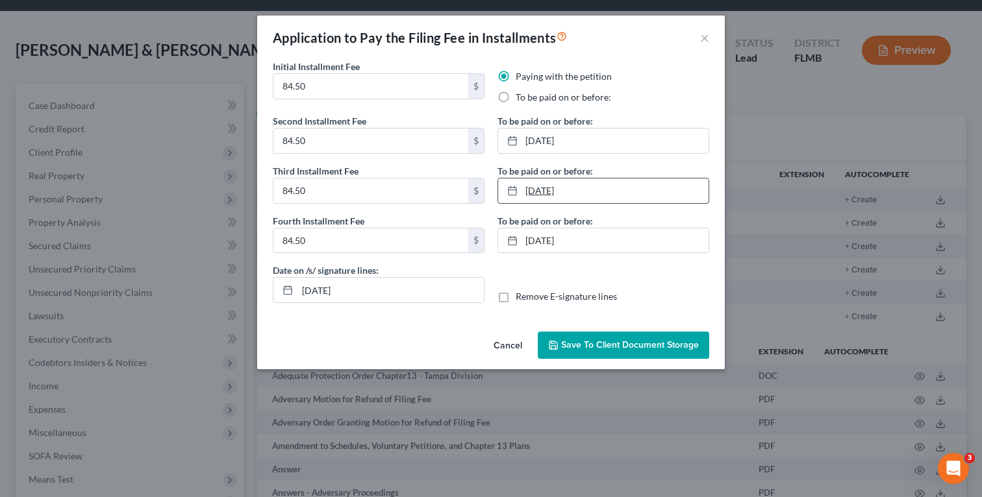
click at [594, 194] on link "11/3/2025" at bounding box center [603, 191] width 210 height 25
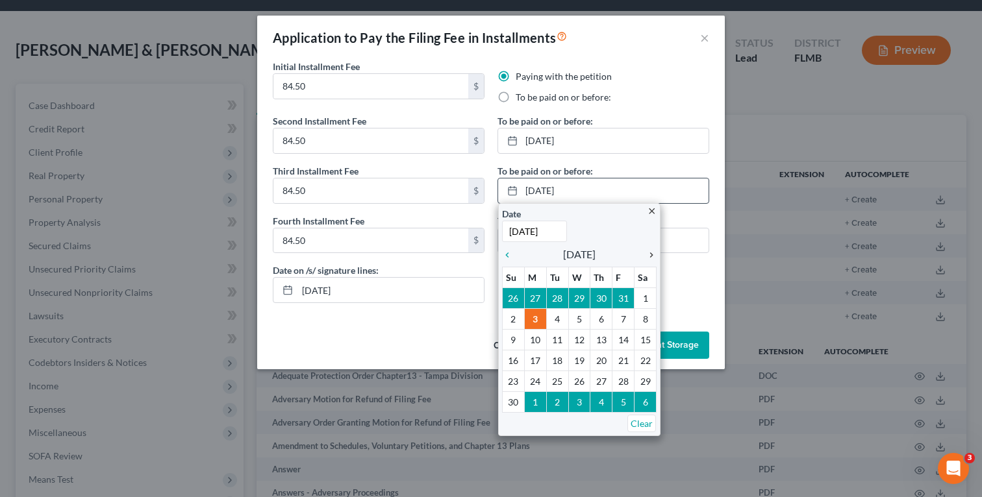
click at [648, 255] on icon "chevron_right" at bounding box center [647, 255] width 17 height 10
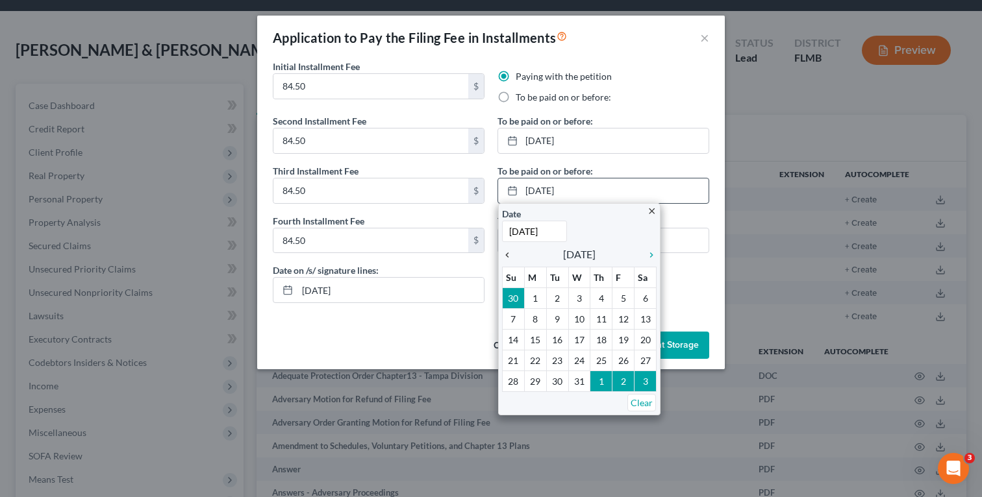
click at [509, 253] on icon "chevron_left" at bounding box center [510, 255] width 17 height 10
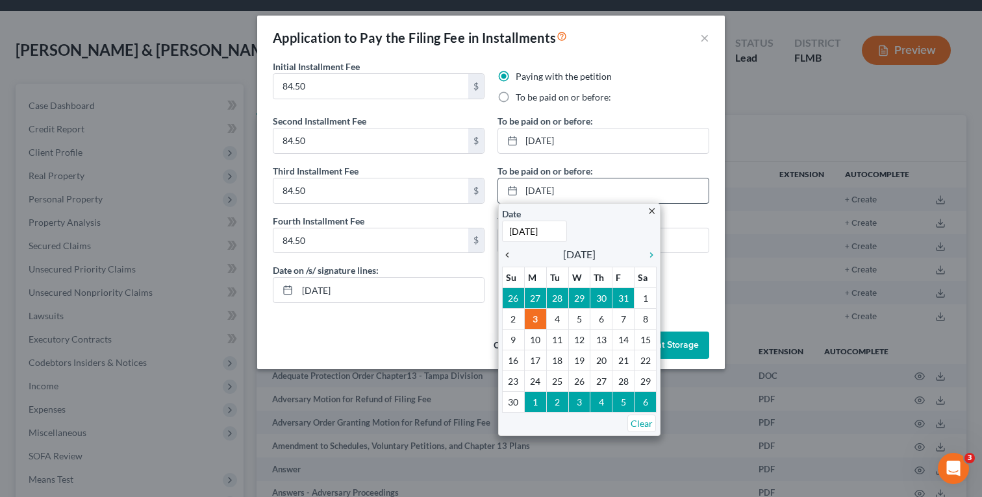
click at [510, 253] on icon "chevron_left" at bounding box center [510, 255] width 17 height 10
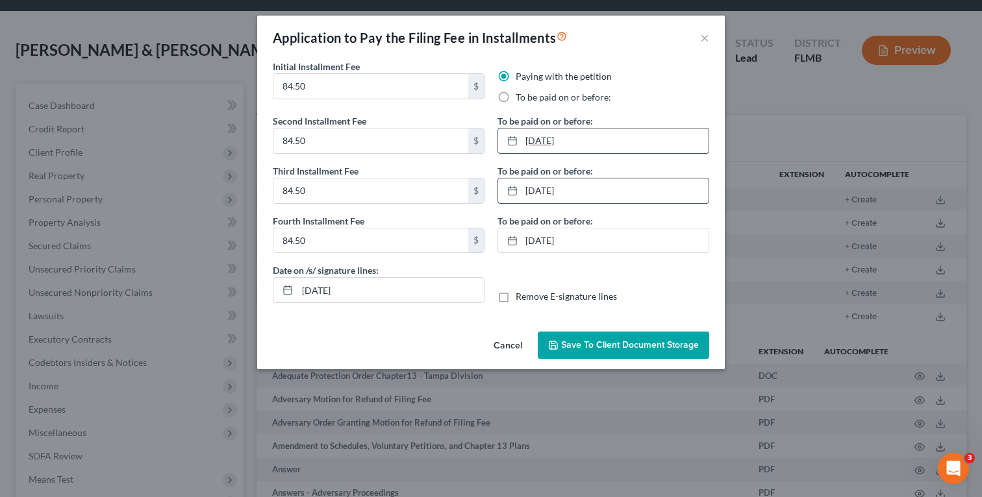
click at [603, 136] on link "9/8/2025" at bounding box center [603, 141] width 210 height 25
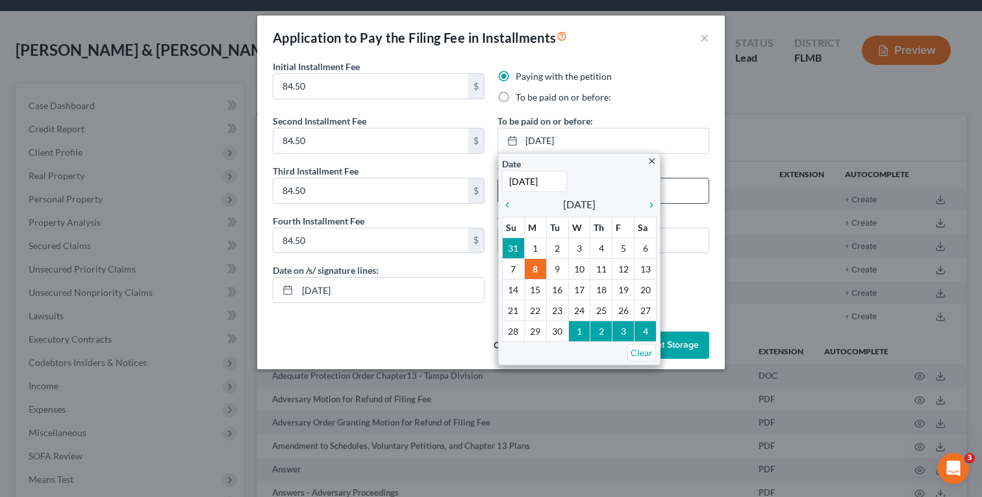
click at [686, 93] on div "To be paid on or before:" at bounding box center [603, 97] width 212 height 13
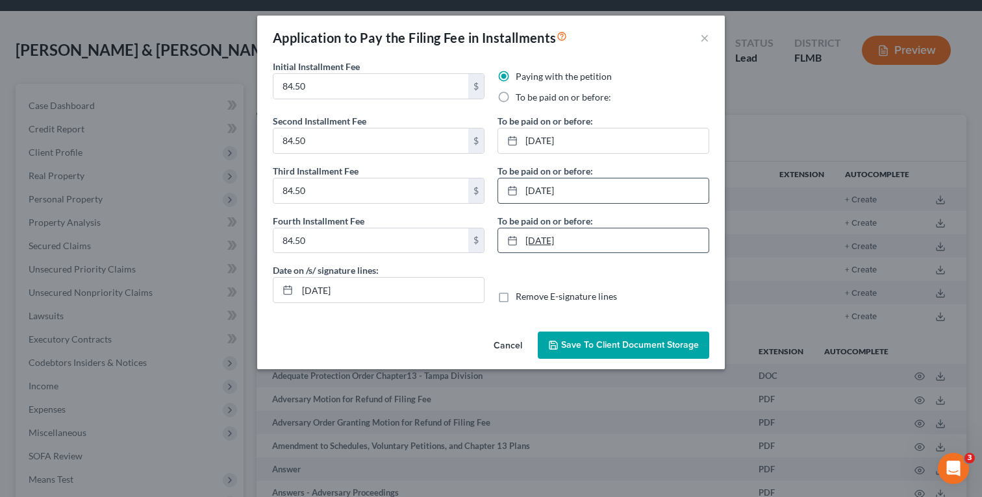
click at [614, 240] on link "[DATE]" at bounding box center [603, 241] width 210 height 25
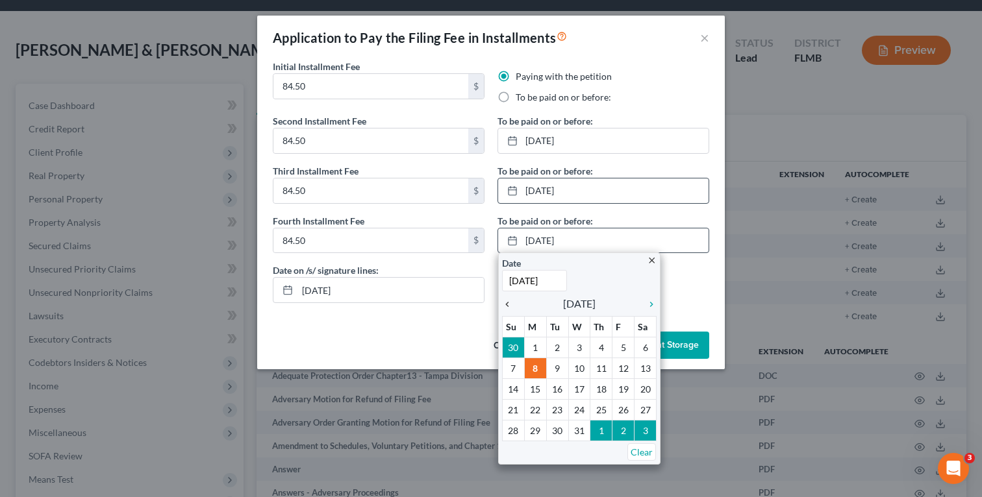
click at [503, 305] on icon "chevron_left" at bounding box center [510, 304] width 17 height 10
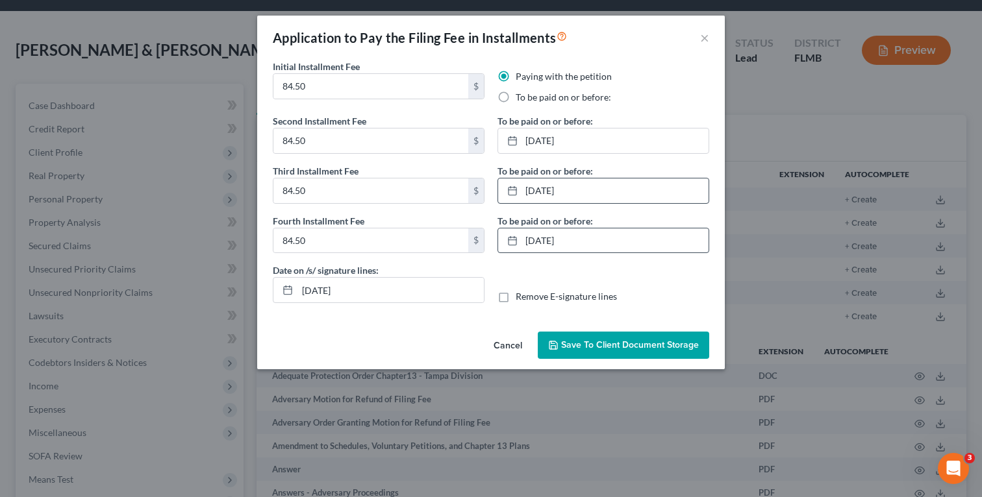
click at [616, 267] on div "Date on /s/ signature lines: 08/18/2025 Remove E-signature lines" at bounding box center [490, 289] width 449 height 50
click at [594, 238] on link "11/10/2025" at bounding box center [603, 241] width 210 height 25
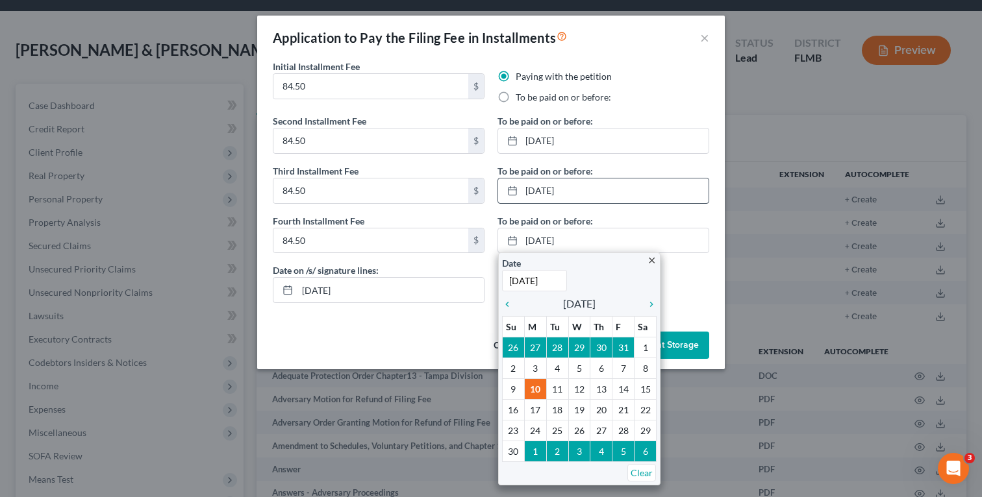
click at [682, 275] on div "Date on /s/ signature lines: 08/18/2025 Remove E-signature lines" at bounding box center [490, 289] width 449 height 50
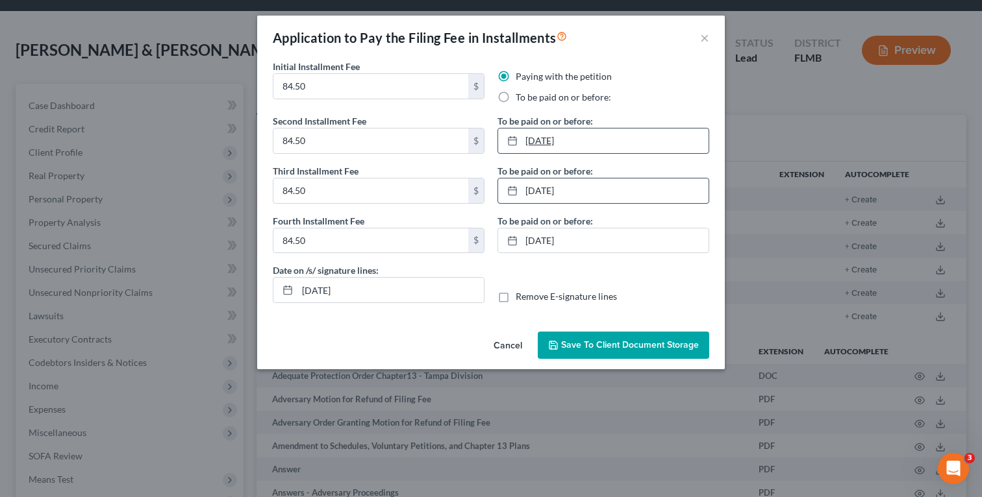
click at [608, 145] on link "9/8/2025" at bounding box center [603, 141] width 210 height 25
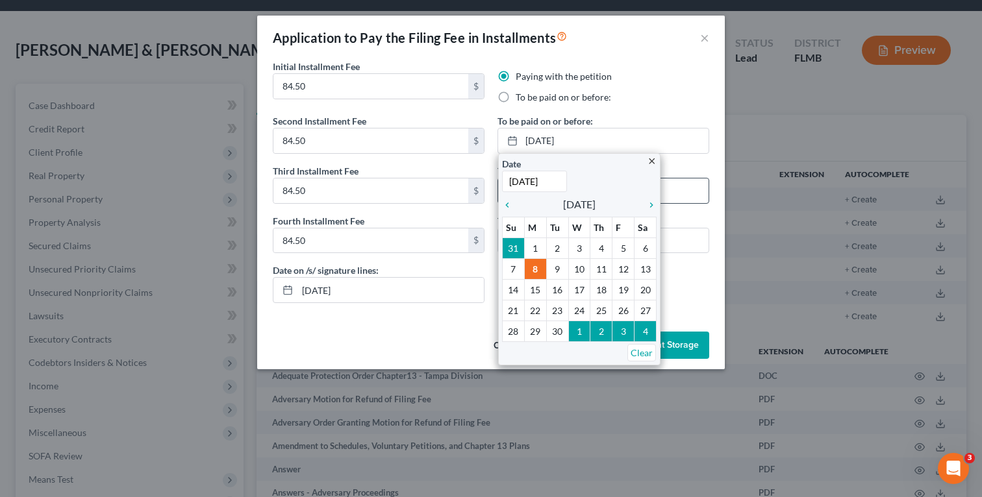
click at [687, 269] on div "Date on /s/ signature lines: 08/18/2025 Remove E-signature lines" at bounding box center [490, 289] width 449 height 50
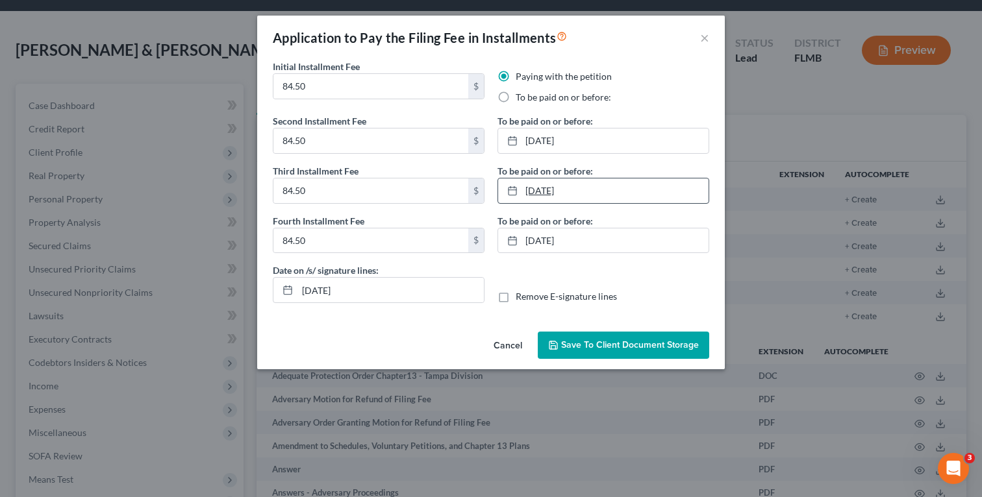
click at [637, 185] on link "10/6/2025" at bounding box center [603, 191] width 210 height 25
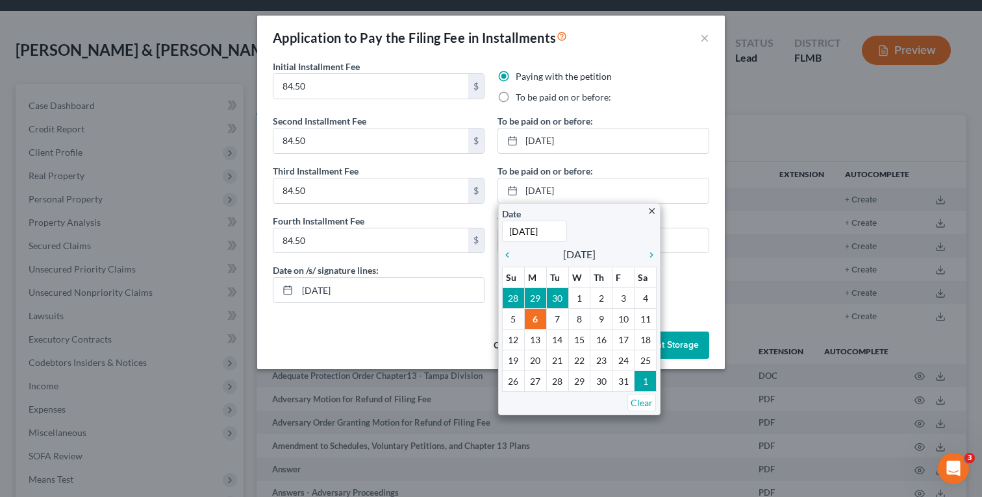
click at [698, 301] on div "Remove E-signature lines" at bounding box center [603, 296] width 212 height 13
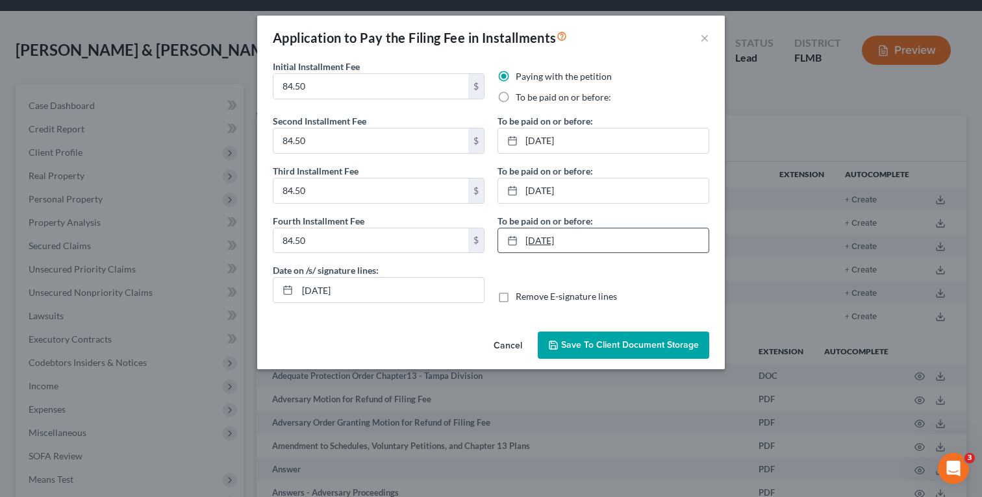
click at [678, 243] on link "11/10/2025" at bounding box center [603, 241] width 210 height 25
click at [683, 290] on div "Remove E-signature lines" at bounding box center [603, 296] width 212 height 13
drag, startPoint x: 373, startPoint y: 296, endPoint x: 259, endPoint y: 290, distance: 114.4
click at [259, 290] on div "Initial Installment Fee 84.50 $ Paying with the petition To be paid on or befor…" at bounding box center [490, 193] width 467 height 267
click at [643, 352] on button "Save to Client Document Storage" at bounding box center [623, 345] width 171 height 27
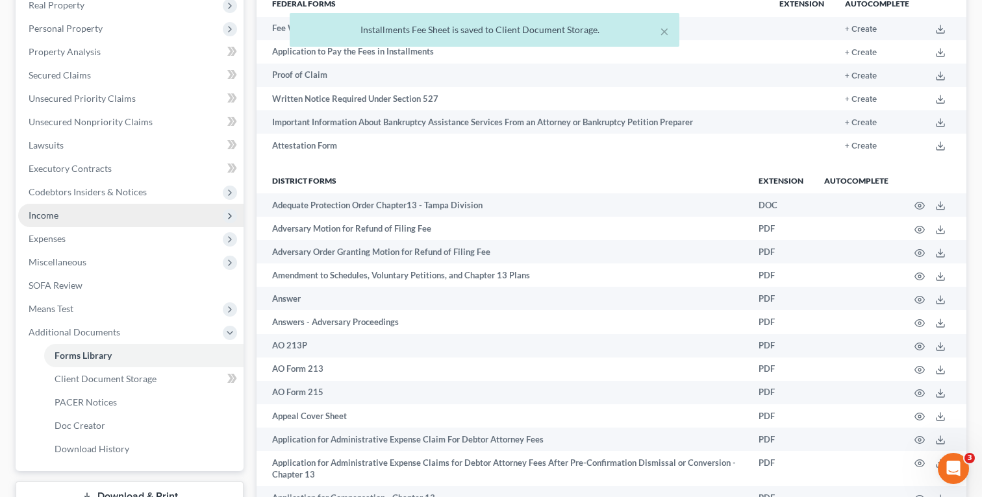
scroll to position [353, 0]
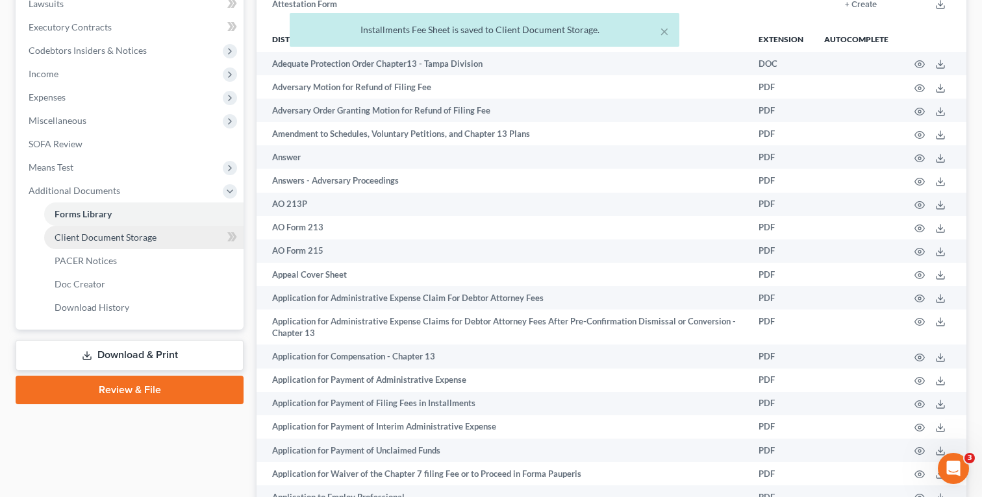
click at [92, 236] on span "Client Document Storage" at bounding box center [106, 237] width 102 height 11
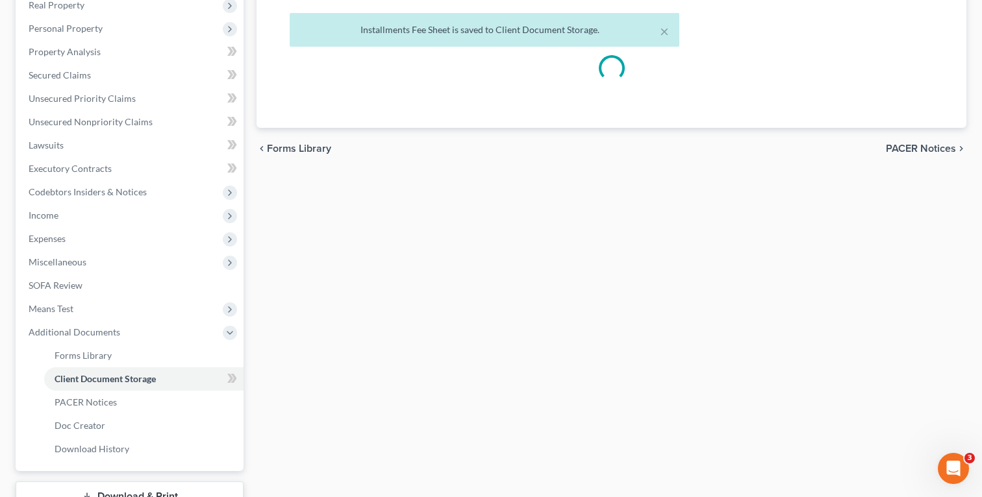
select select "9"
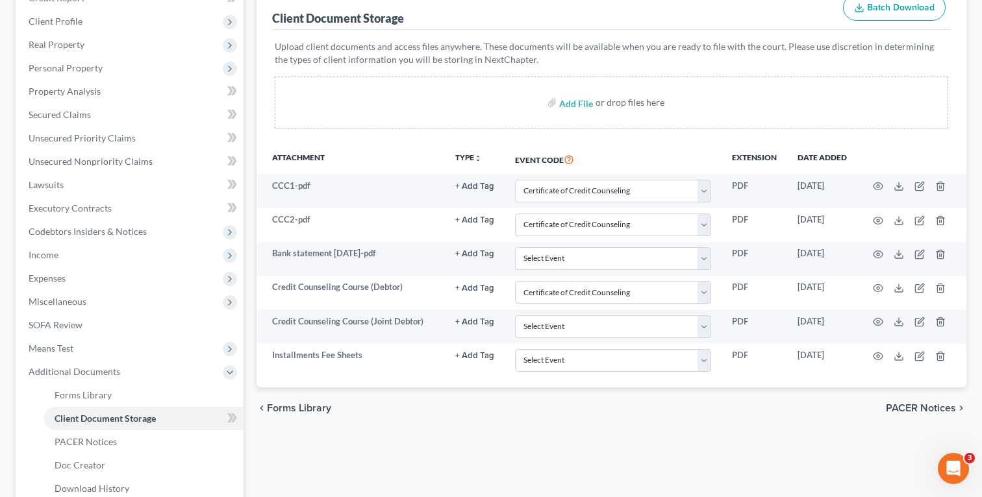
scroll to position [260, 0]
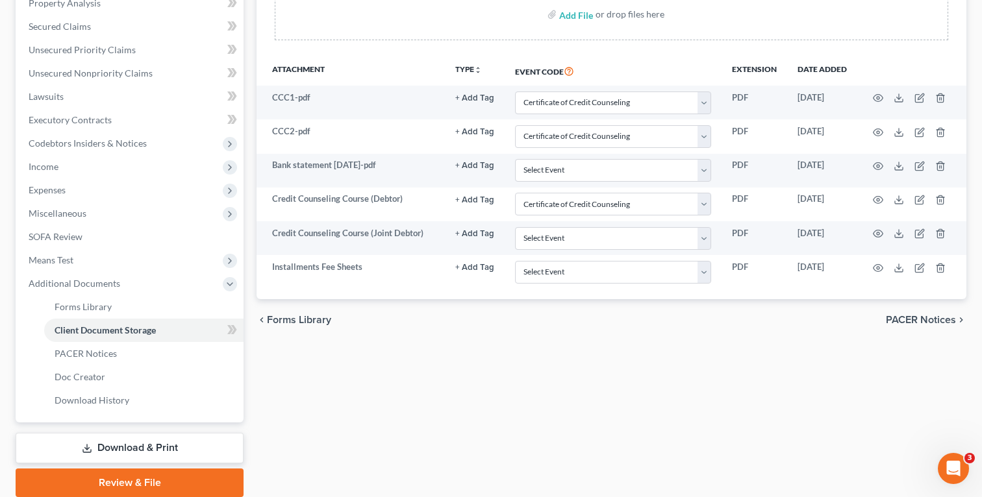
click at [121, 445] on link "Download & Print" at bounding box center [130, 448] width 228 height 31
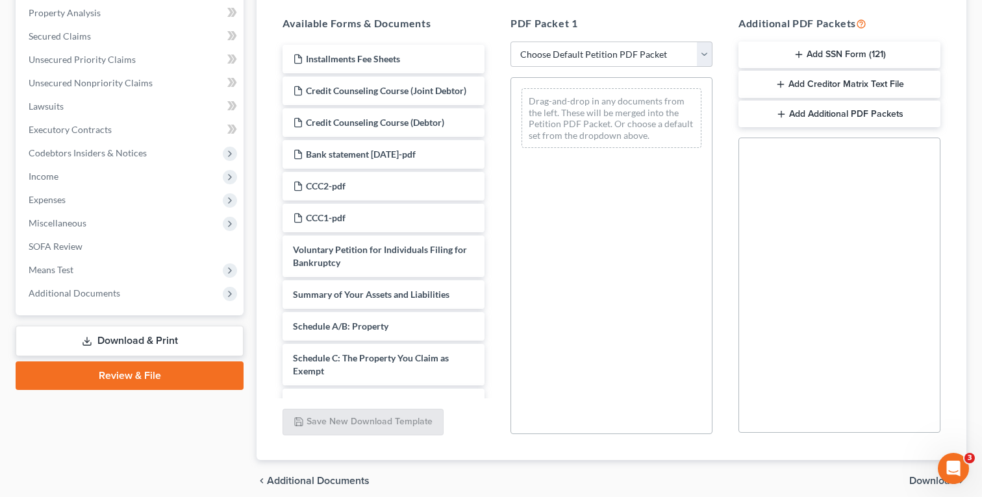
scroll to position [99, 0]
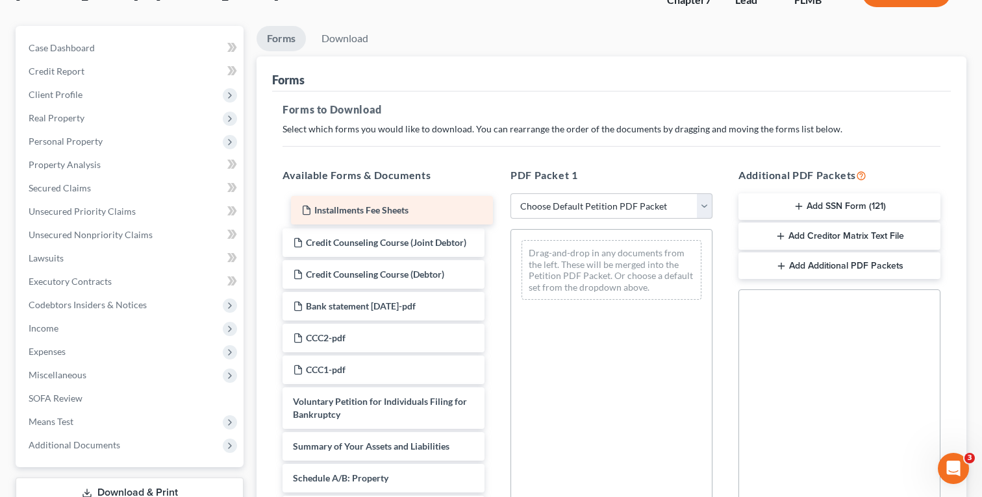
drag, startPoint x: 380, startPoint y: 206, endPoint x: 639, endPoint y: 238, distance: 261.0
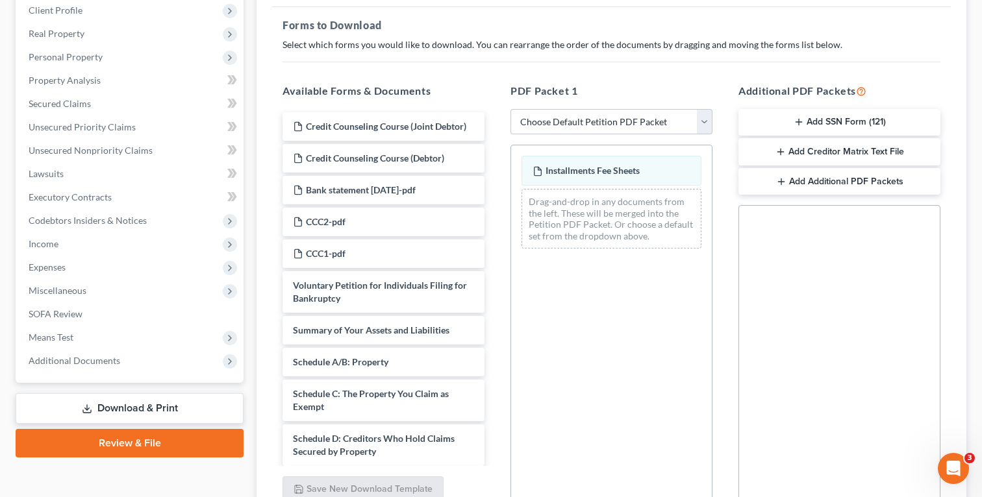
scroll to position [104, 0]
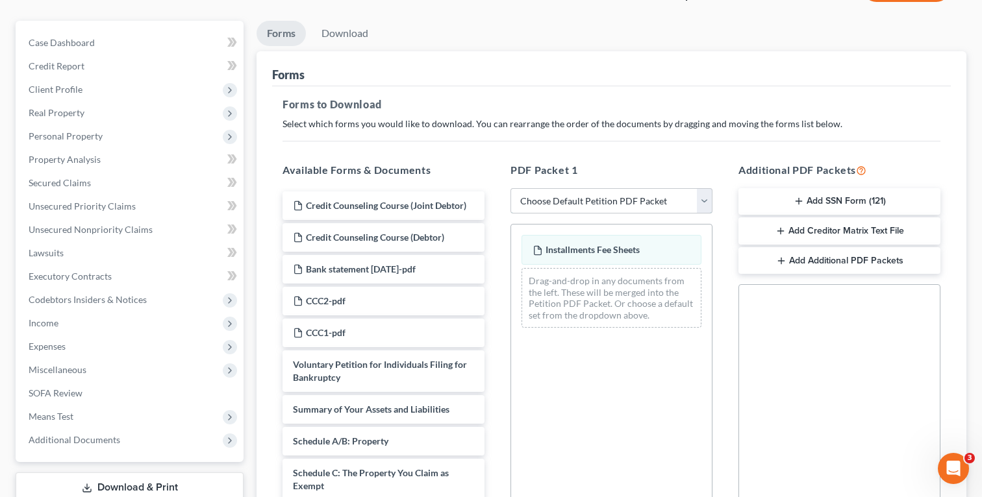
click at [618, 199] on select "Choose Default Petition PDF Packet Complete Bankruptcy Petition (all forms and …" at bounding box center [611, 201] width 202 height 26
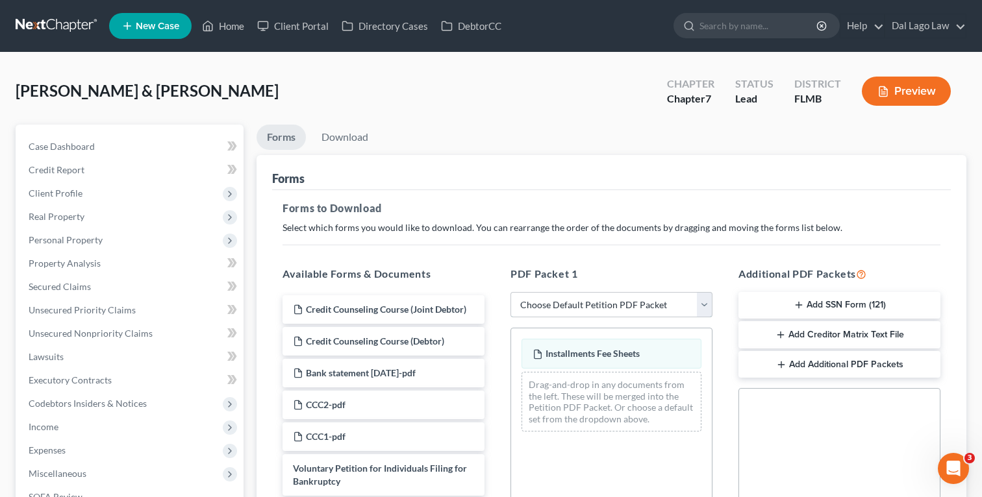
scroll to position [304, 0]
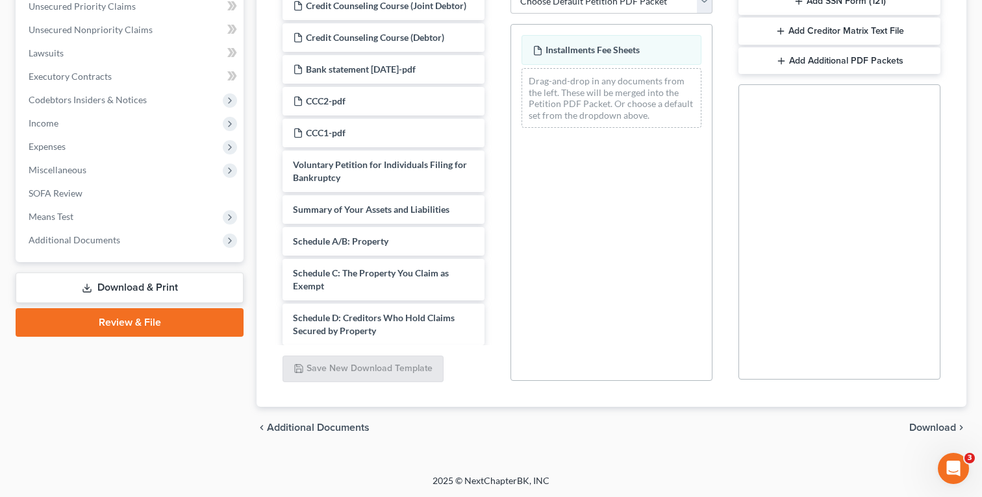
click at [944, 428] on span "Download" at bounding box center [932, 428] width 47 height 10
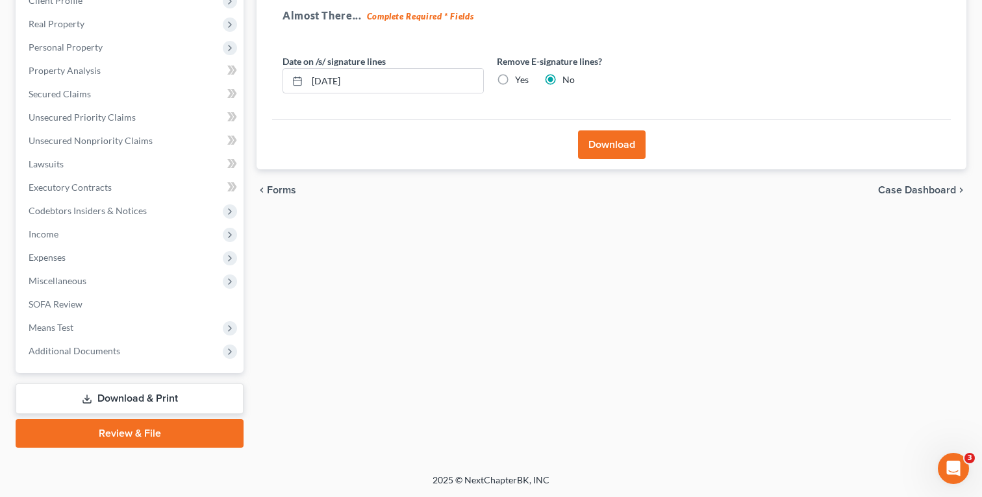
scroll to position [192, 0]
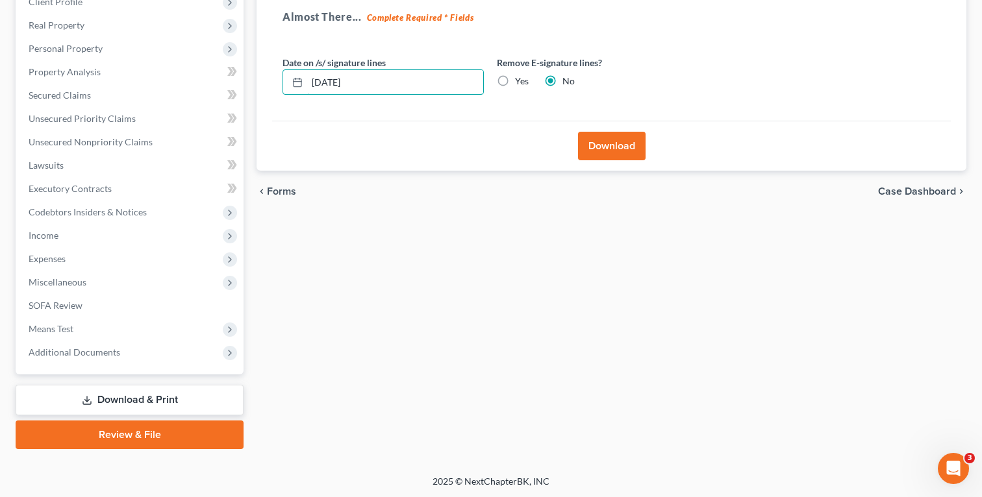
drag, startPoint x: 416, startPoint y: 90, endPoint x: 255, endPoint y: 63, distance: 162.6
click at [254, 65] on div "Forms Download Forms Forms to Download Select which forms you would like to dow…" at bounding box center [611, 191] width 723 height 516
type input "="
click at [614, 145] on button "Download" at bounding box center [612, 146] width 68 height 29
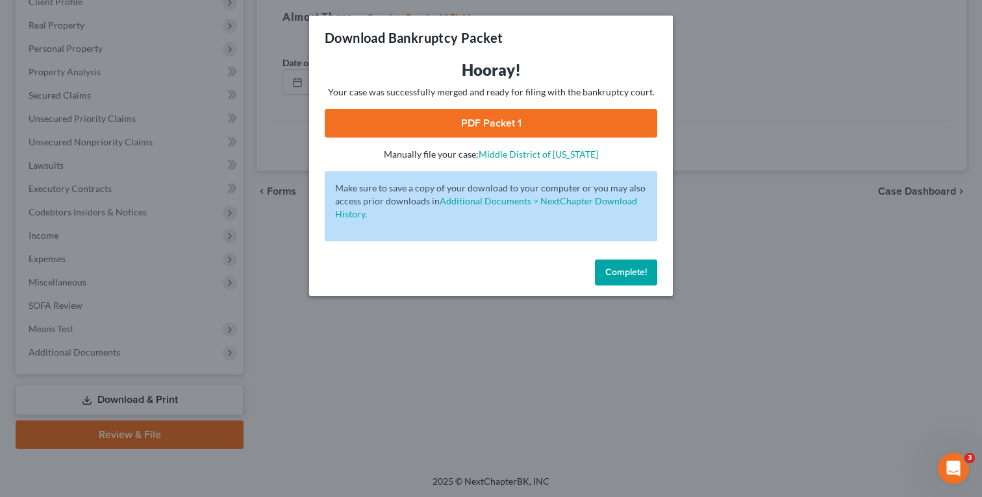
click at [546, 123] on link "PDF Packet 1" at bounding box center [491, 123] width 332 height 29
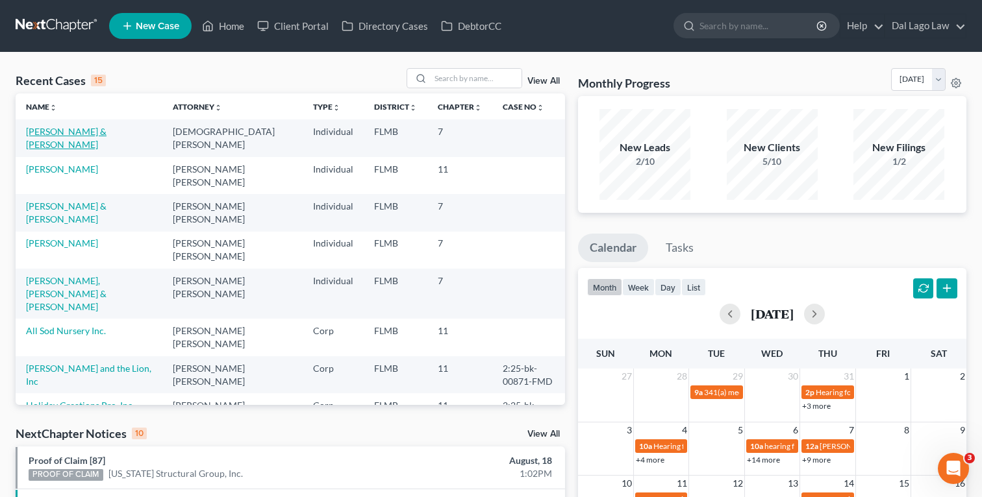
click at [78, 133] on link "[PERSON_NAME] & [PERSON_NAME]" at bounding box center [66, 138] width 81 height 24
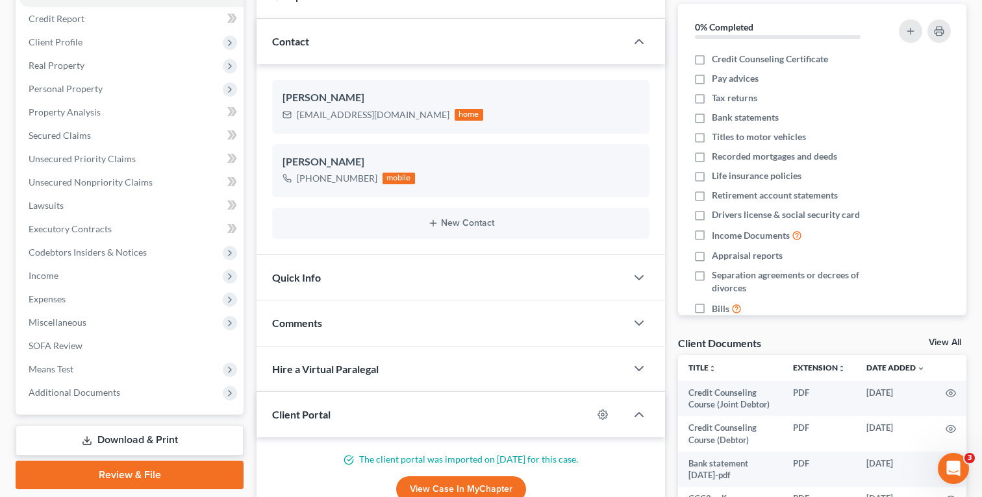
scroll to position [16, 0]
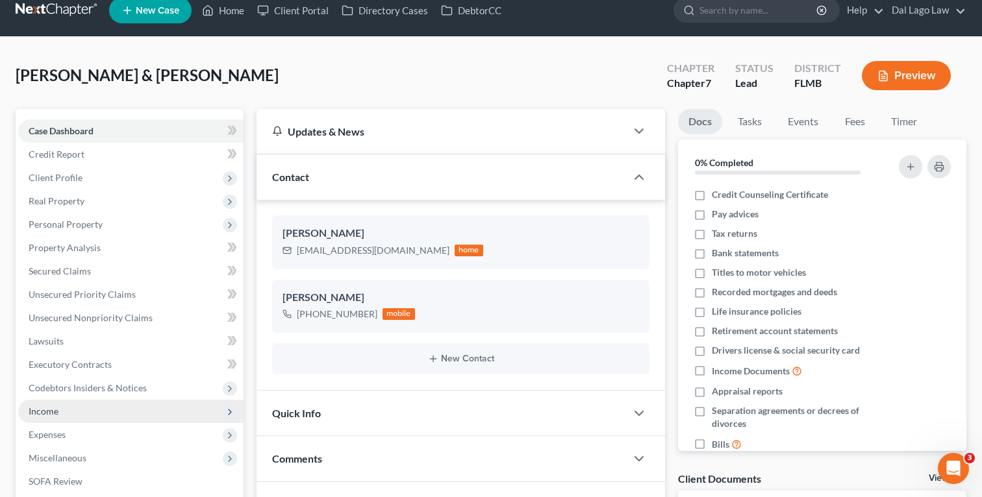
click at [47, 412] on span "Income" at bounding box center [44, 411] width 30 height 11
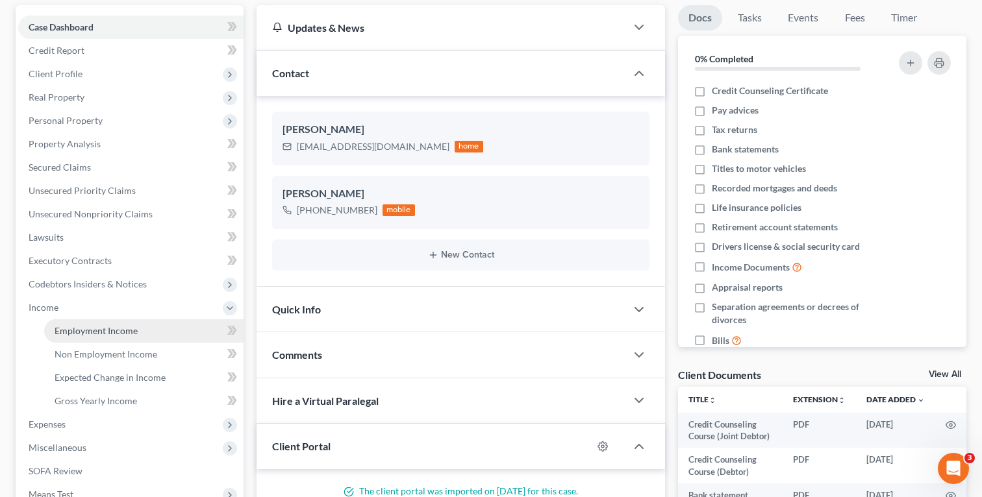
scroll to position [150, 0]
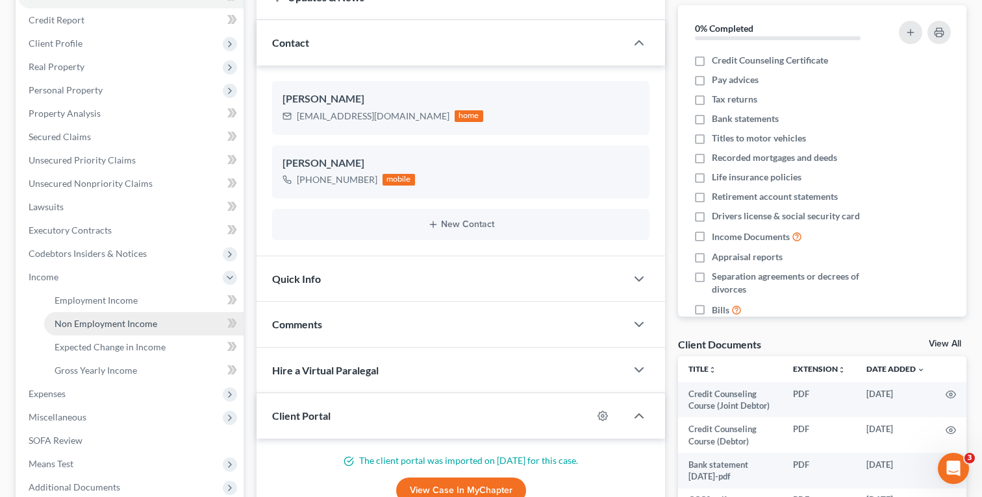
click at [100, 327] on span "Non Employment Income" at bounding box center [106, 323] width 103 height 11
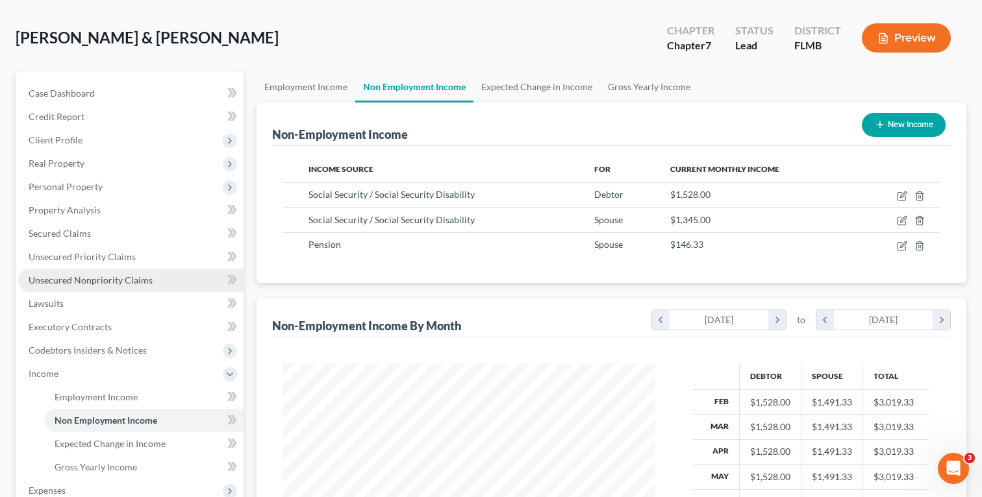
scroll to position [54, 0]
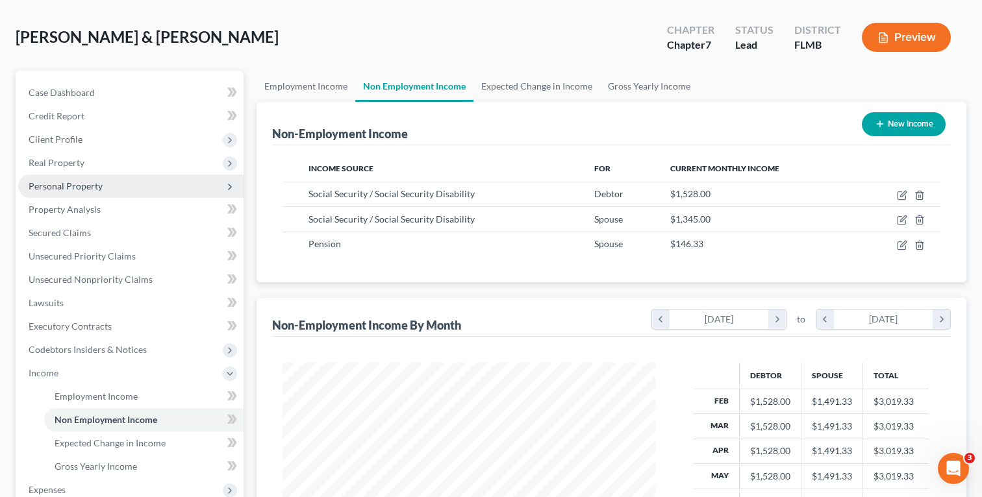
click at [134, 190] on span "Personal Property" at bounding box center [130, 186] width 225 height 23
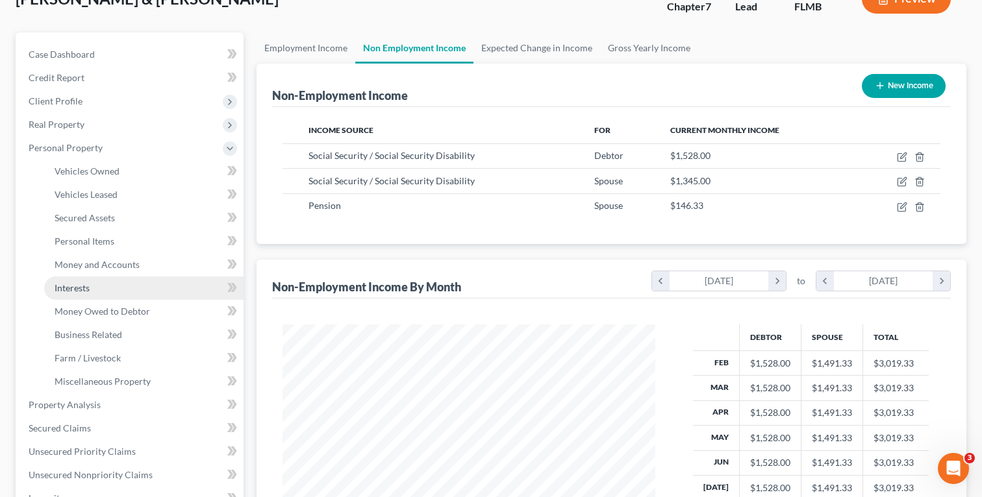
scroll to position [95, 0]
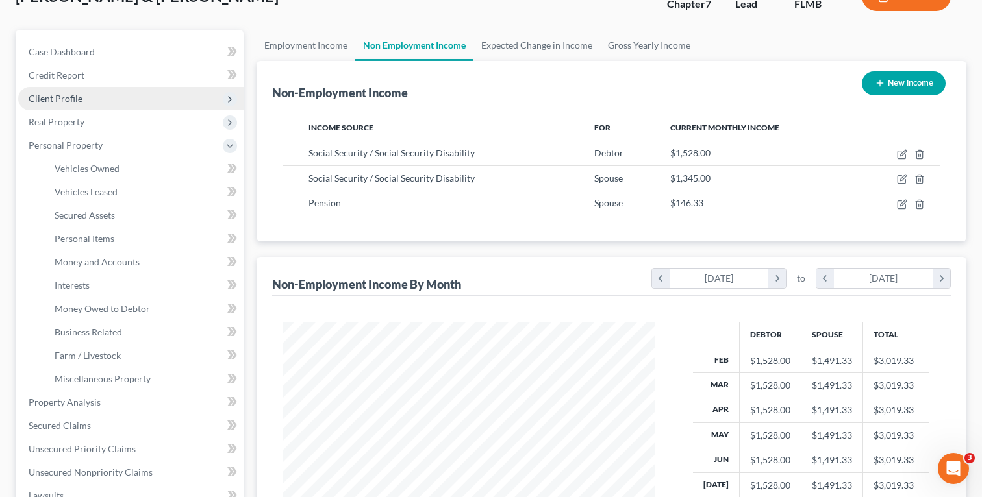
click at [75, 93] on span "Client Profile" at bounding box center [56, 98] width 54 height 11
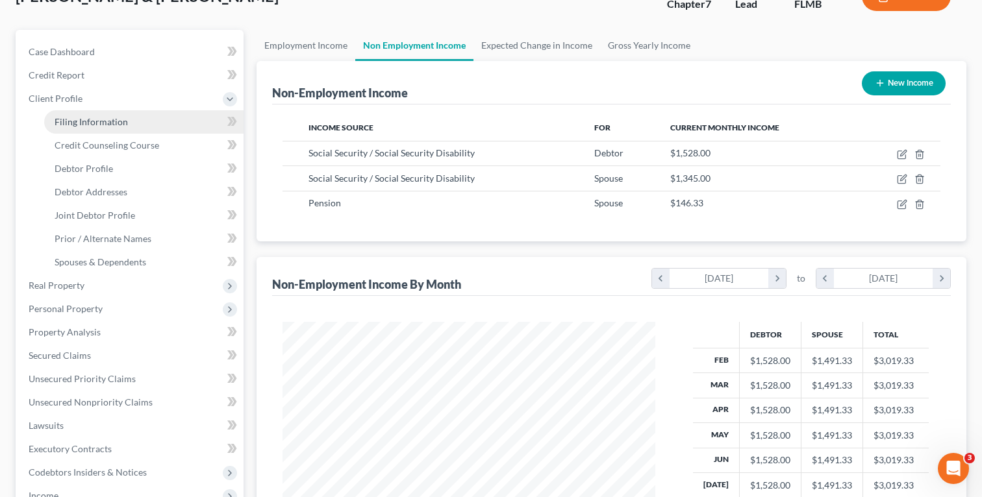
click at [77, 118] on span "Filing Information" at bounding box center [91, 121] width 73 height 11
select select "1"
select select "0"
select select "9"
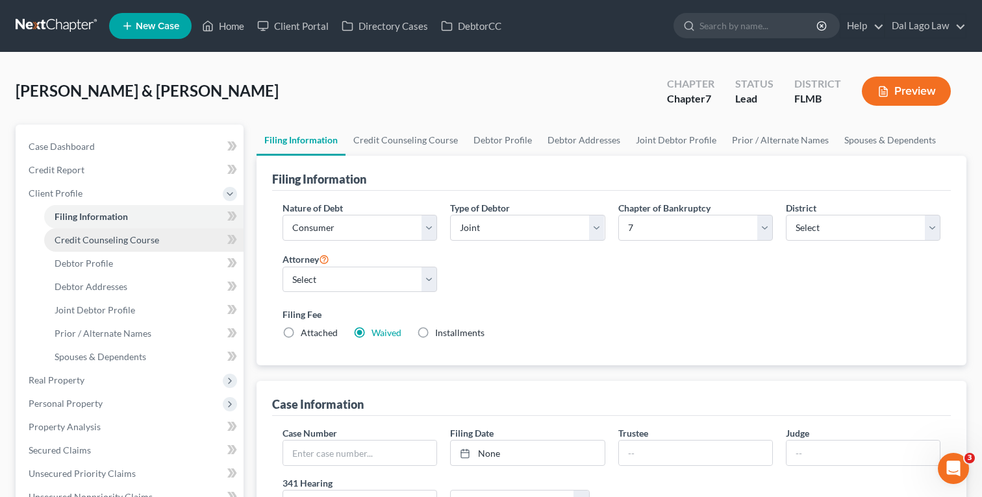
click at [87, 243] on span "Credit Counseling Course" at bounding box center [107, 239] width 105 height 11
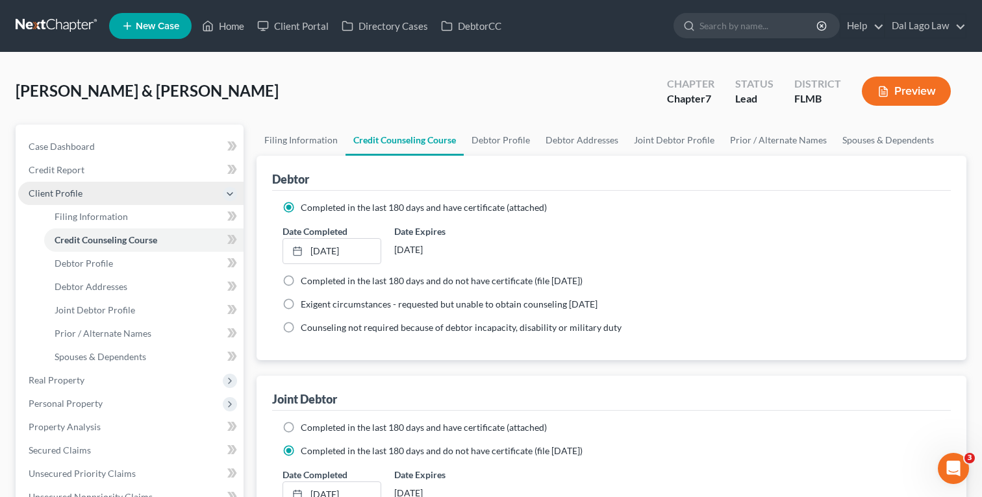
click at [88, 200] on span "Client Profile" at bounding box center [130, 193] width 225 height 23
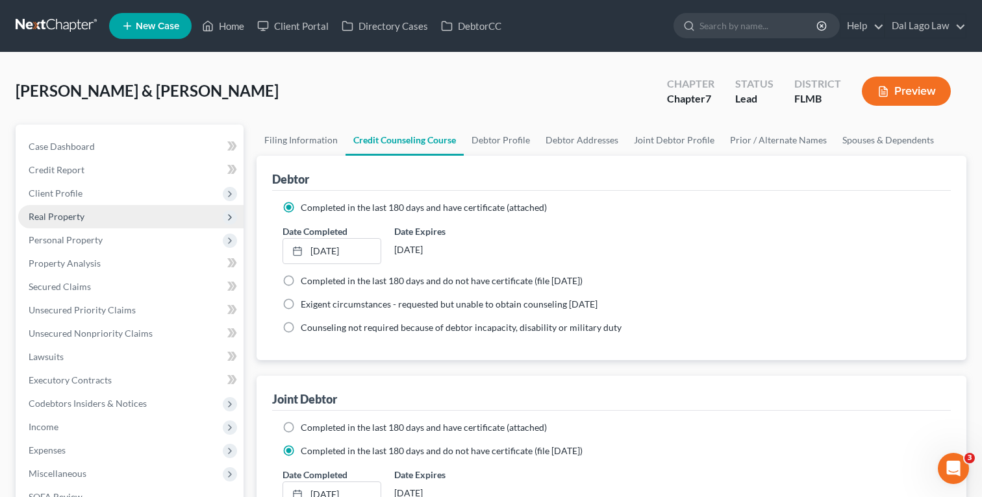
click at [83, 221] on span "Real Property" at bounding box center [130, 216] width 225 height 23
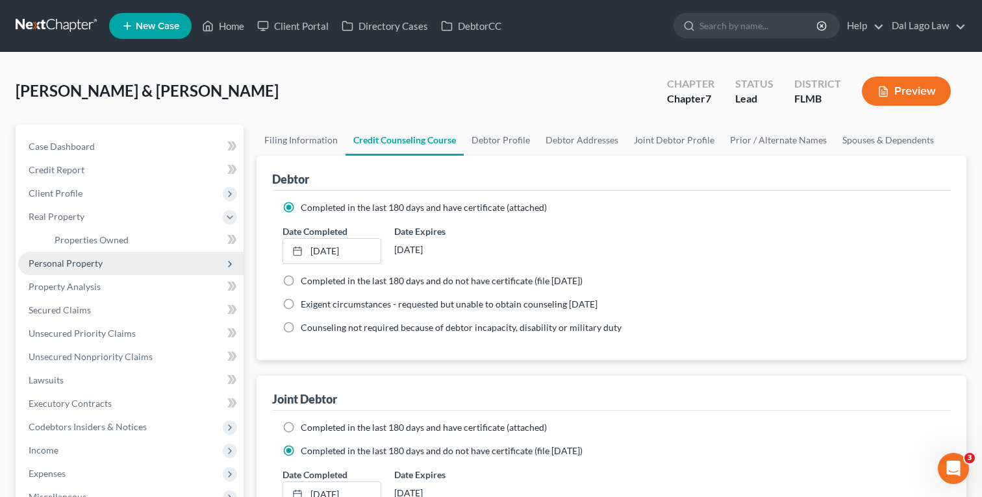
click at [90, 263] on span "Personal Property" at bounding box center [66, 263] width 74 height 11
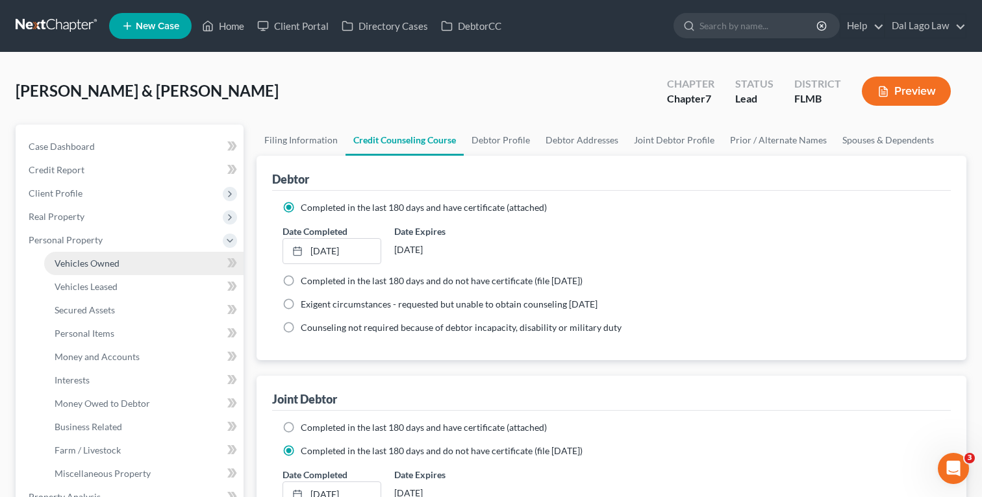
click at [89, 268] on span "Vehicles Owned" at bounding box center [87, 263] width 65 height 11
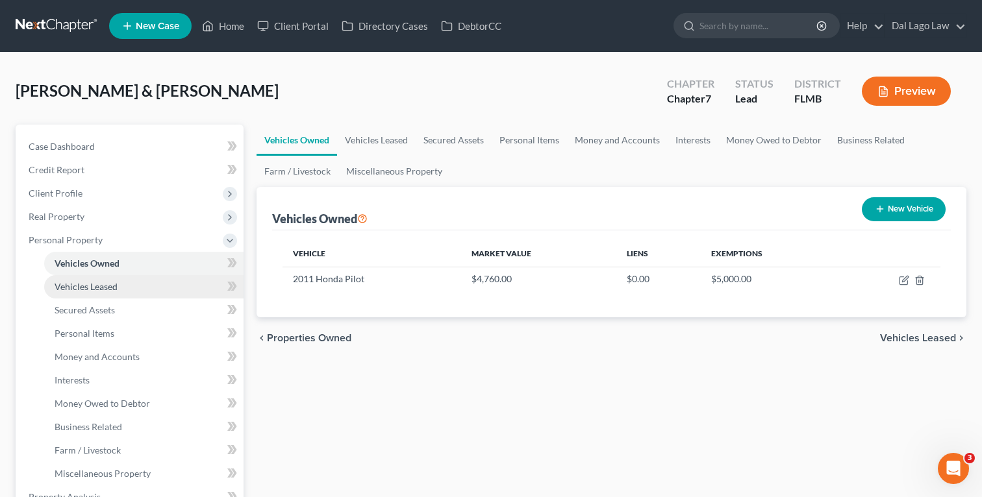
click at [98, 284] on span "Vehicles Leased" at bounding box center [86, 286] width 63 height 11
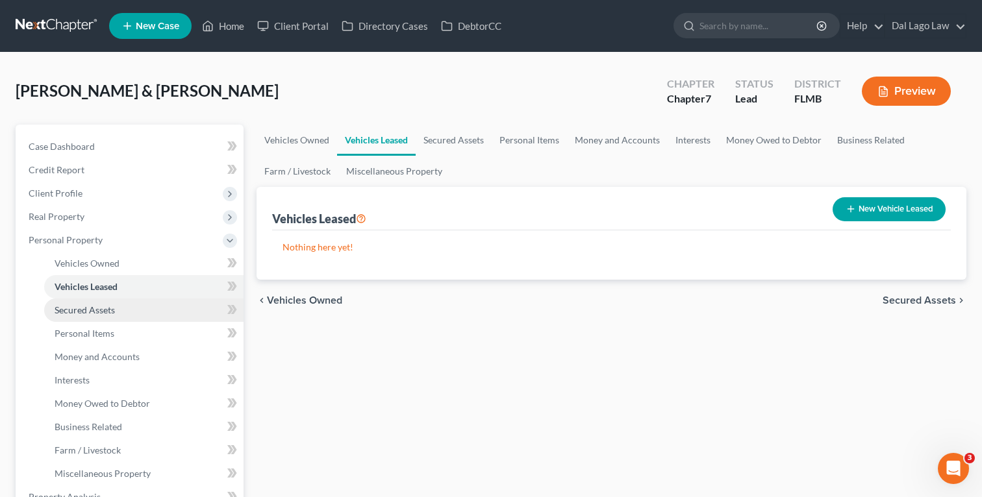
click at [97, 314] on span "Secured Assets" at bounding box center [85, 309] width 60 height 11
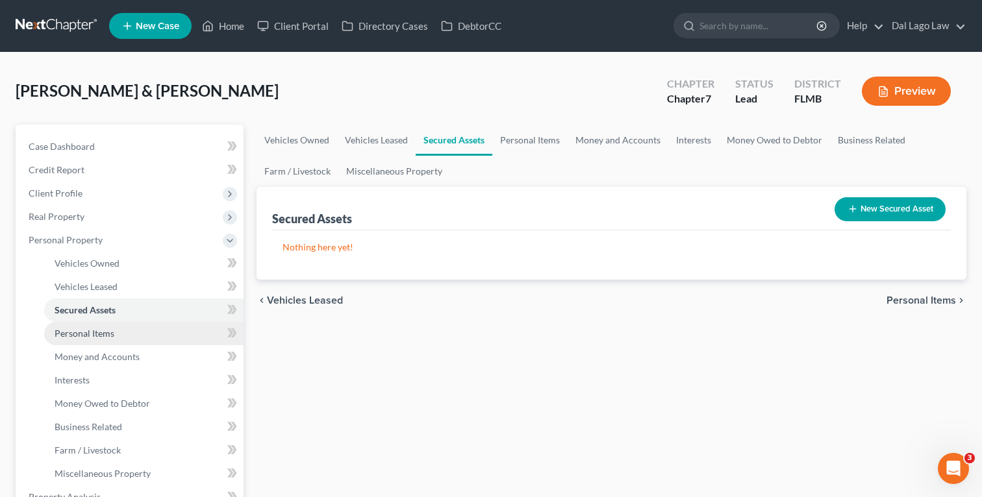
click at [101, 335] on span "Personal Items" at bounding box center [85, 333] width 60 height 11
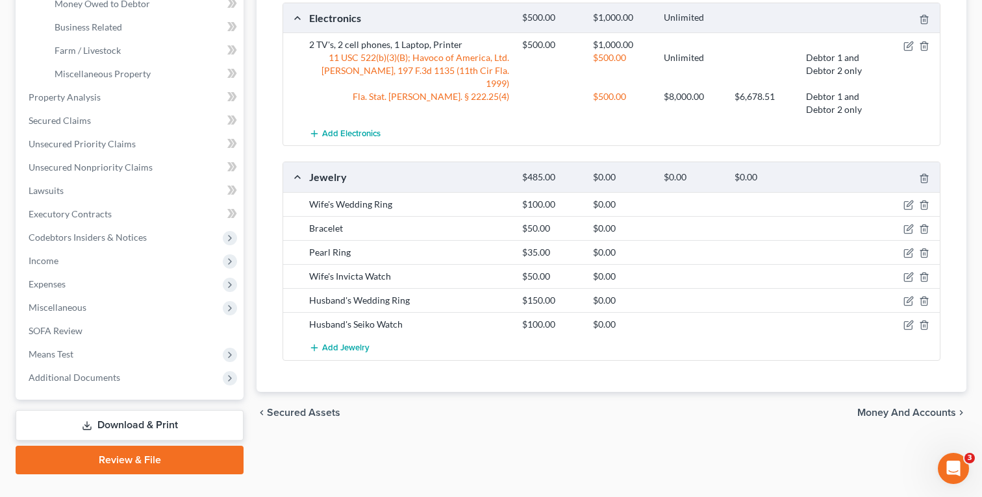
scroll to position [425, 0]
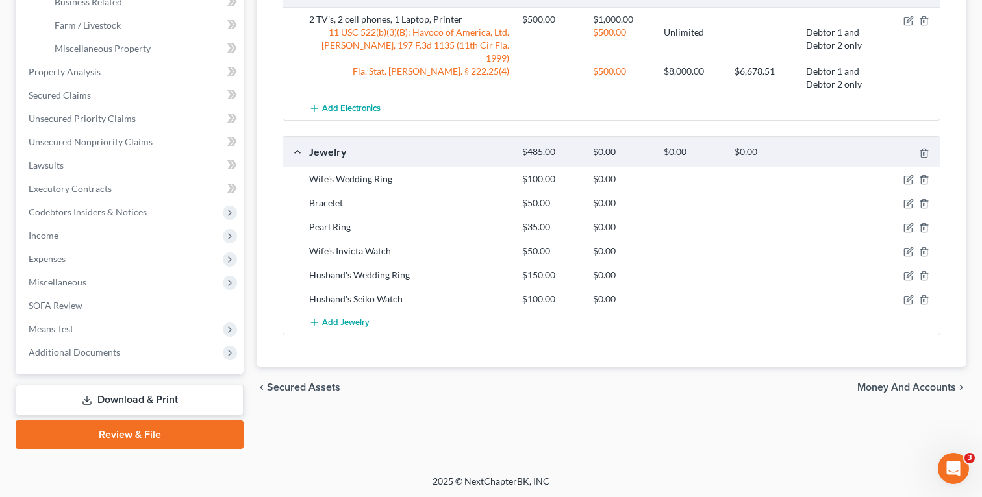
click at [115, 400] on link "Download & Print" at bounding box center [130, 400] width 228 height 31
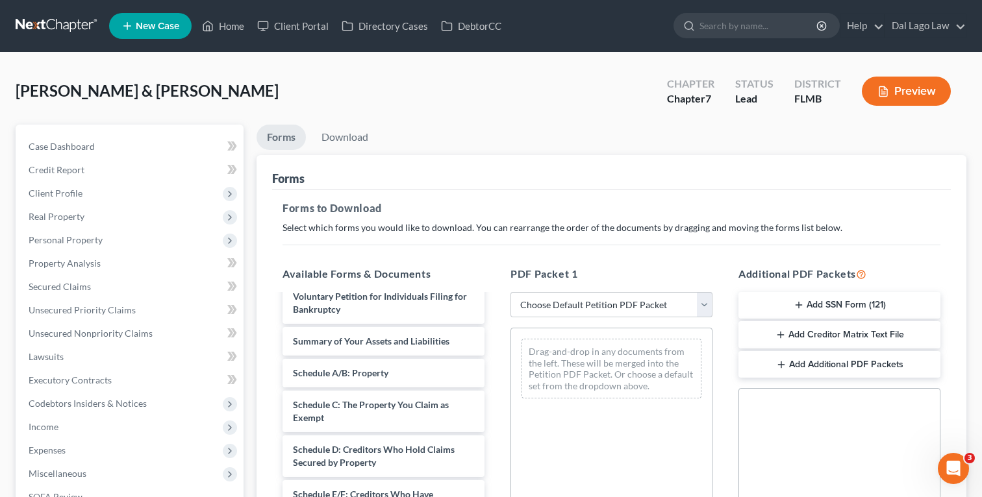
scroll to position [253, 0]
